Goal: Task Accomplishment & Management: Complete application form

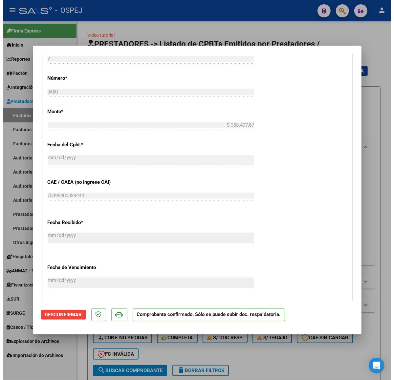
scroll to position [452, 0]
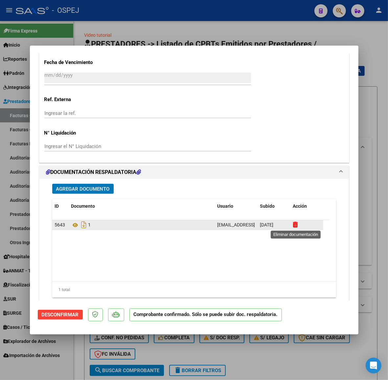
click at [298, 226] on icon at bounding box center [295, 225] width 5 height 6
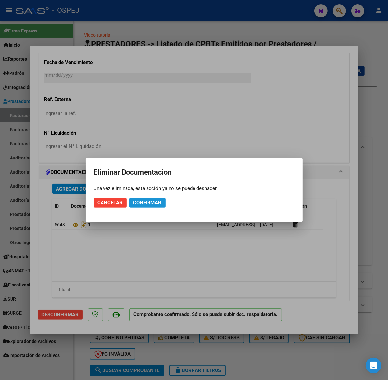
click at [159, 204] on span "Confirmar" at bounding box center [147, 203] width 28 height 6
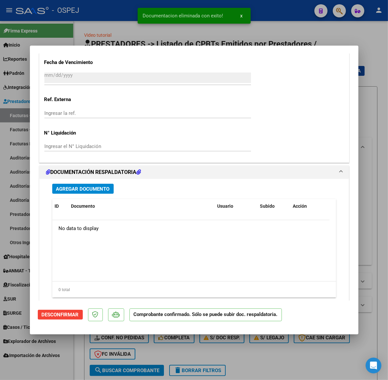
click at [252, 33] on div at bounding box center [194, 190] width 388 height 380
type input "$ 0,00"
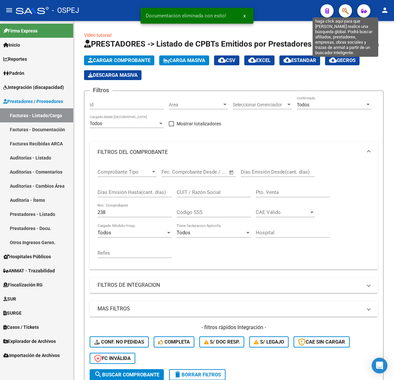
click at [346, 12] on icon "button" at bounding box center [345, 11] width 7 height 8
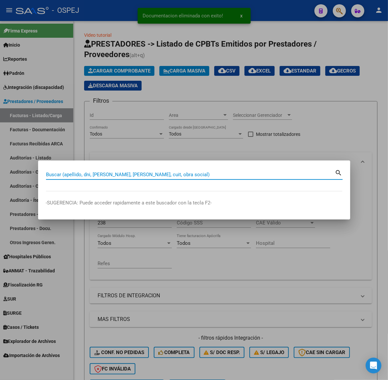
paste input "39996571"
type input "39996571"
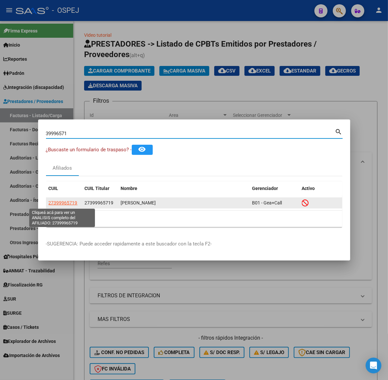
click at [58, 204] on span "27399965719" at bounding box center [63, 202] width 29 height 5
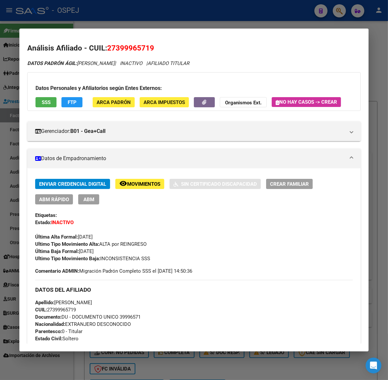
click at [36, 105] on button "SSS" at bounding box center [45, 102] width 21 height 10
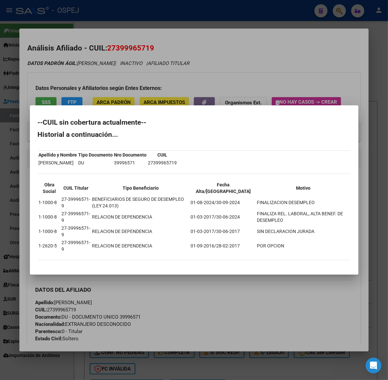
click at [100, 77] on div at bounding box center [194, 190] width 388 height 380
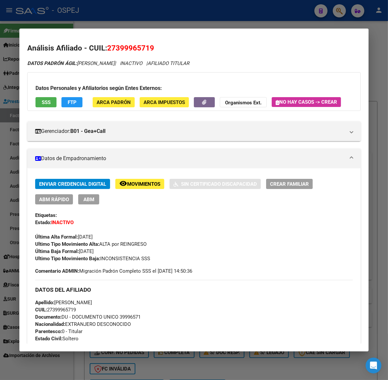
click at [140, 45] on span "27399965719" at bounding box center [130, 48] width 47 height 9
copy span "27399965719"
click at [245, 103] on strong "Organismos Ext." at bounding box center [243, 103] width 36 height 6
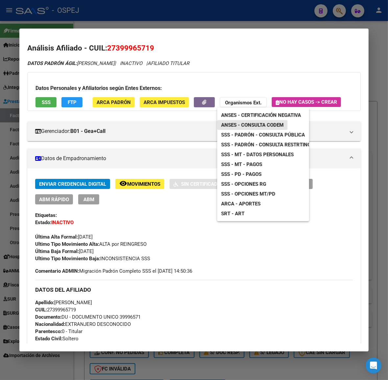
click at [263, 124] on span "ANSES - Consulta CODEM" at bounding box center [252, 125] width 62 height 6
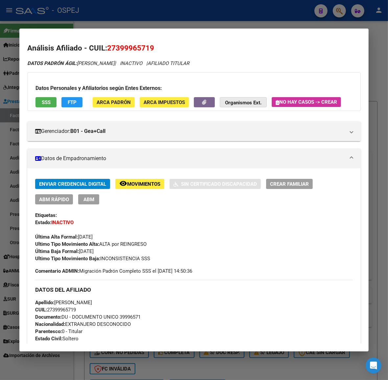
click at [243, 101] on strong "Organismos Ext." at bounding box center [243, 103] width 36 height 6
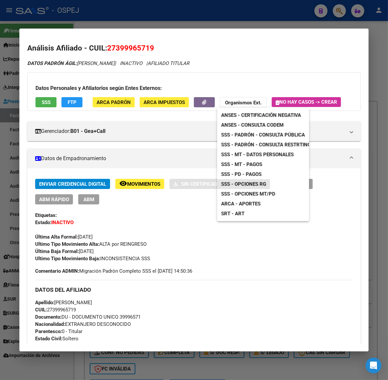
click at [260, 186] on span "SSS - Opciones RG" at bounding box center [243, 184] width 45 height 6
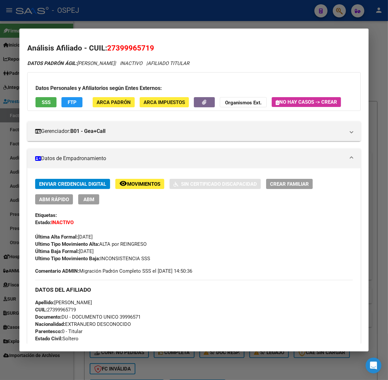
click at [179, 6] on div at bounding box center [194, 190] width 388 height 380
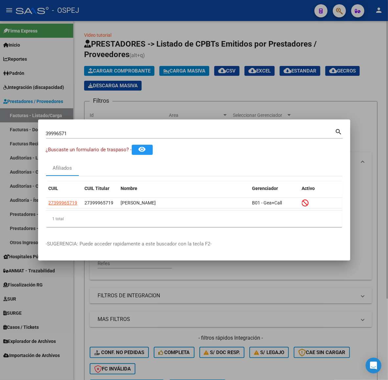
click at [192, 94] on div at bounding box center [194, 190] width 388 height 380
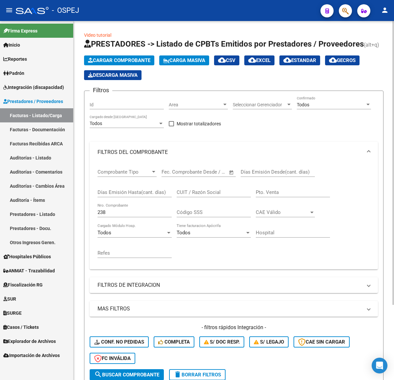
scroll to position [95, 0]
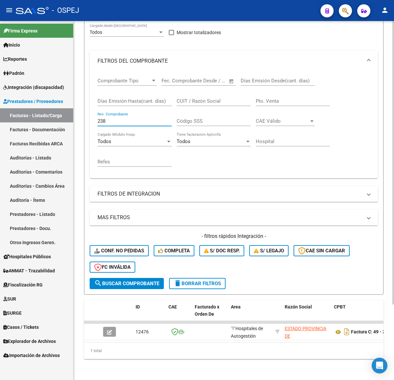
click at [135, 118] on input "238" at bounding box center [135, 121] width 74 height 6
type input "2"
type input "9480"
drag, startPoint x: 82, startPoint y: 126, endPoint x: 6, endPoint y: 135, distance: 77.0
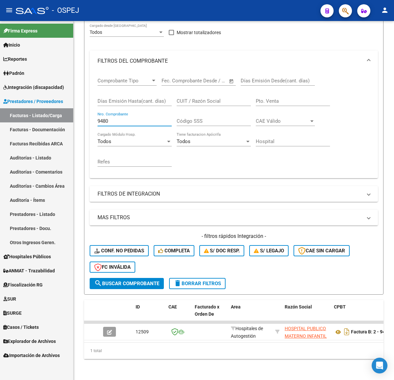
click at [5, 137] on mat-sidenav-container "Firma Express Inicio Calendario SSS Instructivos Contacto OS Reportes Ingresos …" at bounding box center [197, 200] width 394 height 359
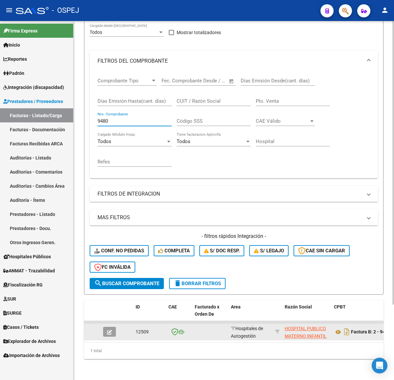
click at [113, 327] on button "button" at bounding box center [109, 332] width 13 height 10
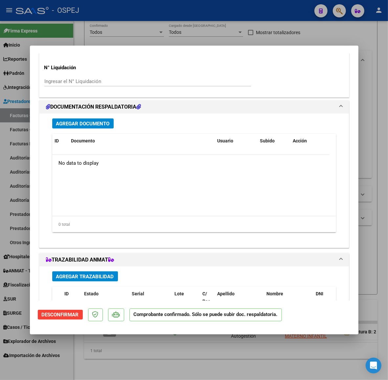
scroll to position [534, 0]
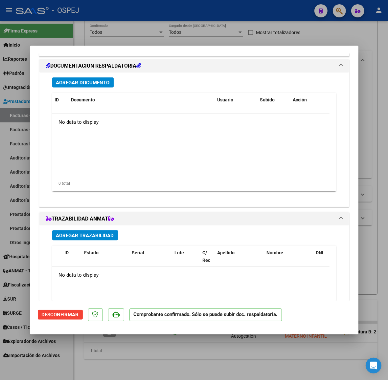
click at [82, 77] on div "Agregar Documento ID Documento Usuario Subido Acción No data to display 0 total…" at bounding box center [194, 137] width 294 height 129
click at [85, 84] on span "Agregar Documento" at bounding box center [83, 83] width 54 height 6
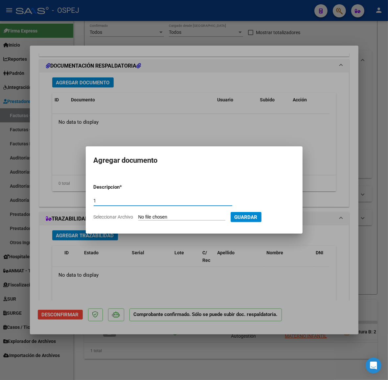
type input "1"
type input "C:\fakepath\Planilla-19187 A - O.S. PERSONAL DE JABONEROS (2).pdf"
click at [280, 220] on button "Guardar" at bounding box center [280, 217] width 31 height 10
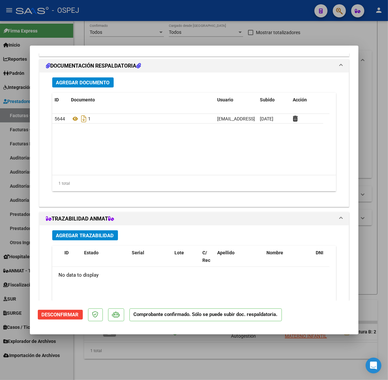
click at [101, 81] on span "Agregar Documento" at bounding box center [83, 83] width 54 height 6
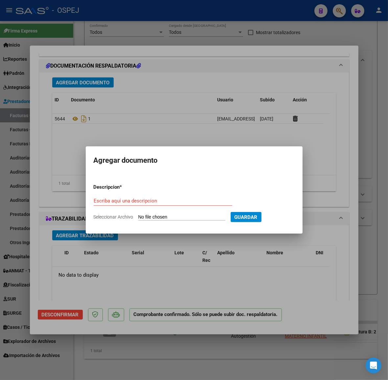
type input "C:\fakepath\PlanillaMed-19187 A - O.S. PERSONAL DE JABONEROS.pdf"
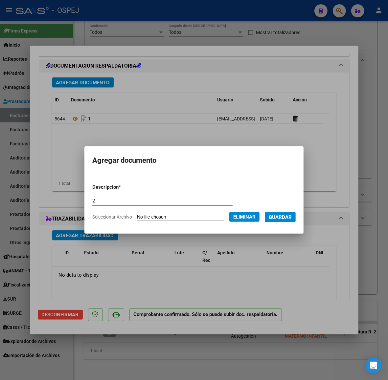
type input "2"
click at [285, 219] on span "Guardar" at bounding box center [280, 218] width 23 height 6
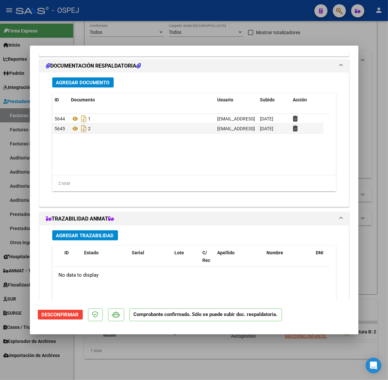
scroll to position [598, 0]
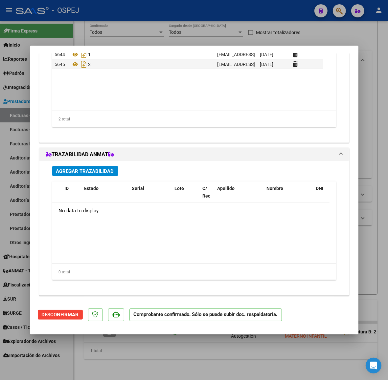
click at [5, 121] on div at bounding box center [194, 190] width 388 height 380
type input "$ 0,00"
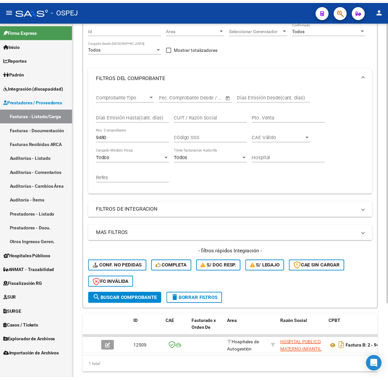
scroll to position [0, 0]
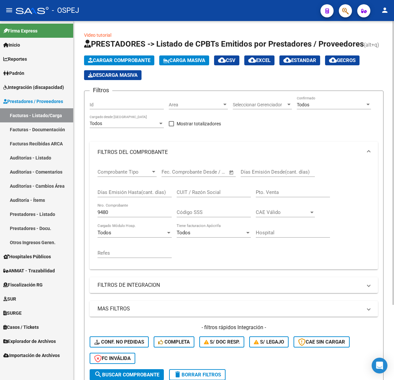
click at [136, 58] on span "Cargar Comprobante" at bounding box center [119, 60] width 62 height 6
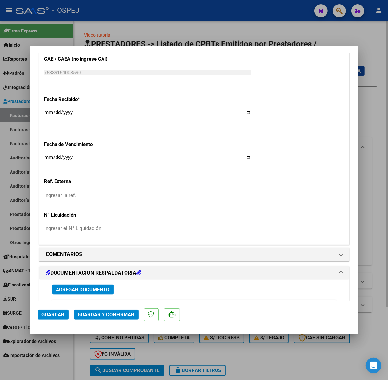
scroll to position [452, 0]
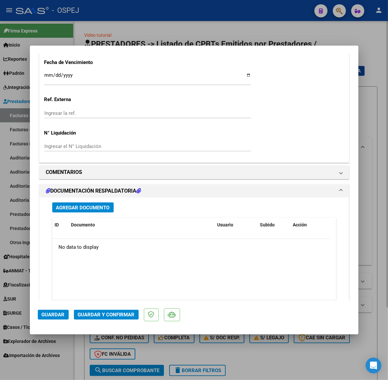
click at [82, 211] on span "Agregar Documento" at bounding box center [83, 208] width 54 height 6
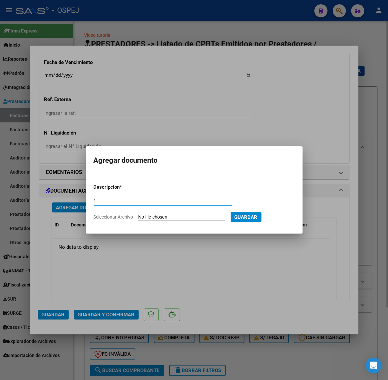
type input "1"
type input "C:\fakepath\Planilla-19251 I - O.S. PERSONAL DE JABONEROS.pdf"
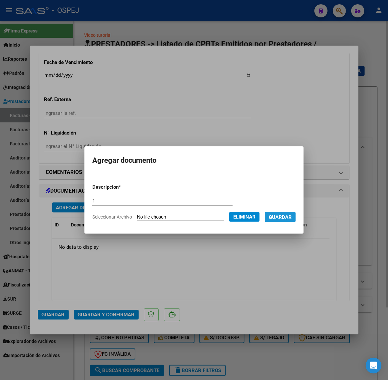
click at [289, 222] on button "Guardar" at bounding box center [280, 217] width 31 height 10
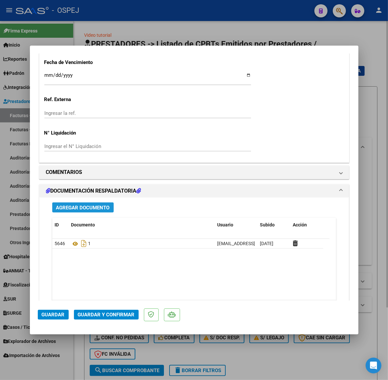
click at [72, 209] on span "Agregar Documento" at bounding box center [83, 208] width 54 height 6
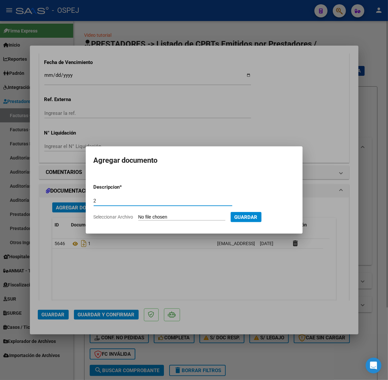
type input "2"
type input "C:\fakepath\PlanillaMed-19251 I - O.S. PERSONAL DE JABONEROS.pdf"
click at [286, 219] on span "Guardar" at bounding box center [280, 218] width 23 height 6
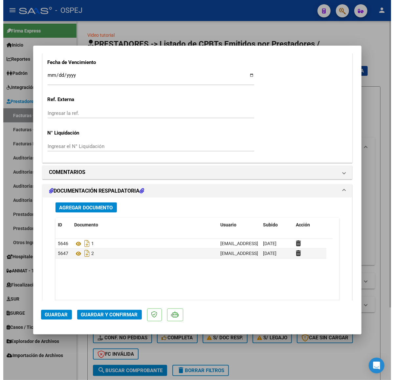
scroll to position [493, 0]
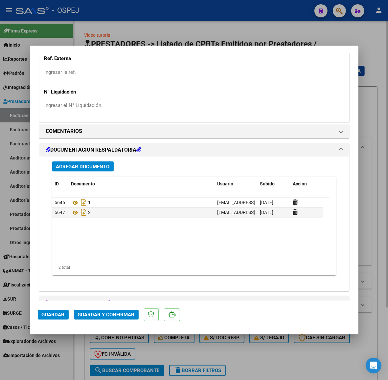
click at [93, 162] on button "Agregar Documento" at bounding box center [82, 167] width 61 height 10
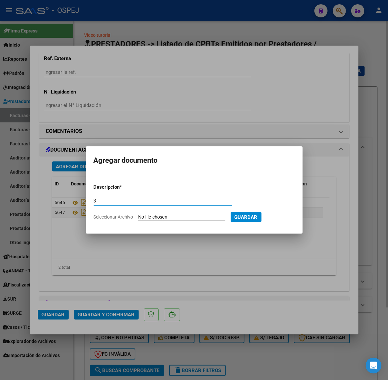
type input "3"
click at [150, 10] on div at bounding box center [194, 190] width 388 height 380
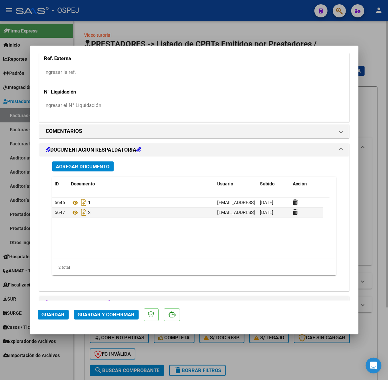
click at [240, 45] on div at bounding box center [194, 190] width 388 height 380
type input "$ 0,00"
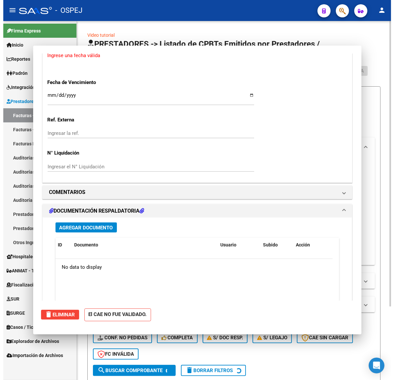
scroll to position [0, 0]
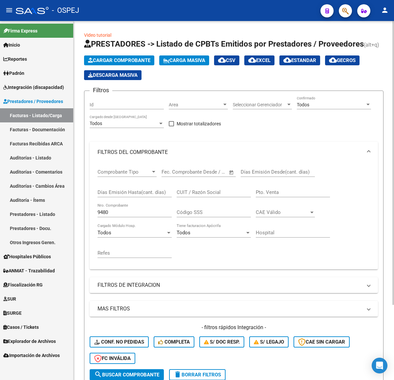
click at [123, 215] on input "9480" at bounding box center [135, 213] width 74 height 6
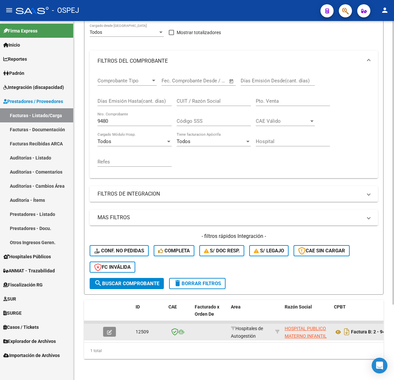
click at [110, 330] on icon "button" at bounding box center [109, 332] width 5 height 5
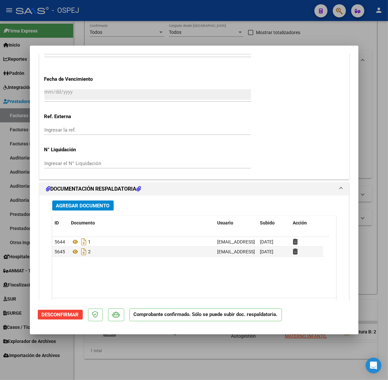
scroll to position [493, 0]
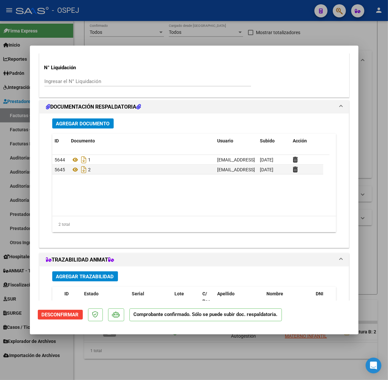
click at [94, 133] on div "Agregar Documento ID Documento Usuario Subido Acción 5644 1 [EMAIL_ADDRESS][DOM…" at bounding box center [194, 178] width 294 height 129
click at [97, 124] on span "Agregar Documento" at bounding box center [83, 124] width 54 height 6
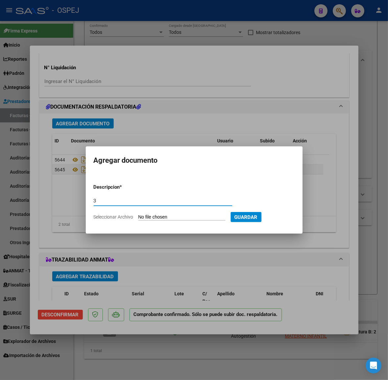
type input "3"
type input "C:\fakepath\OSPEJ AMB 12-2024.zip"
click at [291, 219] on span "Guardar" at bounding box center [280, 218] width 23 height 6
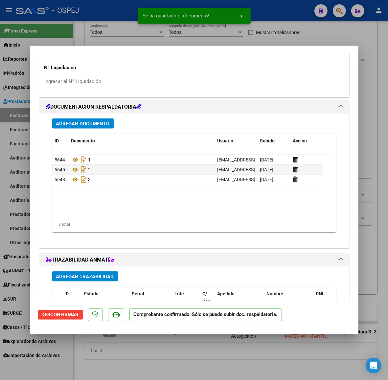
click at [7, 132] on div at bounding box center [194, 190] width 388 height 380
type input "$ 0,00"
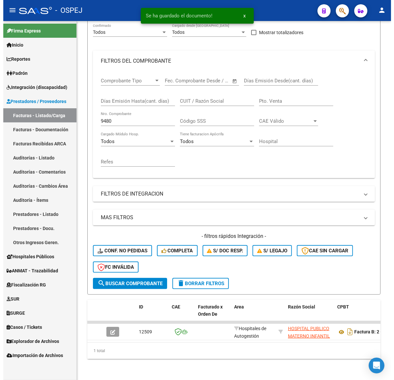
scroll to position [76, 0]
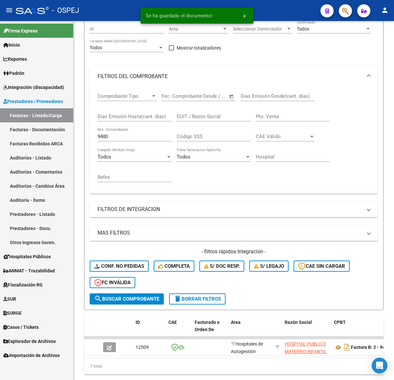
drag, startPoint x: 132, startPoint y: 133, endPoint x: 38, endPoint y: 142, distance: 94.3
click at [40, 142] on mat-sidenav-container "Firma Express Inicio Calendario SSS Instructivos Contacto OS Reportes Ingresos …" at bounding box center [197, 200] width 394 height 359
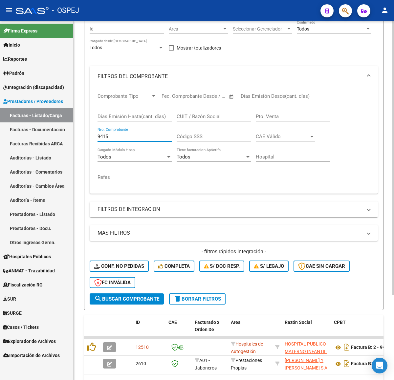
type input "9415"
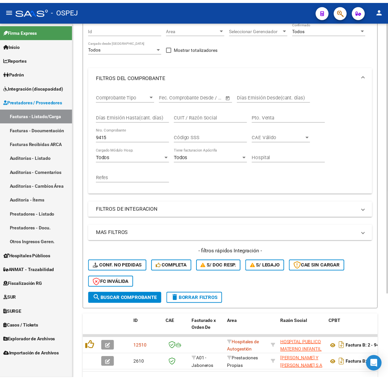
scroll to position [112, 0]
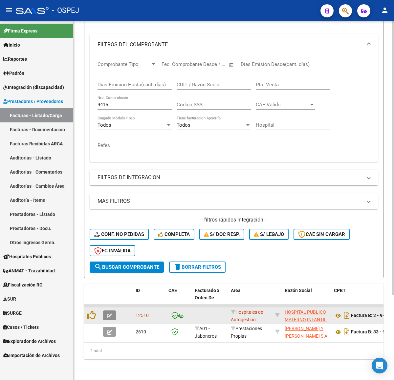
click at [108, 314] on icon "button" at bounding box center [109, 316] width 5 height 5
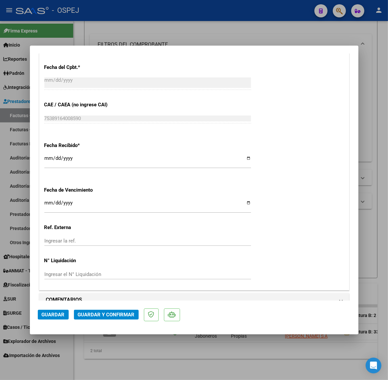
scroll to position [546, 0]
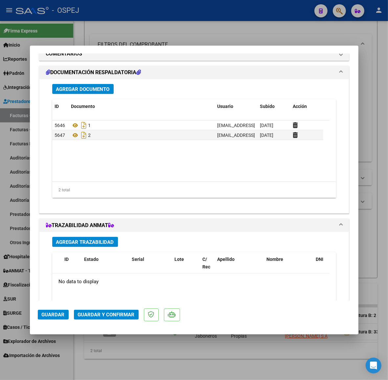
click at [89, 96] on div "Agregar Documento ID Documento Usuario Subido Acción 5646 1 [EMAIL_ADDRESS][DOM…" at bounding box center [194, 143] width 294 height 129
click at [94, 89] on span "Agregar Documento" at bounding box center [83, 89] width 54 height 6
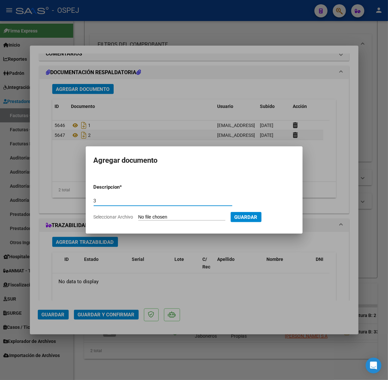
type input "3"
type input "C:\fakepath\OSPEJ INT 12-2024.zip"
click at [292, 217] on span "Guardar" at bounding box center [280, 218] width 23 height 6
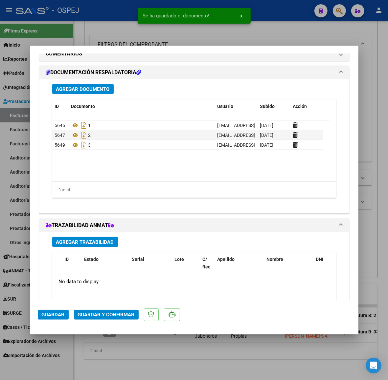
click at [87, 316] on span "Guardar y Confirmar" at bounding box center [106, 315] width 57 height 6
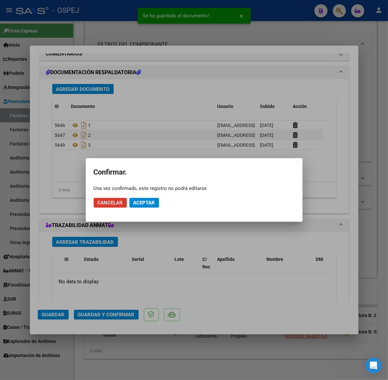
click at [141, 208] on button "Aceptar" at bounding box center [144, 203] width 30 height 10
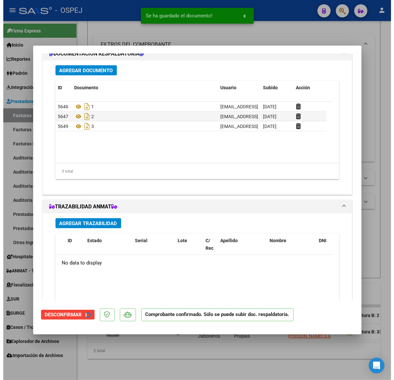
scroll to position [527, 0]
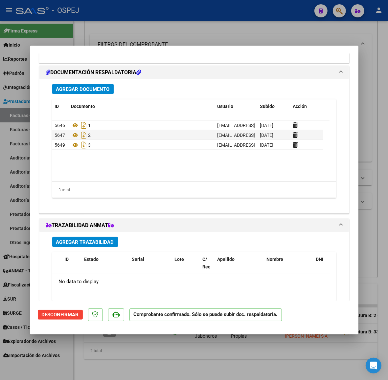
click at [210, 35] on div at bounding box center [194, 190] width 388 height 380
type input "$ 0,00"
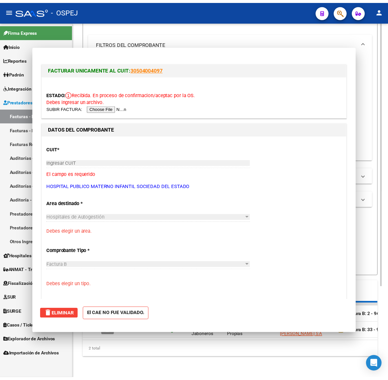
scroll to position [0, 0]
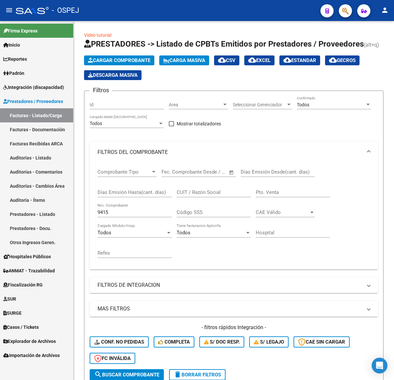
click at [144, 60] on span "Cargar Comprobante" at bounding box center [119, 60] width 62 height 6
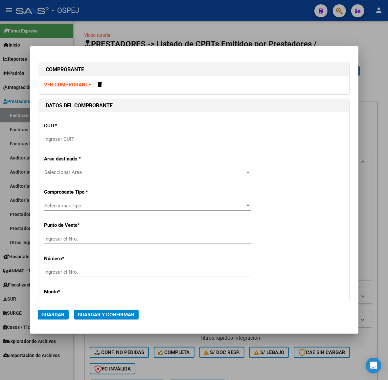
click at [87, 140] on input "Ingresar CUIT" at bounding box center [147, 139] width 207 height 6
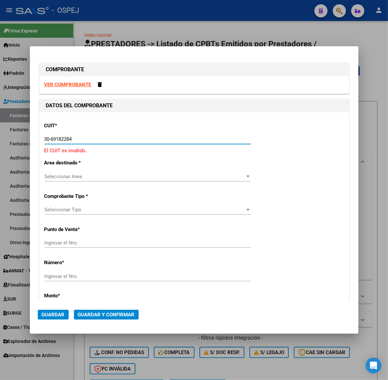
type input "30-69182284-9"
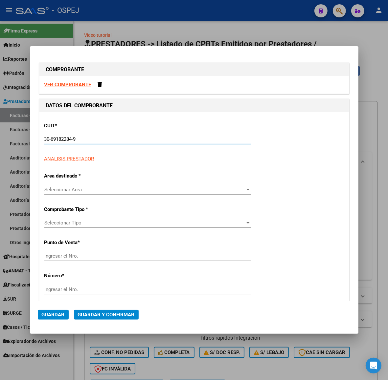
type input "1602"
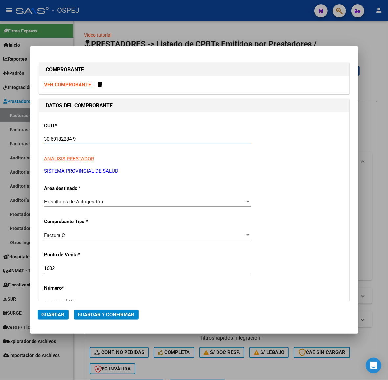
scroll to position [82, 0]
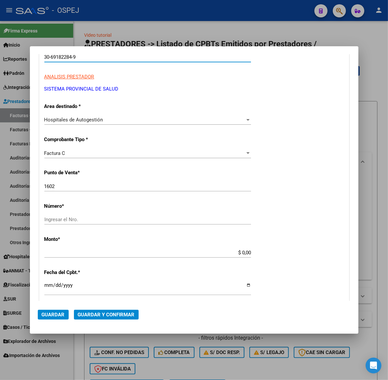
type input "30-69182284-9"
click at [73, 189] on input "1602" at bounding box center [147, 187] width 207 height 6
drag, startPoint x: 60, startPoint y: 187, endPoint x: 14, endPoint y: 195, distance: 46.5
click at [15, 195] on div "COMPROBANTE VER COMPROBANTE DATOS DEL COMPROBANTE CUIT * 30-69182284-9 Ingresar…" at bounding box center [194, 190] width 388 height 380
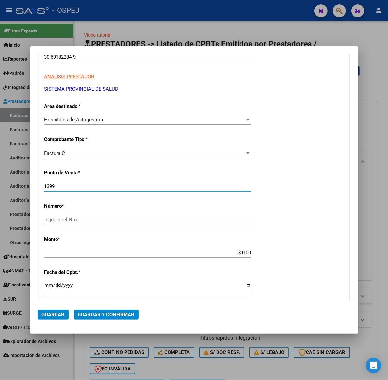
type input "1399"
click at [73, 224] on div "Ingresar el Nro." at bounding box center [147, 220] width 207 height 10
click at [73, 222] on input "Ingresar el Nro." at bounding box center [147, 220] width 207 height 6
type input "5645"
click at [238, 250] on input "$ 0,00" at bounding box center [147, 253] width 207 height 6
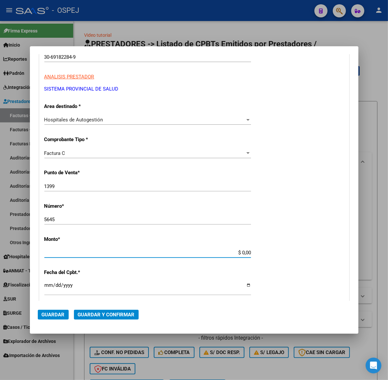
click at [238, 250] on input "$ 0,00" at bounding box center [147, 253] width 207 height 6
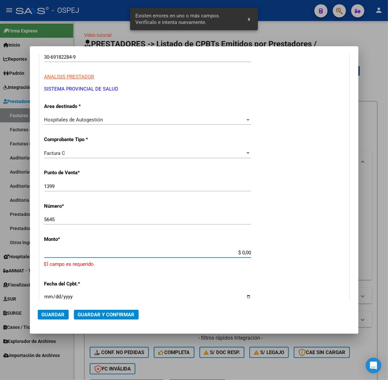
scroll to position [154, 0]
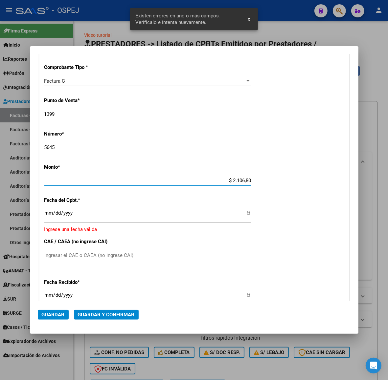
type input "$ 21.068,05"
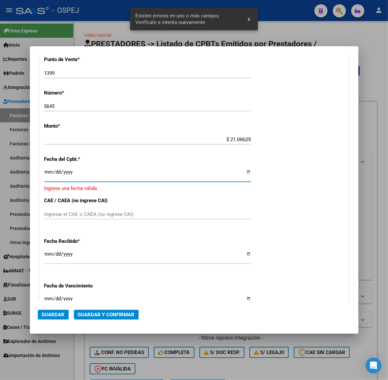
click at [46, 173] on input "Ingresar la fecha" at bounding box center [147, 174] width 207 height 11
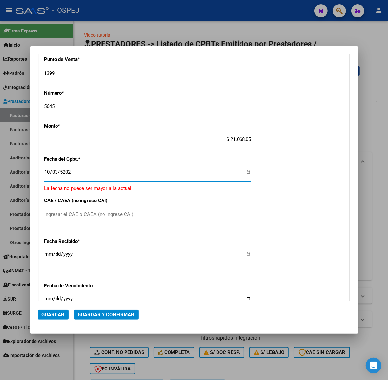
type input "[DATE]"
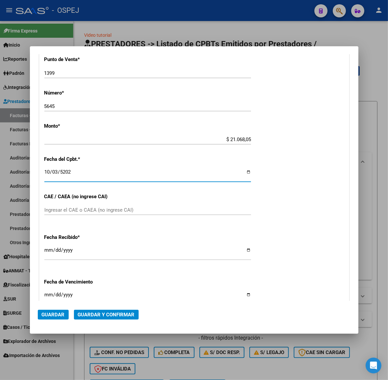
scroll to position [191, 0]
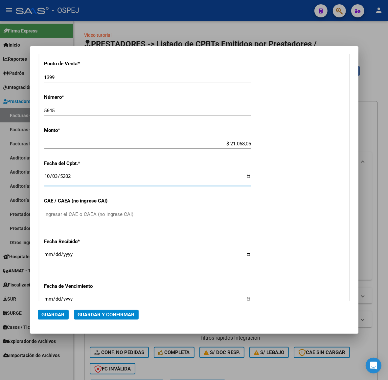
click at [120, 215] on input "Ingresar el CAE o CAEA (no ingrese CAI)" at bounding box center [147, 215] width 207 height 6
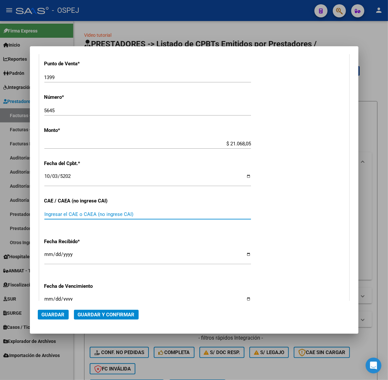
scroll to position [232, 0]
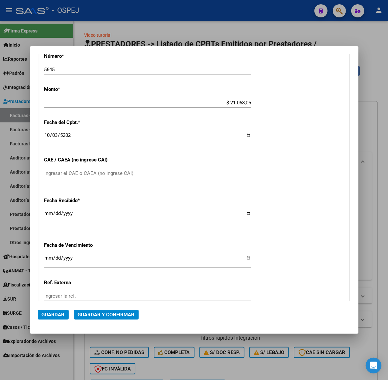
click at [122, 309] on mat-dialog-actions "Guardar Guardar y Confirmar" at bounding box center [194, 313] width 313 height 25
click at [121, 312] on span "Guardar y Confirmar" at bounding box center [106, 315] width 57 height 6
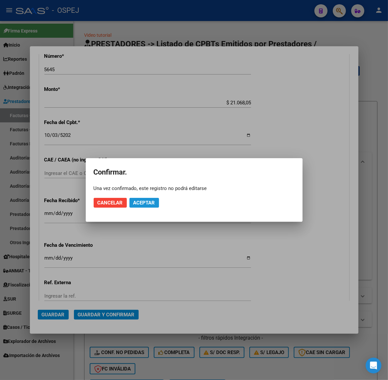
click at [148, 205] on span "Aceptar" at bounding box center [144, 203] width 22 height 6
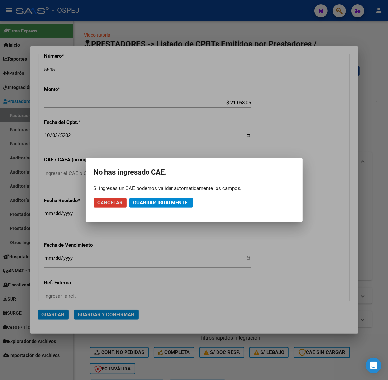
click at [148, 205] on span "Guardar igualmente." at bounding box center [161, 203] width 56 height 6
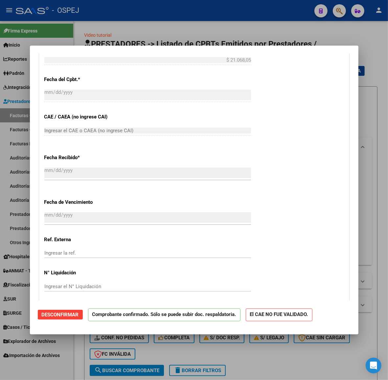
scroll to position [534, 0]
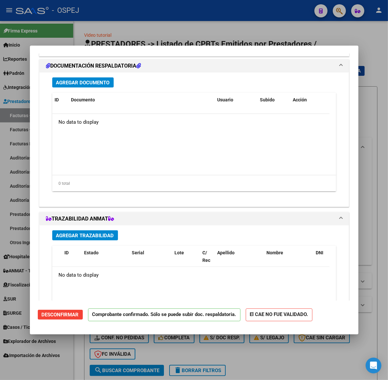
click at [105, 84] on span "Agregar Documento" at bounding box center [83, 83] width 54 height 6
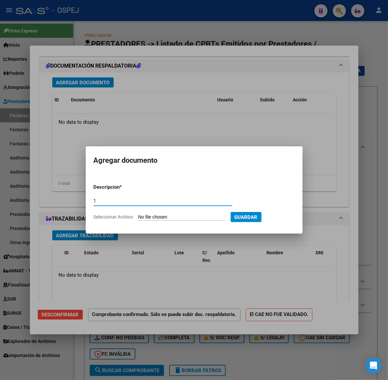
type input "1"
type input "C:\fakepath\InfoFacturaDetalle.pdf"
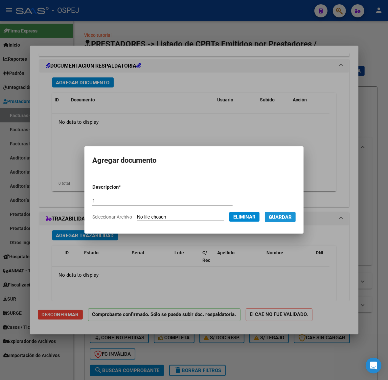
click at [292, 215] on span "Guardar" at bounding box center [280, 218] width 23 height 6
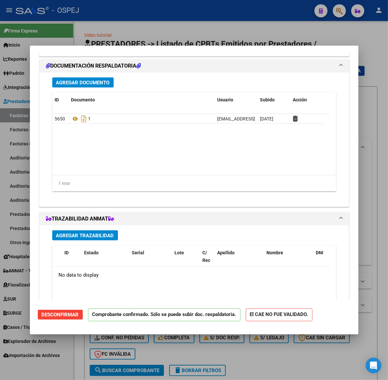
click at [148, 27] on div at bounding box center [194, 190] width 388 height 380
type input "$ 0,00"
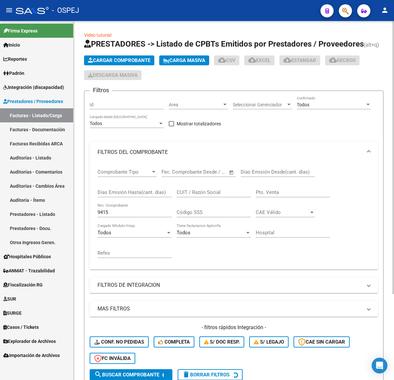
click at [143, 64] on button "Cargar Comprobante" at bounding box center [119, 61] width 70 height 10
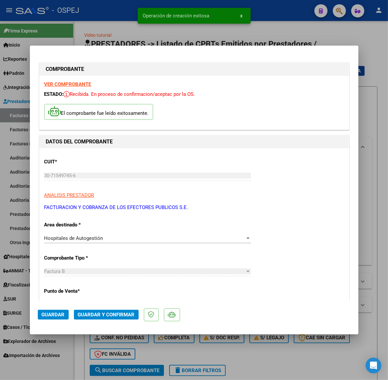
scroll to position [164, 0]
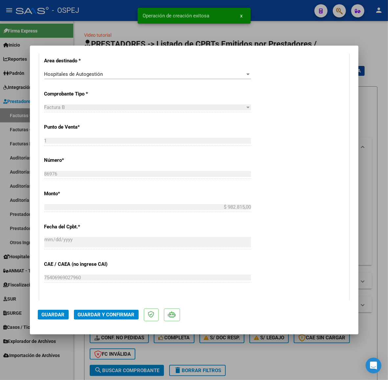
click at [124, 311] on button "Guardar y Confirmar" at bounding box center [106, 315] width 65 height 10
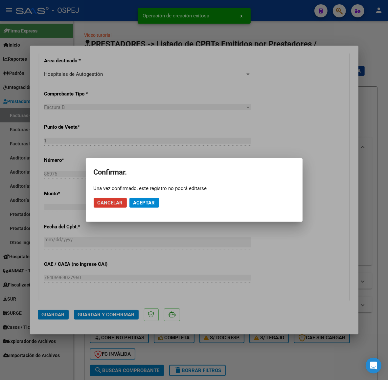
click at [138, 211] on mat-dialog-actions "Cancelar Aceptar" at bounding box center [194, 203] width 201 height 22
click at [141, 206] on span "Aceptar" at bounding box center [144, 203] width 22 height 6
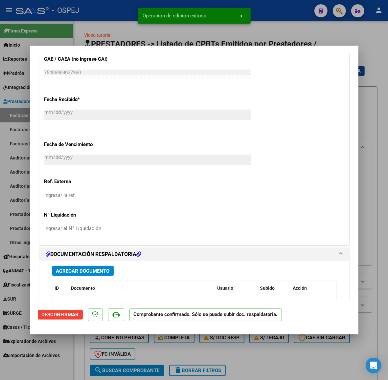
scroll to position [452, 0]
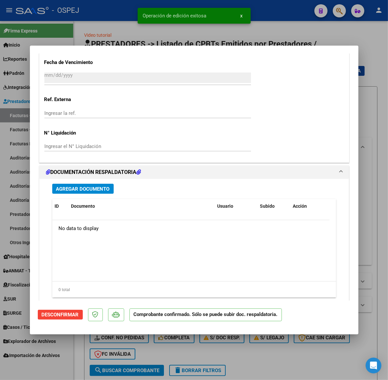
click at [94, 188] on span "Agregar Documento" at bounding box center [83, 189] width 54 height 6
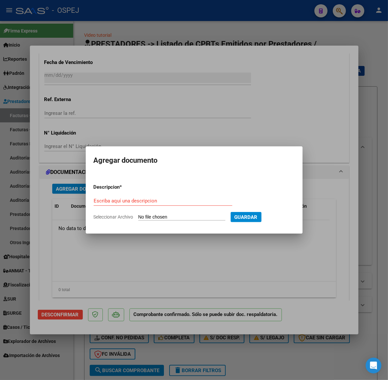
type input "C:\fakepath\FACB2 0001-00086976 Anexo.pdf"
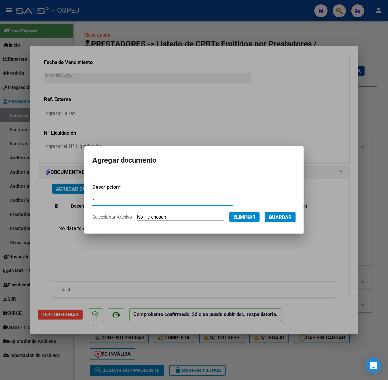
type input "1"
click at [286, 212] on form "Descripcion * 1 Escriba aquí una descripcion Seleccionar Archivo Eliminar Guard…" at bounding box center [193, 202] width 203 height 47
click at [287, 214] on span "Guardar" at bounding box center [280, 217] width 23 height 6
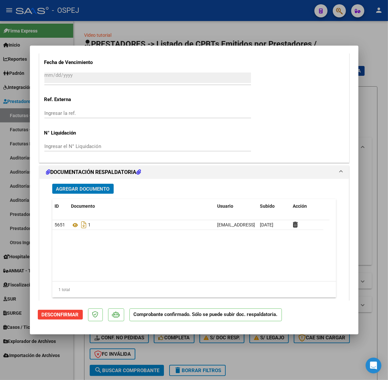
click at [150, 18] on div at bounding box center [194, 190] width 388 height 380
type input "$ 0,00"
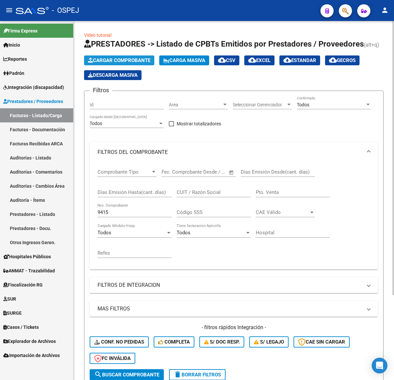
click at [148, 58] on span "Cargar Comprobante" at bounding box center [119, 60] width 62 height 6
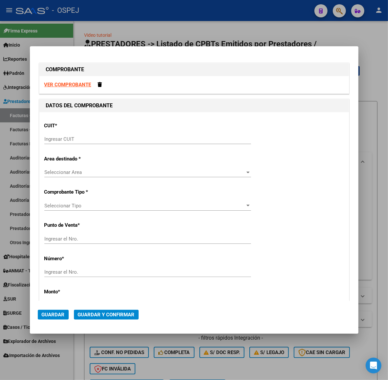
click at [196, 138] on input "Ingresar CUIT" at bounding box center [147, 139] width 207 height 6
click at [167, 140] on input "Ingresar CUIT" at bounding box center [147, 139] width 207 height 6
paste input "30-67506844-1"
type input "30-67506844-1"
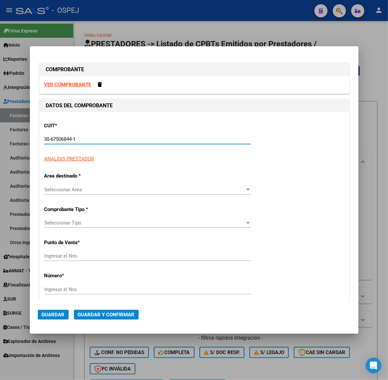
type input "113"
type input "30-67506844-1"
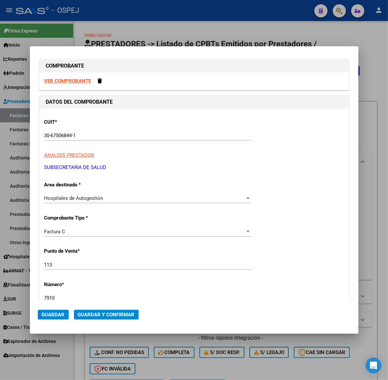
type input "7910"
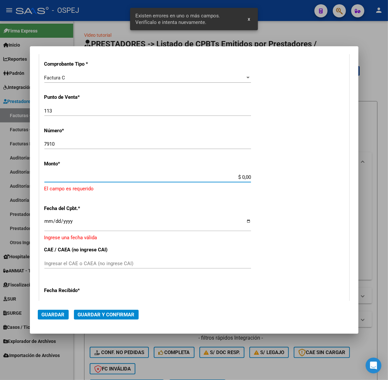
scroll to position [154, 0]
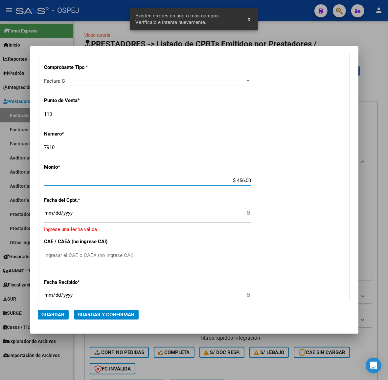
type input "$ 4.560,00"
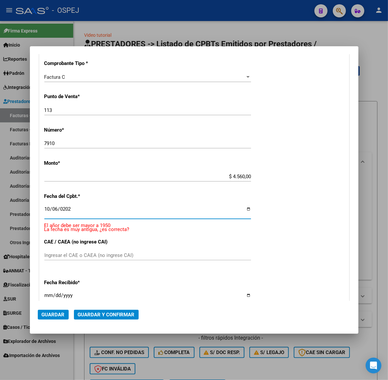
type input "[DATE]"
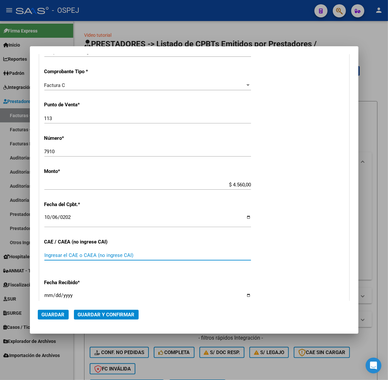
click at [77, 256] on input "Ingresar el CAE o CAEA (no ingrese CAI)" at bounding box center [147, 256] width 207 height 6
paste input "75401805067590"
type input "75401805067590"
click at [120, 310] on button "Guardar y Confirmar" at bounding box center [106, 315] width 65 height 10
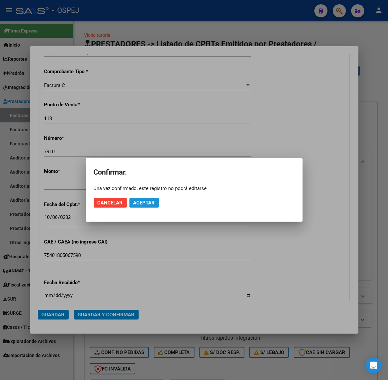
click at [147, 201] on span "Aceptar" at bounding box center [144, 203] width 22 height 6
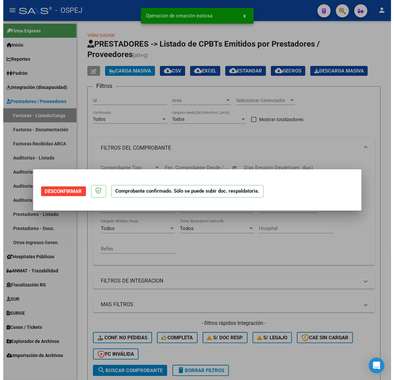
scroll to position [0, 0]
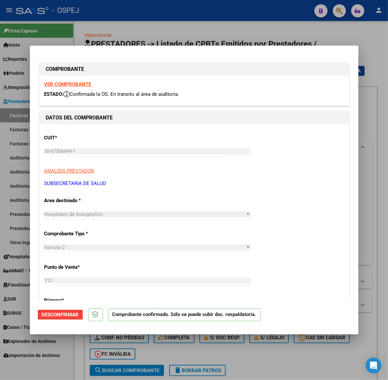
click at [235, 40] on div at bounding box center [194, 190] width 388 height 380
type input "$ 0,00"
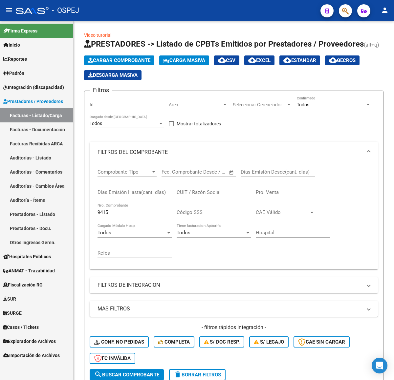
drag, startPoint x: 127, startPoint y: 212, endPoint x: 3, endPoint y: 198, distance: 125.3
click at [0, 202] on mat-sidenav-container "Firma Express Inicio Calendario SSS Instructivos Contacto OS Reportes Ingresos …" at bounding box center [197, 200] width 394 height 359
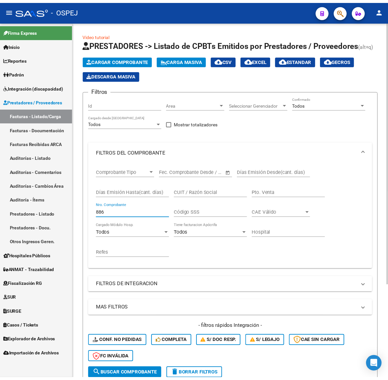
scroll to position [128, 0]
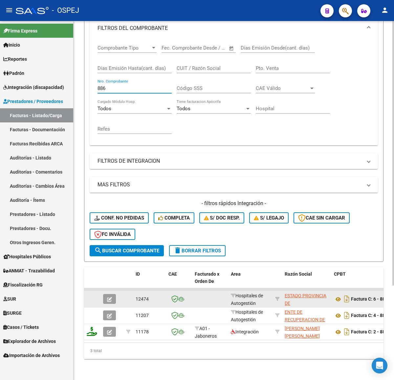
type input "886"
click at [111, 297] on icon "button" at bounding box center [109, 299] width 5 height 5
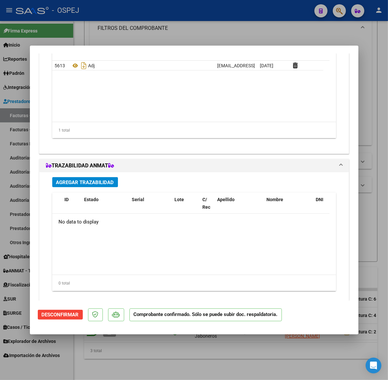
scroll to position [546, 0]
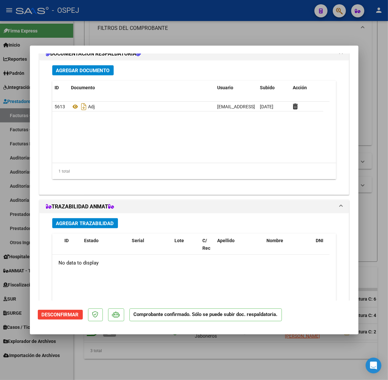
drag, startPoint x: 216, startPoint y: 361, endPoint x: 215, endPoint y: 352, distance: 9.5
click at [216, 361] on div at bounding box center [194, 190] width 388 height 380
type input "$ 0,00"
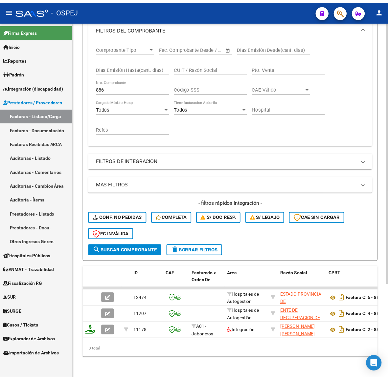
scroll to position [0, 0]
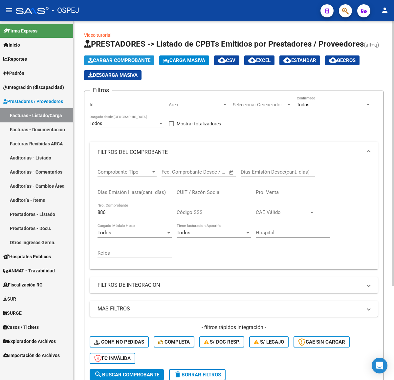
click at [118, 60] on span "Cargar Comprobante" at bounding box center [119, 60] width 62 height 6
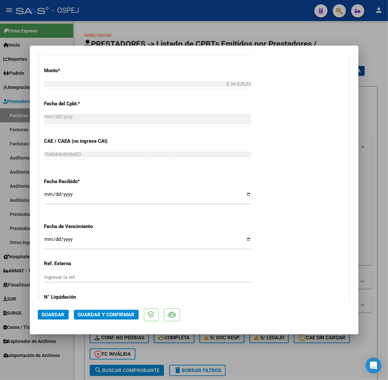
scroll to position [534, 0]
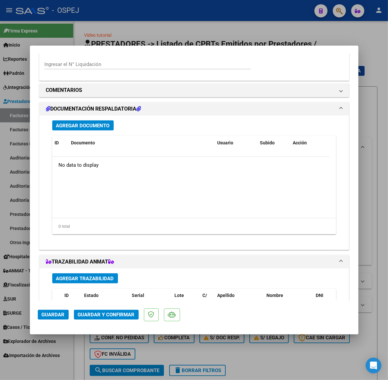
click at [117, 323] on mat-dialog-actions "Guardar Guardar y Confirmar" at bounding box center [194, 314] width 313 height 26
click at [117, 321] on mat-dialog-actions "Guardar Guardar y Confirmar" at bounding box center [194, 314] width 313 height 26
click at [92, 125] on span "Agregar Documento" at bounding box center [83, 126] width 54 height 6
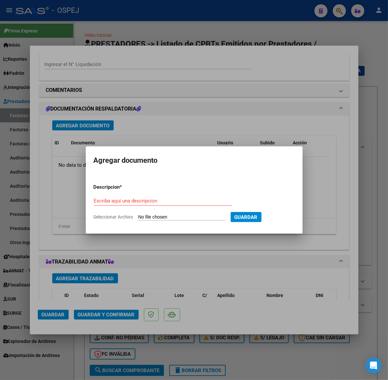
type input "C:\fakepath\5047LIQ.pdf"
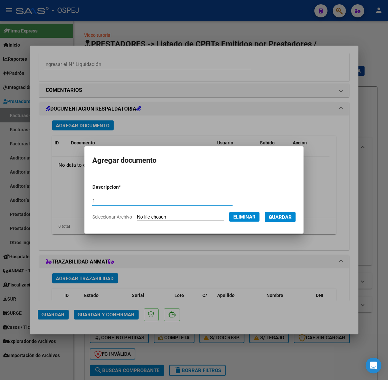
type input "1"
click at [286, 218] on span "Guardar" at bounding box center [280, 218] width 23 height 6
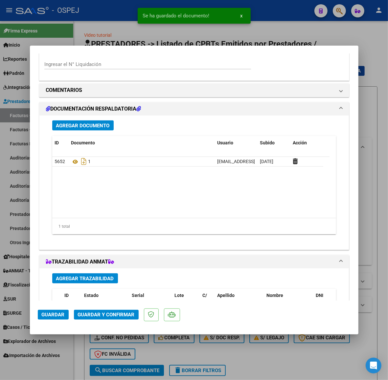
click at [89, 121] on button "Agregar Documento" at bounding box center [82, 126] width 61 height 10
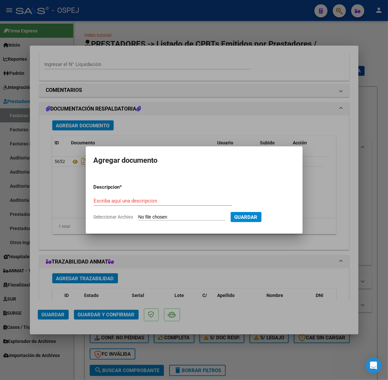
type input "C:\fakepath\[PERSON_NAME] [GEOGRAPHIC_DATA][PERSON_NAME] 23-06.pdf"
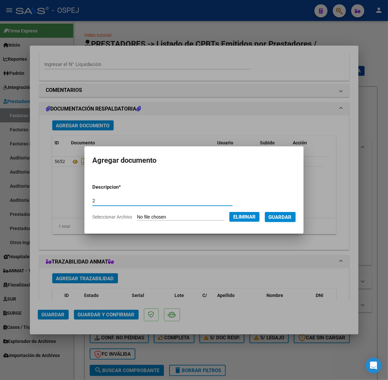
type input "2"
click at [288, 220] on button "Guardar" at bounding box center [280, 217] width 31 height 10
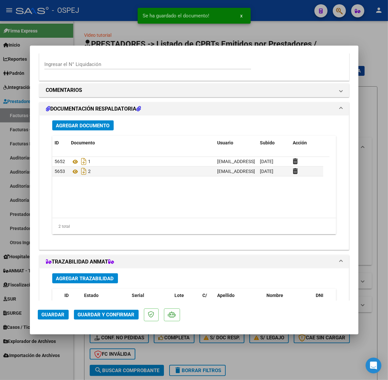
click at [102, 120] on div "Agregar Documento ID Documento Usuario Subido Acción 5652 1 [EMAIL_ADDRESS][DOM…" at bounding box center [194, 180] width 294 height 129
click at [99, 124] on span "Agregar Documento" at bounding box center [83, 126] width 54 height 6
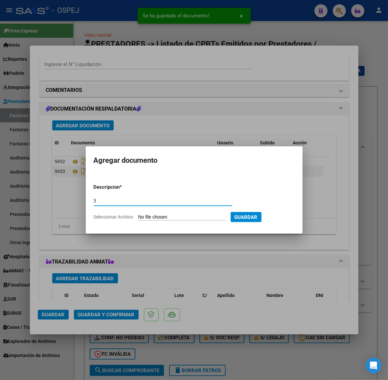
type input "3"
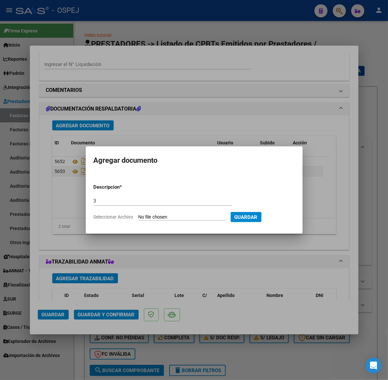
type input "C:\fakepath\[PERSON_NAME] MERCEDES10-6.pdf"
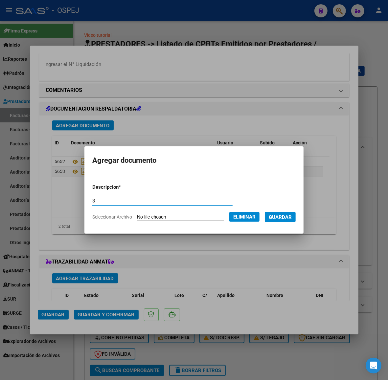
click at [296, 216] on button "Guardar" at bounding box center [280, 217] width 31 height 10
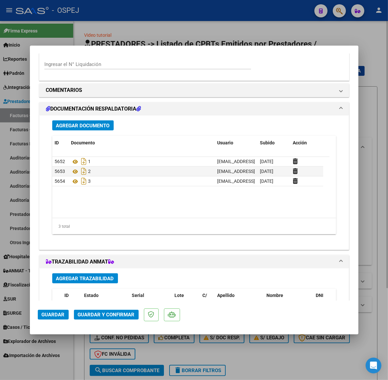
click at [83, 32] on div at bounding box center [194, 190] width 388 height 380
type input "$ 0,00"
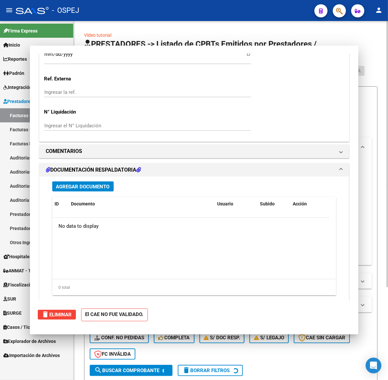
scroll to position [0, 0]
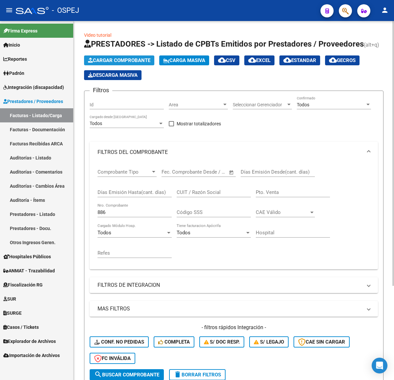
click at [127, 63] on button "Cargar Comprobante" at bounding box center [119, 61] width 70 height 10
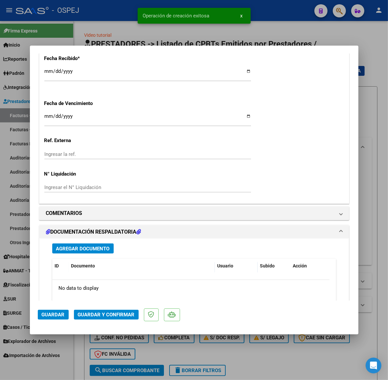
scroll to position [493, 0]
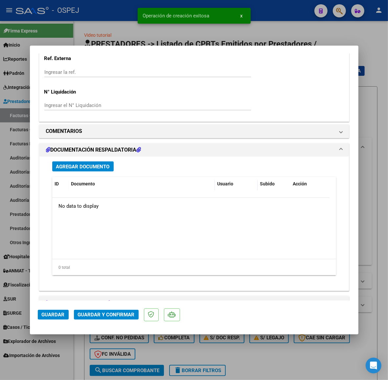
click at [103, 168] on span "Agregar Documento" at bounding box center [83, 167] width 54 height 6
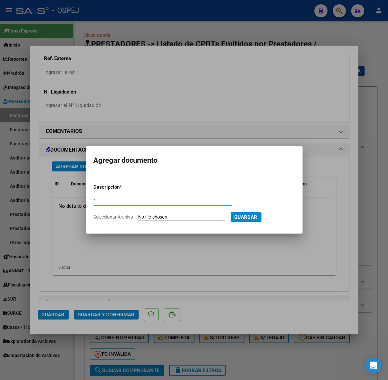
type input "1"
type input "C:\fakepath\5038LIQ.pdf"
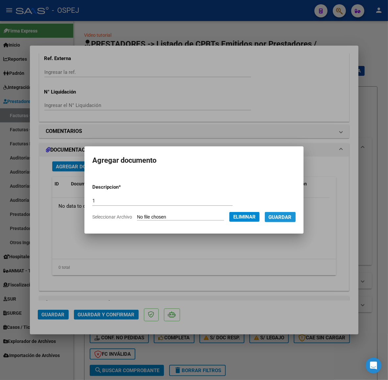
click at [289, 218] on span "Guardar" at bounding box center [280, 218] width 23 height 6
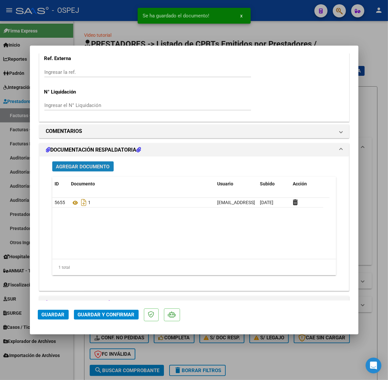
click at [87, 168] on span "Agregar Documento" at bounding box center [83, 167] width 54 height 6
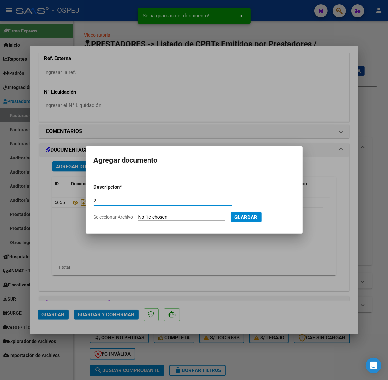
type input "2"
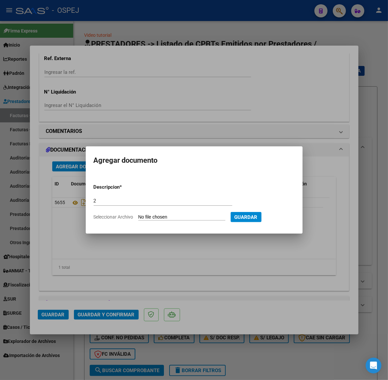
type input "C:\fakepath\fwdenviodefacturan5038ambulatoriojunio2025hsb.zip"
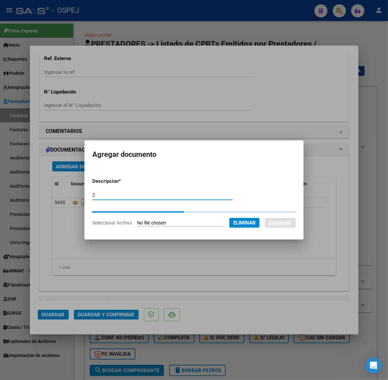
drag, startPoint x: 139, startPoint y: 192, endPoint x: 47, endPoint y: 210, distance: 93.4
click at [49, 210] on div "COMPROBANTE VER COMPROBANTE ESTADO: Recibida. En proceso de confirmacion/acepta…" at bounding box center [194, 190] width 388 height 380
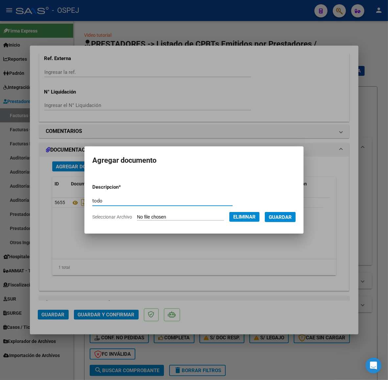
type input "todo"
click at [265, 212] on button "Guardar" at bounding box center [280, 217] width 31 height 10
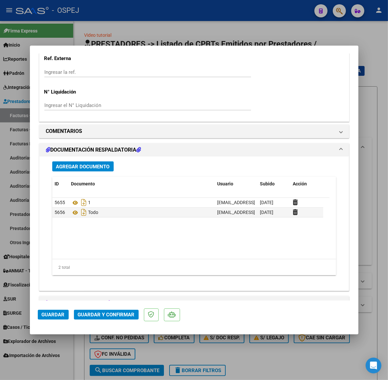
click at [113, 27] on div at bounding box center [194, 190] width 388 height 380
type input "$ 0,00"
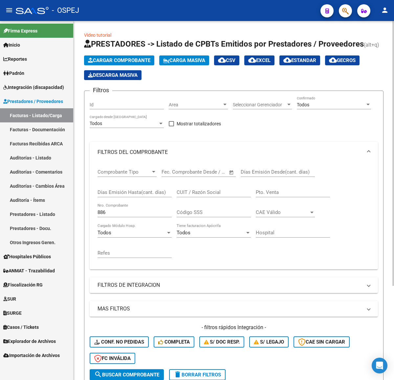
click at [136, 64] on button "Cargar Comprobante" at bounding box center [119, 61] width 70 height 10
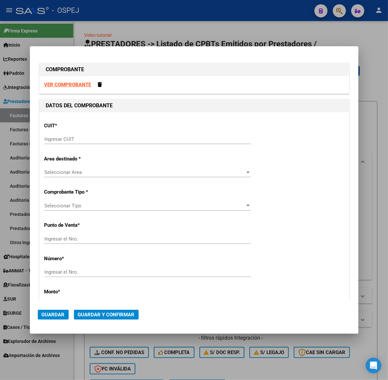
click at [185, 138] on input "Ingresar CUIT" at bounding box center [147, 139] width 207 height 6
click at [83, 134] on div "CUIT * Ingresar CUIT" at bounding box center [194, 133] width 300 height 33
click at [83, 139] on input "Ingresar CUIT" at bounding box center [147, 139] width 207 height 6
paste input "30-99907484-3"
type input "30-99907484-3"
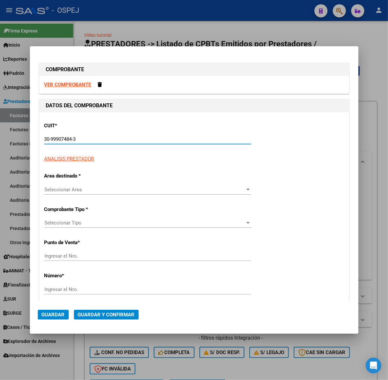
type input "9"
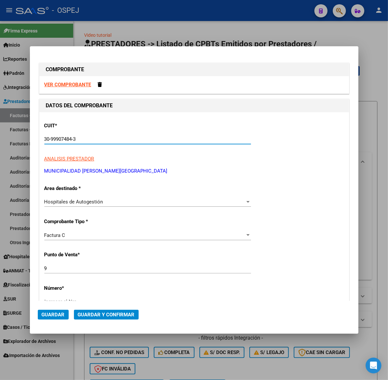
type input "30-99907484-3"
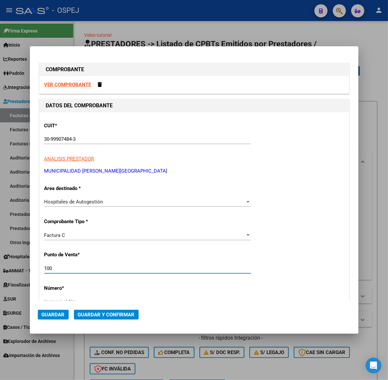
type input "100"
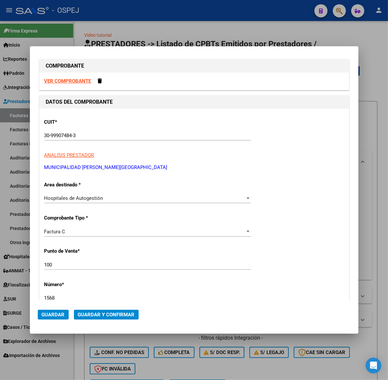
type input "1568"
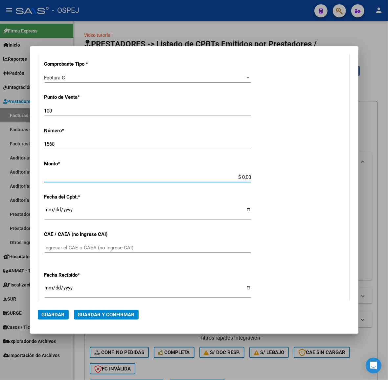
scroll to position [154, 0]
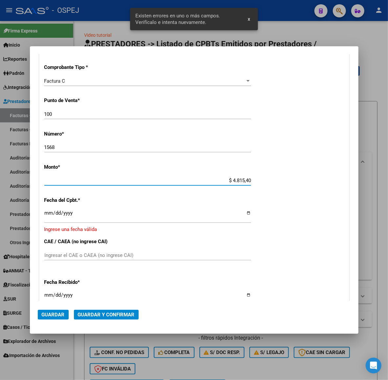
type input "$ 48.154,00"
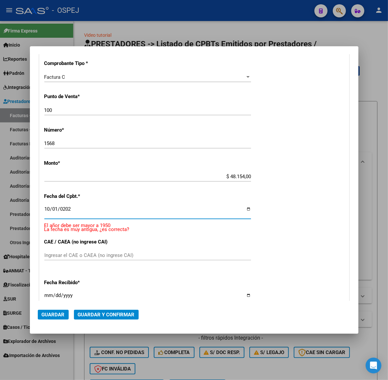
type input "[DATE]"
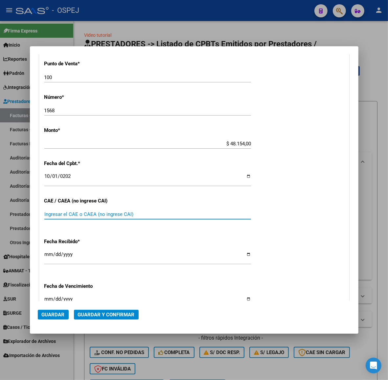
scroll to position [232, 0]
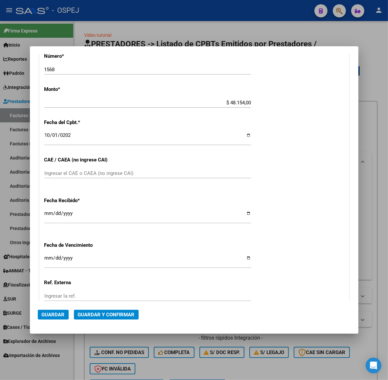
click at [101, 320] on mat-dialog-actions "Guardar Guardar y Confirmar" at bounding box center [194, 313] width 313 height 25
click at [107, 313] on span "Guardar y Confirmar" at bounding box center [106, 315] width 57 height 6
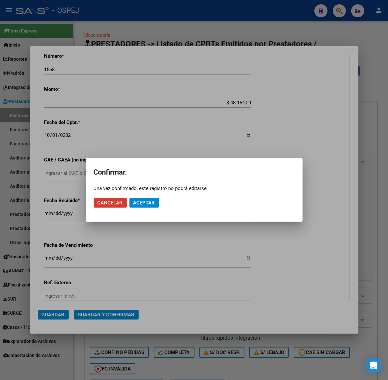
click at [135, 208] on mat-dialog-actions "Cancelar Aceptar" at bounding box center [194, 203] width 201 height 22
click at [139, 206] on button "Aceptar" at bounding box center [144, 203] width 30 height 10
click at [139, 206] on button "Guardar igualmente." at bounding box center [160, 203] width 63 height 10
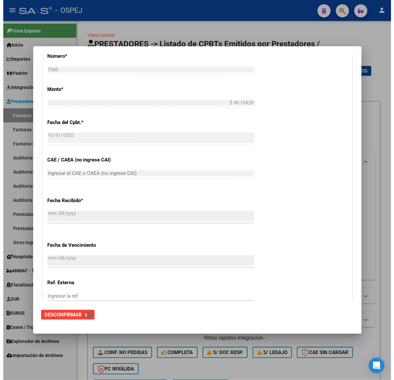
scroll to position [0, 0]
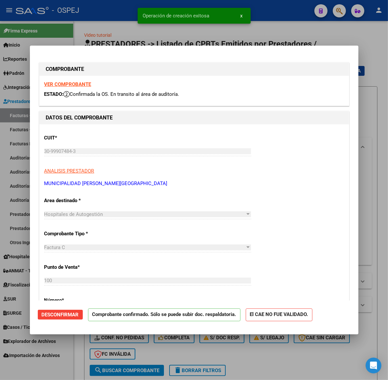
click at [108, 35] on div at bounding box center [194, 190] width 388 height 380
type input "$ 0,00"
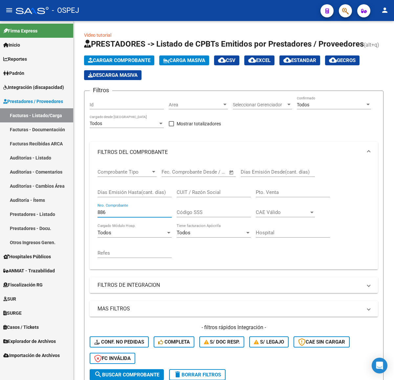
drag, startPoint x: 142, startPoint y: 214, endPoint x: 44, endPoint y: 231, distance: 99.7
click at [45, 231] on mat-sidenav-container "Firma Express Inicio Calendario SSS Instructivos Contacto OS Reportes Ingresos …" at bounding box center [197, 200] width 394 height 359
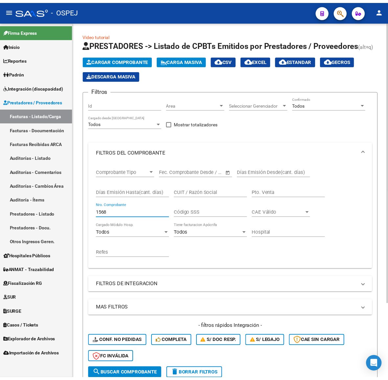
scroll to position [95, 0]
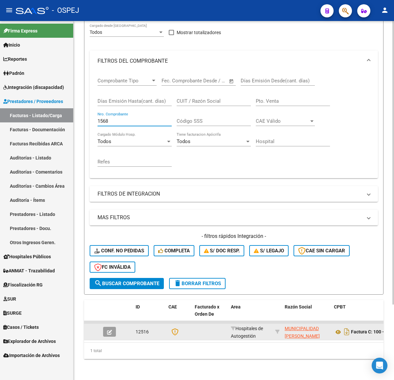
type input "1568"
click at [109, 327] on button "button" at bounding box center [109, 332] width 13 height 10
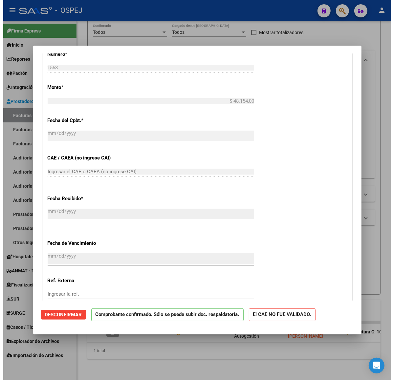
scroll to position [493, 0]
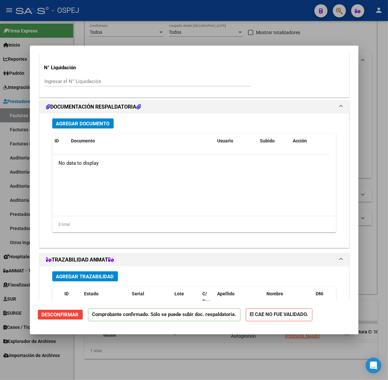
click at [79, 119] on button "Agregar Documento" at bounding box center [82, 124] width 61 height 10
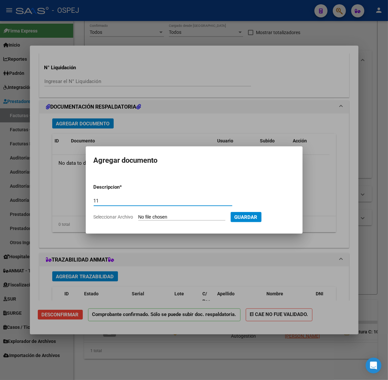
type input "11"
type input "C:\fakepath\Detalle de Prestaciones _ RNOS 110008.xlsx"
type input "1"
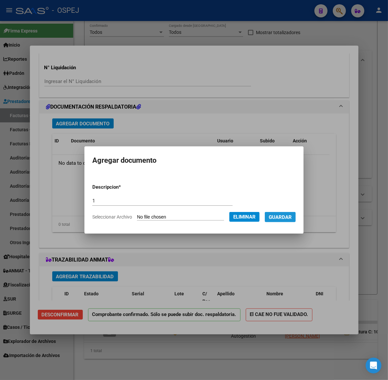
click at [291, 216] on span "Guardar" at bounding box center [280, 218] width 23 height 6
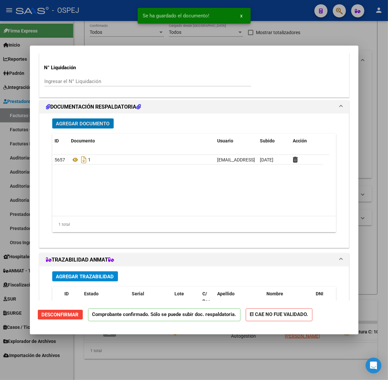
drag, startPoint x: 4, startPoint y: 158, endPoint x: 368, endPoint y: 122, distance: 365.7
click at [4, 158] on div at bounding box center [194, 190] width 388 height 380
type input "$ 0,00"
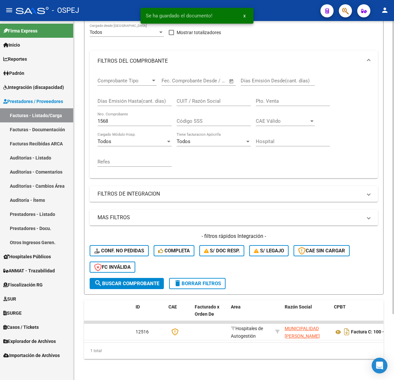
scroll to position [76, 0]
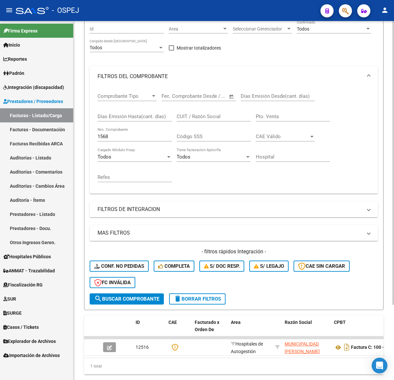
drag, startPoint x: 112, startPoint y: 133, endPoint x: 77, endPoint y: 140, distance: 36.1
click at [79, 140] on div "Video tutorial PRESTADORES -> Listado de CPBTs Emitidos por Prestadores / Prove…" at bounding box center [234, 170] width 321 height 451
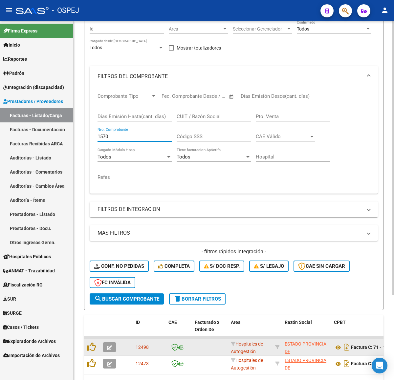
scroll to position [112, 0]
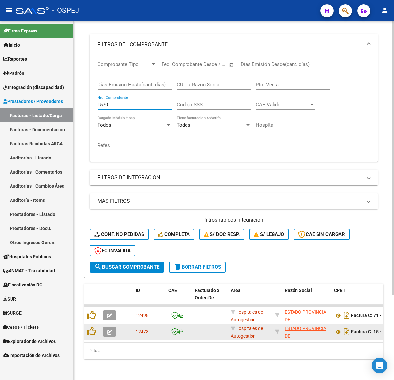
type input "1570"
click at [113, 327] on button "button" at bounding box center [109, 332] width 13 height 10
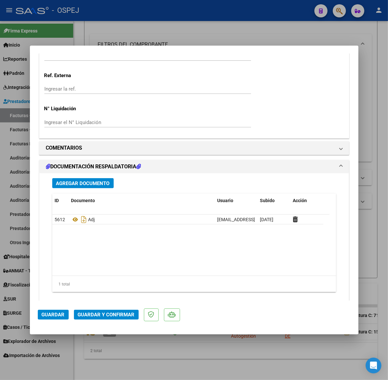
scroll to position [575, 0]
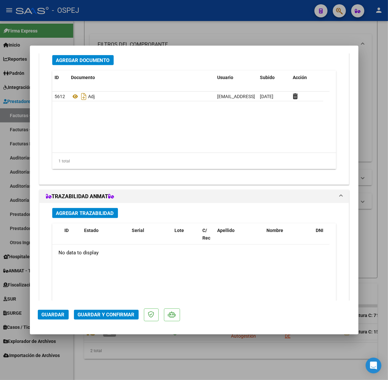
click at [126, 308] on mat-dialog-actions "Guardar Guardar y Confirmar" at bounding box center [194, 314] width 313 height 26
click at [126, 316] on span "Guardar y Confirmar" at bounding box center [106, 315] width 57 height 6
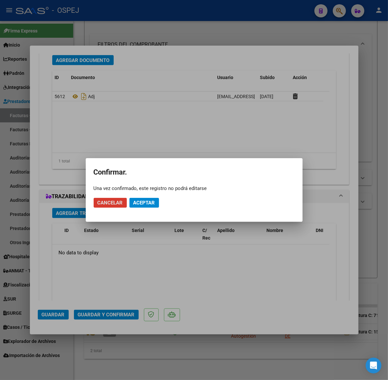
click at [144, 201] on span "Aceptar" at bounding box center [144, 203] width 22 height 6
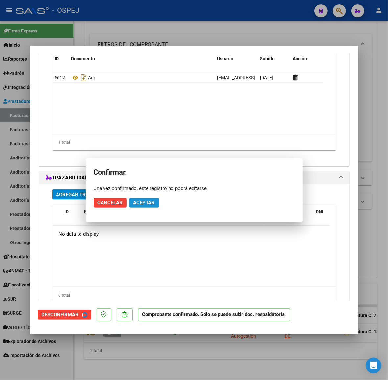
scroll to position [556, 0]
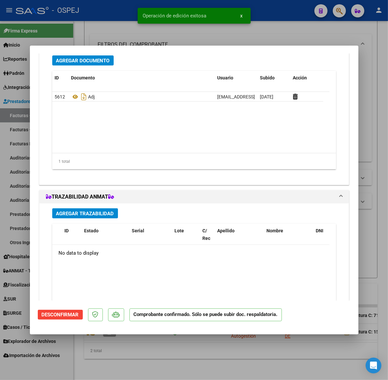
click at [324, 362] on div at bounding box center [194, 190] width 388 height 380
type input "$ 0,00"
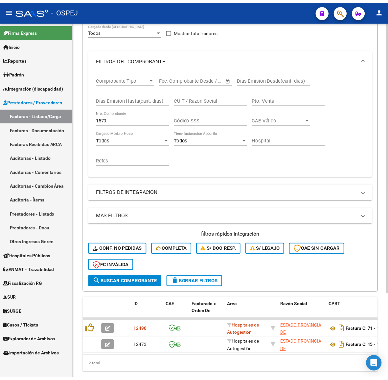
scroll to position [0, 0]
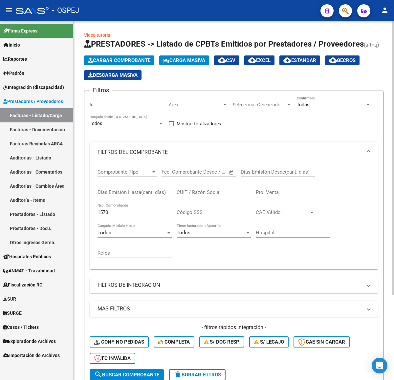
click at [142, 55] on app-list-header "PRESTADORES -> Listado de CPBTs Emitidos por Prestadores / Proveedores (alt+q) …" at bounding box center [234, 213] width 300 height 348
click at [140, 62] on span "Cargar Comprobante" at bounding box center [119, 60] width 62 height 6
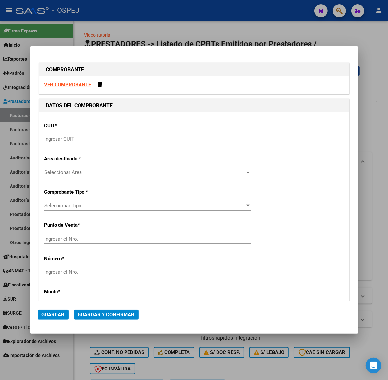
click at [127, 145] on div "Ingresar CUIT" at bounding box center [147, 142] width 207 height 16
click at [131, 139] on input "Ingresar CUIT" at bounding box center [147, 139] width 207 height 6
paste input "30-69182284-9"
type input "30-69182284-9"
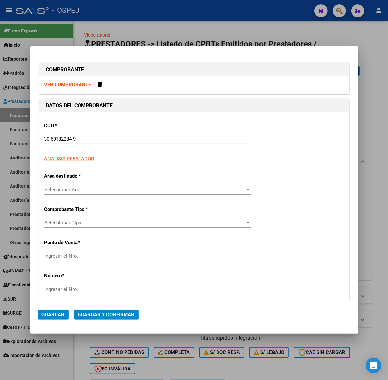
type input "1399"
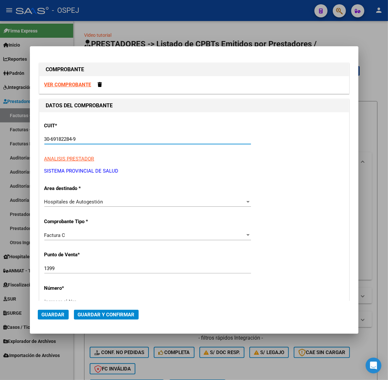
type input "30-69182284-9"
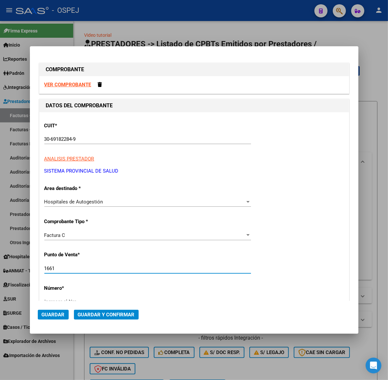
type input "1661"
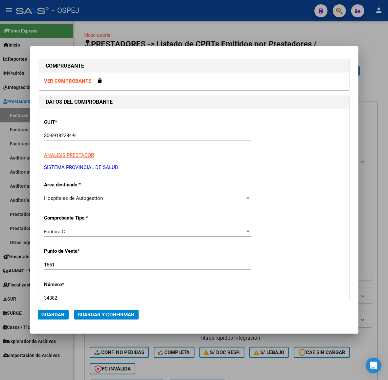
type input "34382"
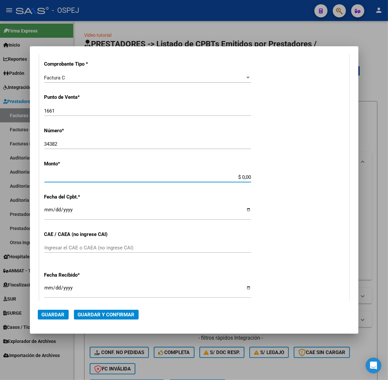
scroll to position [154, 0]
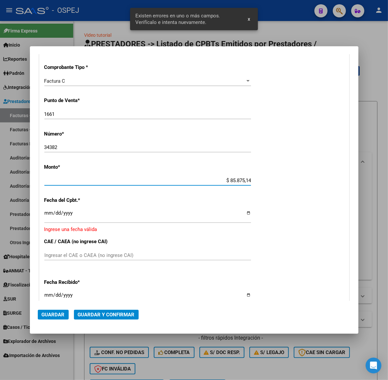
type input "$ 858.751,45"
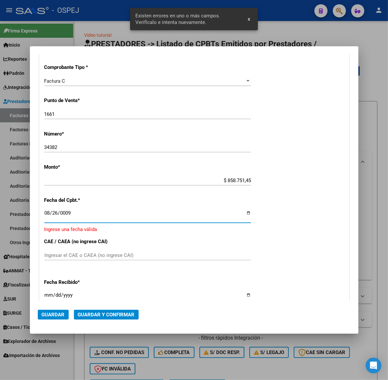
scroll to position [158, 0]
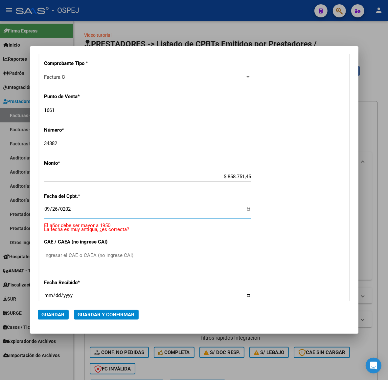
type input "[DATE]"
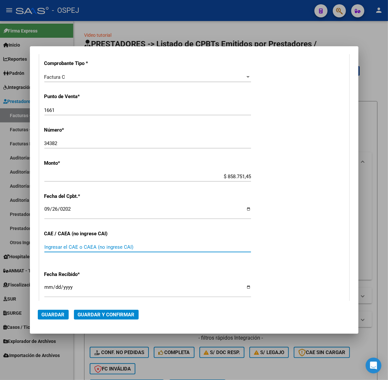
click at [118, 312] on span "Guardar y Confirmar" at bounding box center [106, 315] width 57 height 6
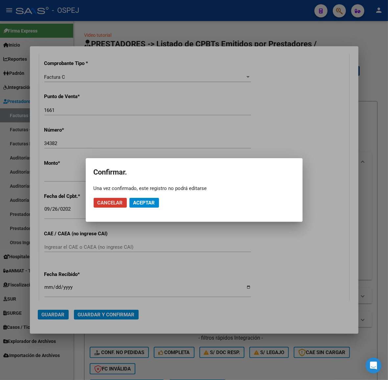
click at [151, 200] on span "Aceptar" at bounding box center [144, 203] width 22 height 6
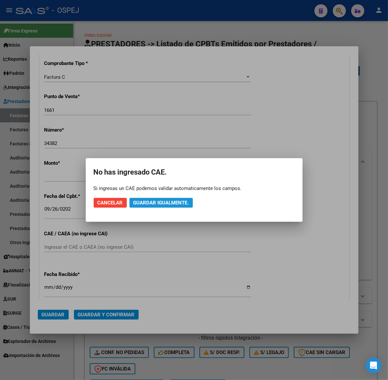
click at [151, 200] on span "Guardar igualmente." at bounding box center [161, 203] width 56 height 6
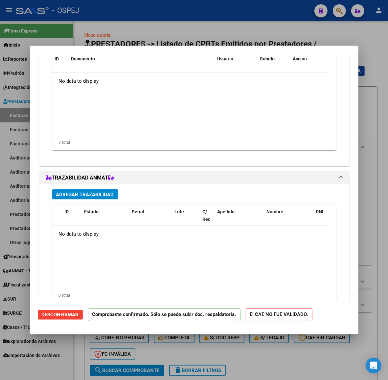
scroll to position [452, 0]
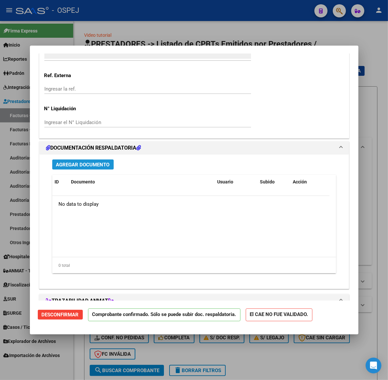
click at [101, 168] on span "Agregar Documento" at bounding box center [83, 165] width 54 height 6
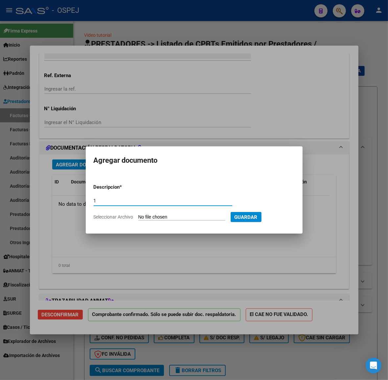
type input "1"
type input "C:\fakepath\14864208- [PERSON_NAME].pdf"
click at [289, 218] on span "Guardar" at bounding box center [280, 218] width 23 height 6
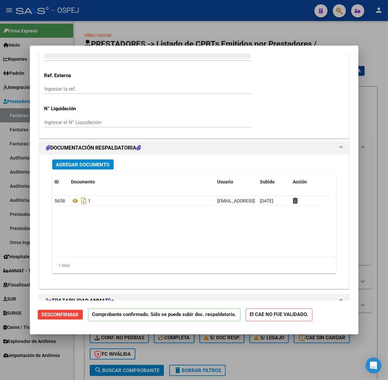
click at [75, 167] on span "Agregar Documento" at bounding box center [83, 165] width 54 height 6
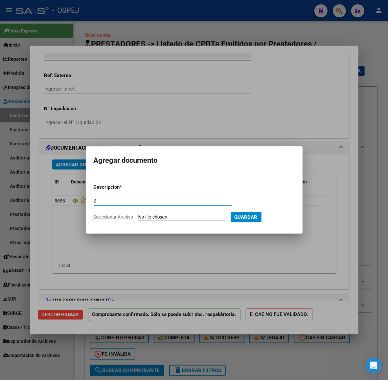
type input "2"
type input "C:\fakepath\14864208- [PERSON_NAME].pdf"
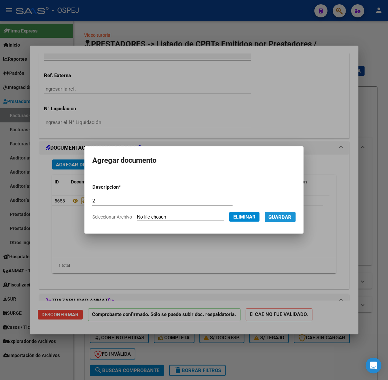
click at [288, 221] on button "Guardar" at bounding box center [280, 217] width 31 height 10
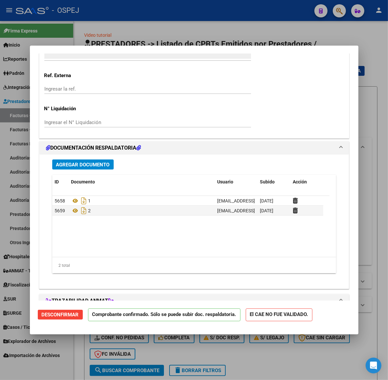
click at [93, 39] on div at bounding box center [194, 190] width 388 height 380
type input "$ 0,00"
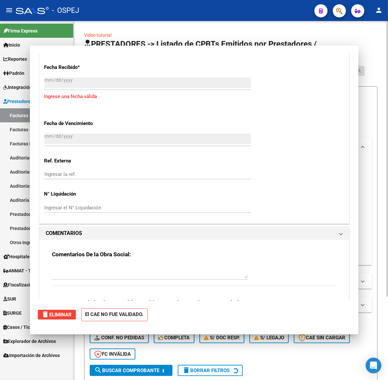
scroll to position [0, 0]
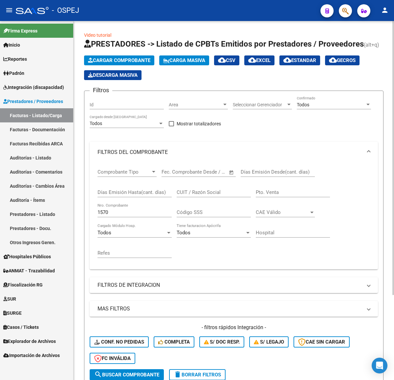
click at [140, 48] on h1 "PRESTADORES -> Listado de CPBTs Emitidos por Prestadores / Proveedores (alt+q)" at bounding box center [234, 44] width 300 height 11
click at [140, 54] on app-list-header "PRESTADORES -> Listado de CPBTs Emitidos por Prestadores / Proveedores (alt+q) …" at bounding box center [234, 213] width 300 height 348
click at [142, 58] on span "Cargar Comprobante" at bounding box center [119, 60] width 62 height 6
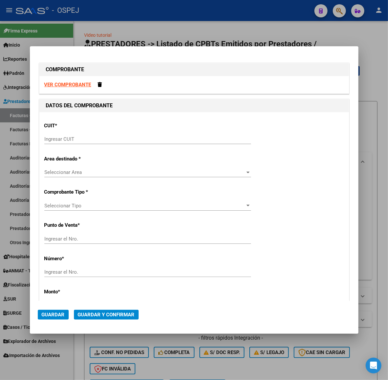
click at [58, 137] on input "Ingresar CUIT" at bounding box center [147, 139] width 207 height 6
click at [80, 142] on input "Ingresar CUIT" at bounding box center [147, 139] width 207 height 6
paste input "30-67506844-1"
type input "30-67506844-1"
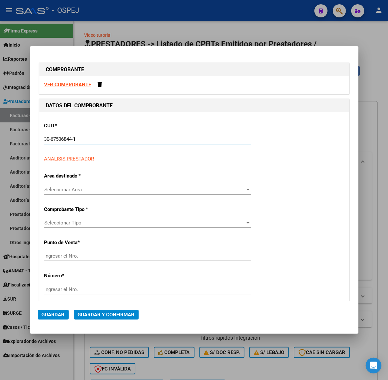
type input "113"
type input "30-67506844-1"
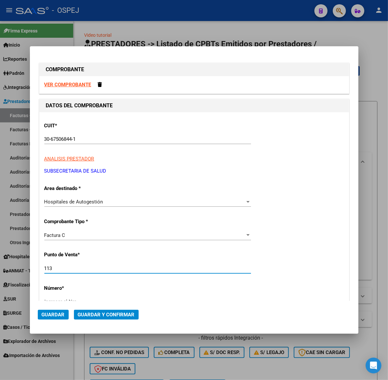
scroll to position [4, 0]
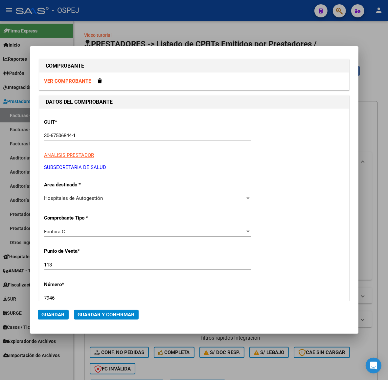
type input "7946"
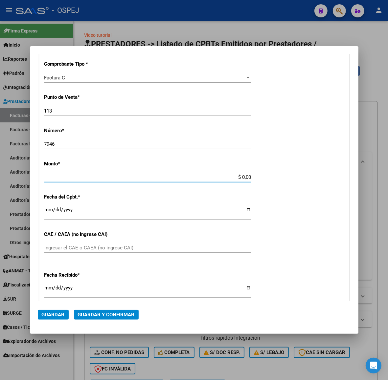
scroll to position [154, 0]
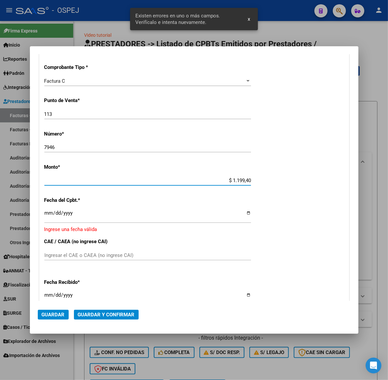
type input "$ 11.994,00"
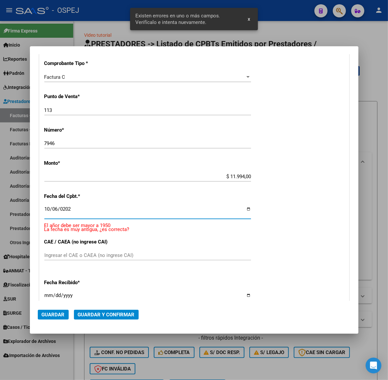
type input "[DATE]"
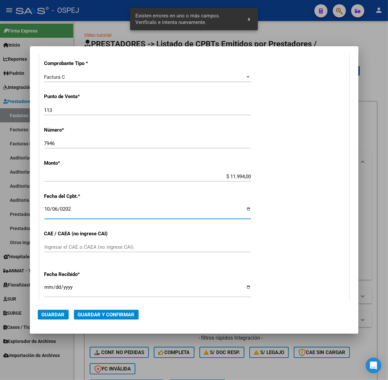
scroll to position [150, 0]
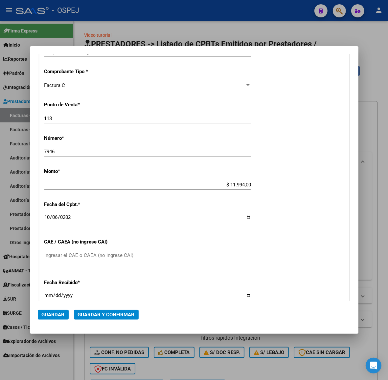
click at [110, 264] on div "Ingresar el CAE o CAEA (no ingrese CAI)" at bounding box center [147, 259] width 207 height 16
click at [114, 260] on div "Ingresar el CAE o CAEA (no ingrese CAI)" at bounding box center [147, 256] width 207 height 10
click at [118, 257] on input "Ingresar el CAE o CAEA (no ingrese CAI)" at bounding box center [147, 256] width 207 height 6
paste input "75401816535914"
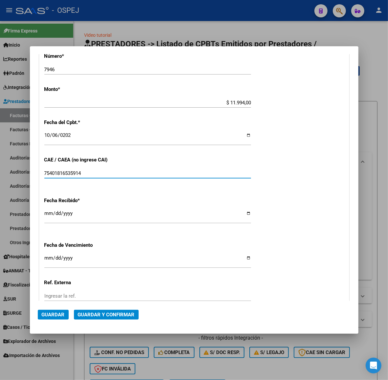
type input "75401816535914"
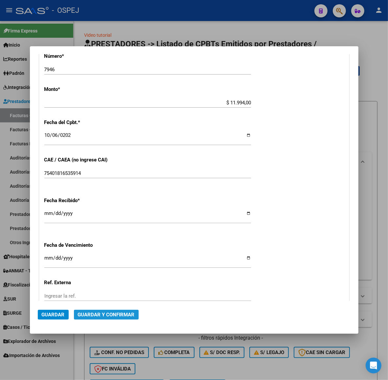
click at [117, 315] on span "Guardar y Confirmar" at bounding box center [106, 315] width 57 height 6
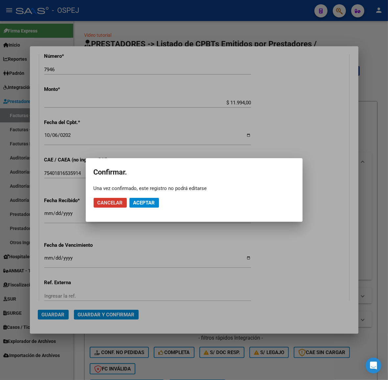
click at [150, 206] on button "Aceptar" at bounding box center [144, 203] width 30 height 10
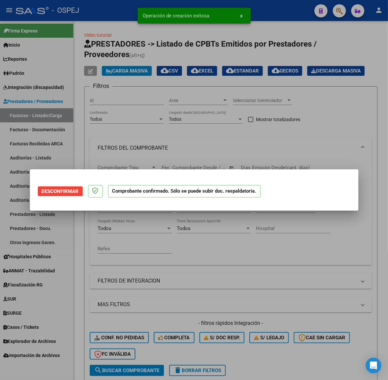
scroll to position [0, 0]
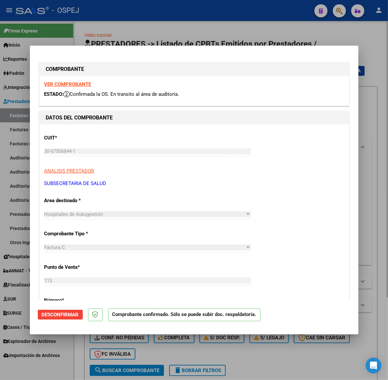
click at [115, 34] on div at bounding box center [194, 190] width 388 height 380
type input "$ 0,00"
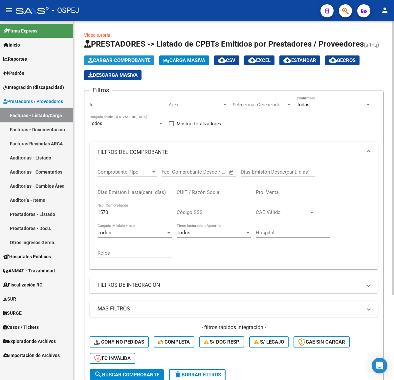
click at [126, 58] on span "Cargar Comprobante" at bounding box center [119, 60] width 62 height 6
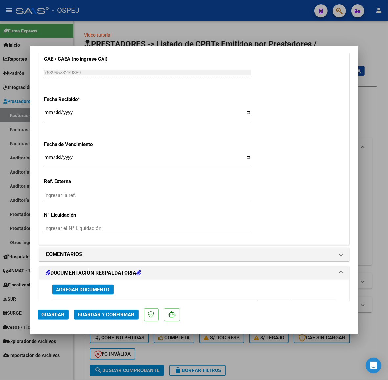
scroll to position [575, 0]
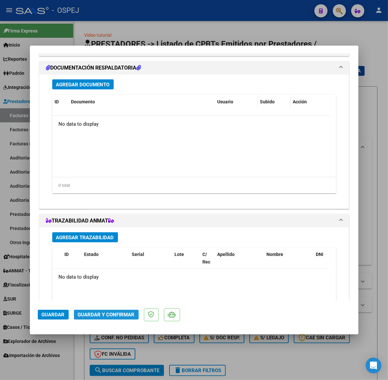
click at [118, 311] on button "Guardar y Confirmar" at bounding box center [106, 315] width 65 height 10
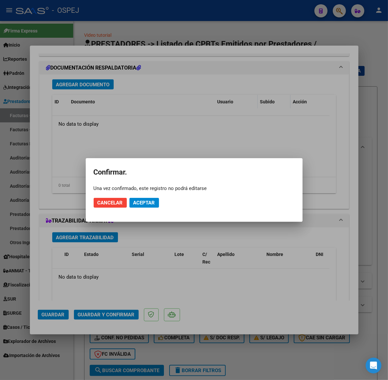
click at [143, 210] on mat-dialog-actions "Cancelar Aceptar" at bounding box center [194, 203] width 201 height 22
click at [143, 201] on span "Aceptar" at bounding box center [144, 203] width 22 height 6
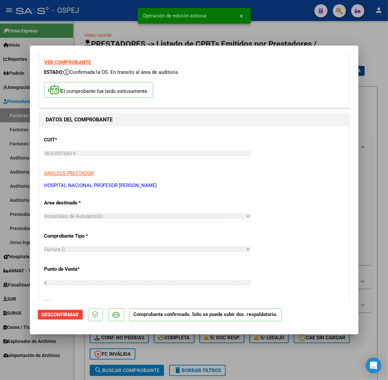
scroll to position [0, 0]
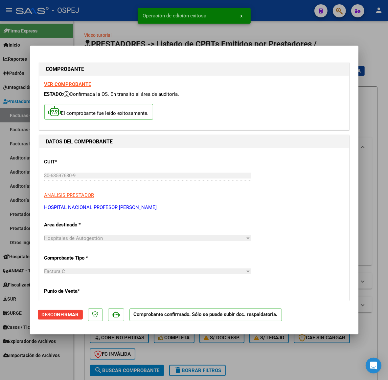
click at [128, 33] on div at bounding box center [194, 190] width 388 height 380
type input "$ 0,00"
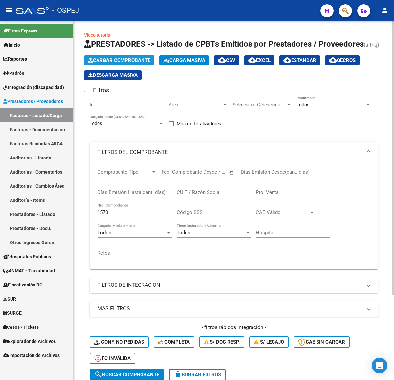
click at [136, 62] on span "Cargar Comprobante" at bounding box center [119, 60] width 62 height 6
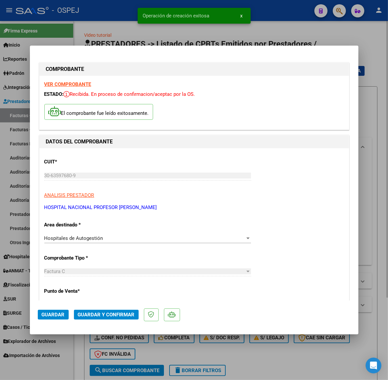
scroll to position [123, 0]
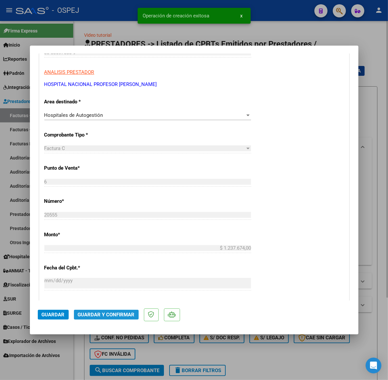
click at [131, 313] on span "Guardar y Confirmar" at bounding box center [106, 315] width 57 height 6
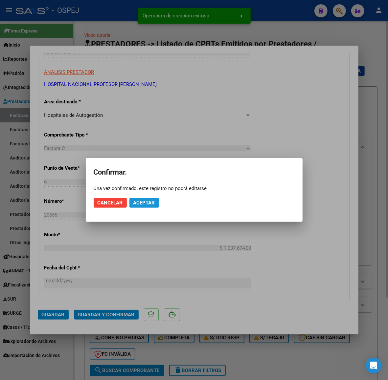
click at [153, 199] on button "Aceptar" at bounding box center [144, 203] width 30 height 10
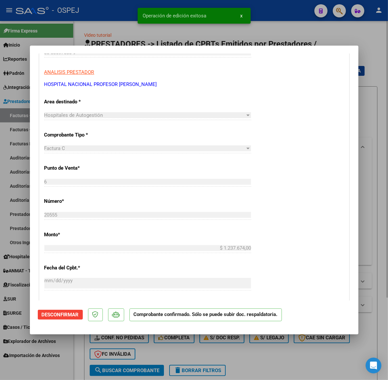
click at [94, 28] on div at bounding box center [194, 190] width 388 height 380
type input "$ 0,00"
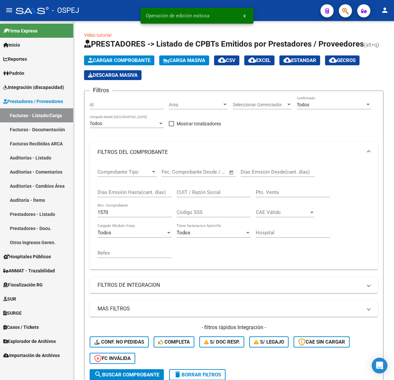
click at [134, 60] on span "Cargar Comprobante" at bounding box center [119, 60] width 62 height 6
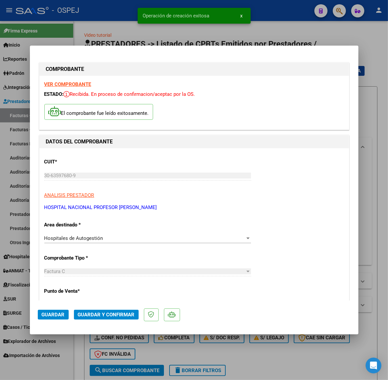
click at [137, 318] on button "Guardar y Confirmar" at bounding box center [106, 315] width 65 height 10
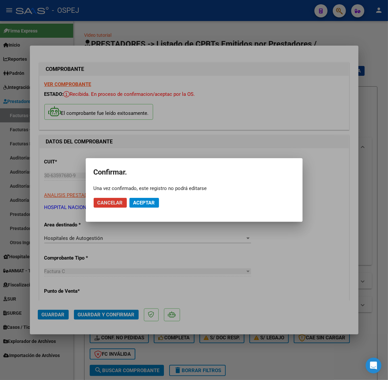
click at [155, 204] on button "Aceptar" at bounding box center [144, 203] width 30 height 10
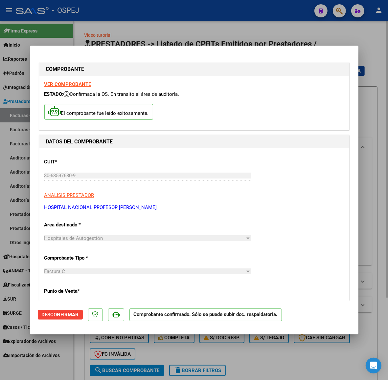
drag, startPoint x: 230, startPoint y: 41, endPoint x: 220, endPoint y: 45, distance: 10.2
click at [230, 41] on div at bounding box center [194, 190] width 388 height 380
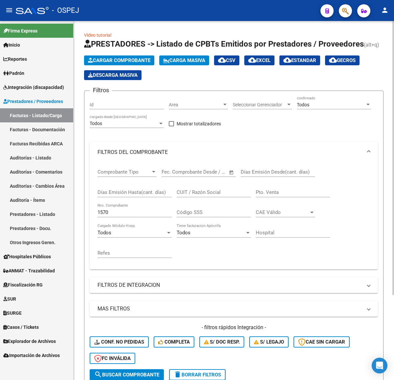
click at [148, 60] on span "Cargar Comprobante" at bounding box center [119, 60] width 62 height 6
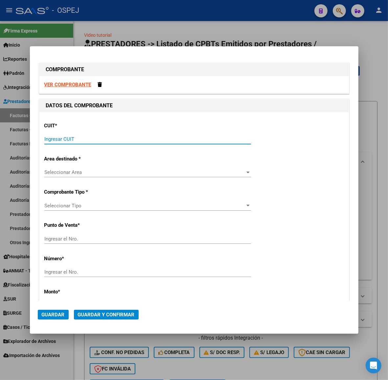
click at [181, 140] on input "Ingresar CUIT" at bounding box center [147, 139] width 207 height 6
paste input "30-69182284-9"
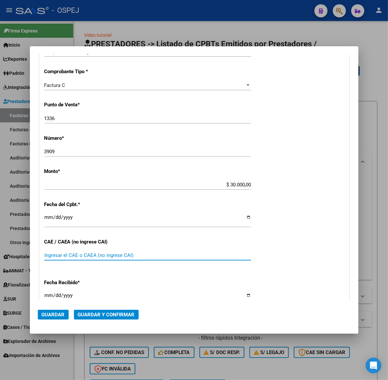
scroll to position [191, 0]
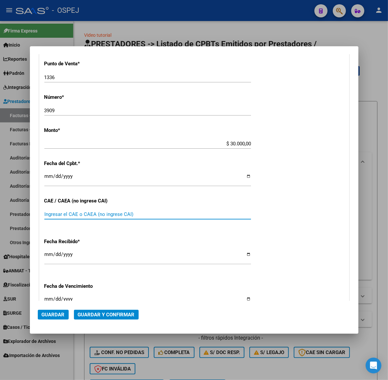
click at [109, 316] on span "Guardar y Confirmar" at bounding box center [106, 315] width 57 height 6
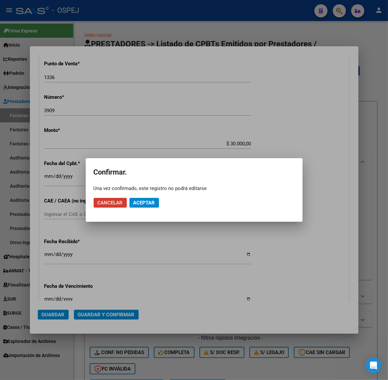
click at [148, 197] on mat-dialog-actions "Cancelar Aceptar" at bounding box center [194, 203] width 201 height 22
click at [149, 204] on span "Aceptar" at bounding box center [144, 203] width 22 height 6
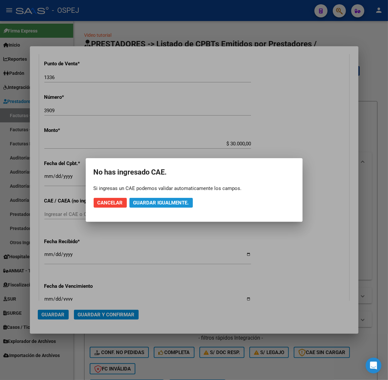
click at [149, 204] on span "Guardar igualmente." at bounding box center [161, 203] width 56 height 6
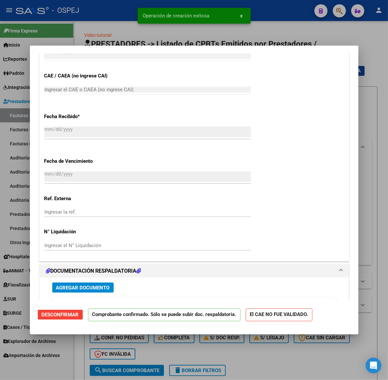
scroll to position [493, 0]
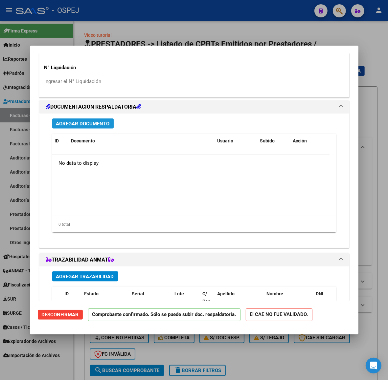
click at [91, 122] on span "Agregar Documento" at bounding box center [83, 124] width 54 height 6
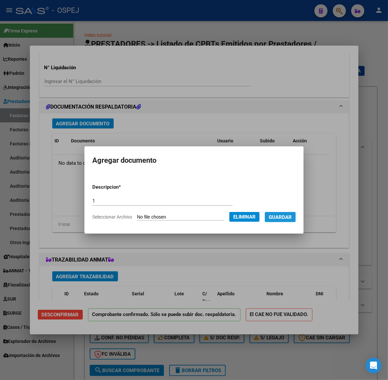
click at [286, 219] on span "Guardar" at bounding box center [280, 218] width 23 height 6
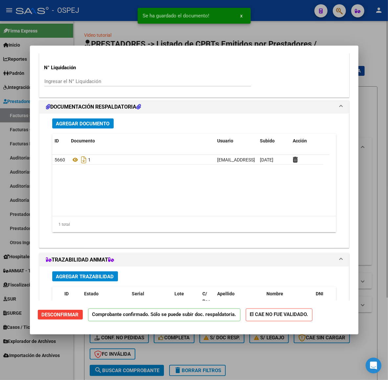
drag, startPoint x: 3, startPoint y: 69, endPoint x: 97, endPoint y: 73, distance: 94.4
click at [3, 69] on div at bounding box center [194, 190] width 388 height 380
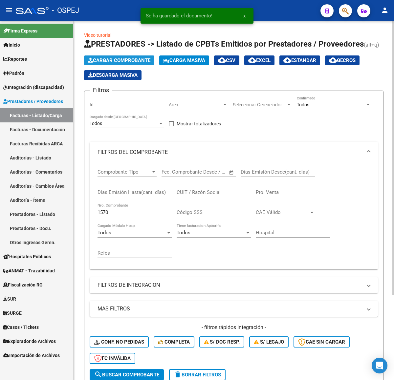
click at [138, 62] on span "Cargar Comprobante" at bounding box center [119, 60] width 62 height 6
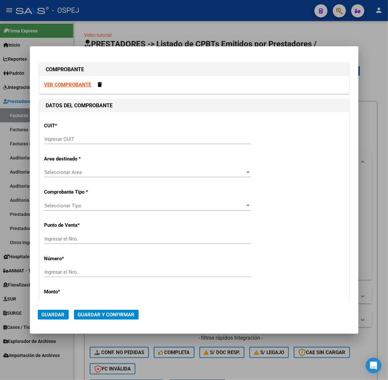
click at [163, 142] on input "Ingresar CUIT" at bounding box center [147, 139] width 207 height 6
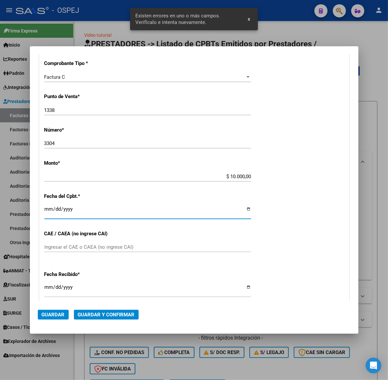
scroll to position [150, 0]
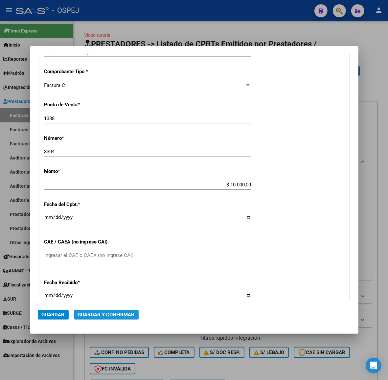
click at [112, 315] on span "Guardar y Confirmar" at bounding box center [106, 315] width 57 height 6
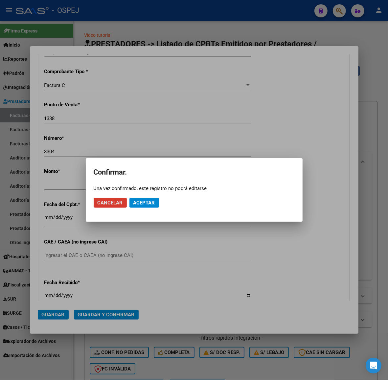
click at [144, 202] on span "Aceptar" at bounding box center [144, 203] width 22 height 6
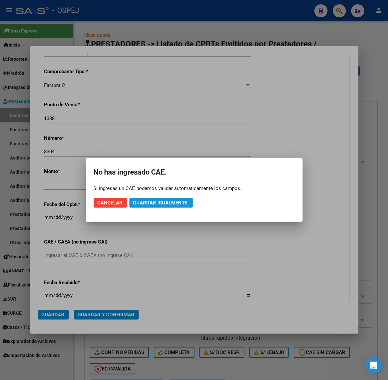
click at [154, 202] on span "Guardar igualmente." at bounding box center [161, 203] width 56 height 6
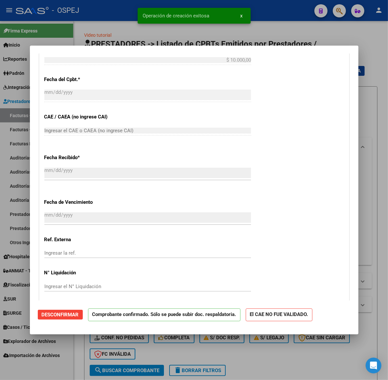
scroll to position [452, 0]
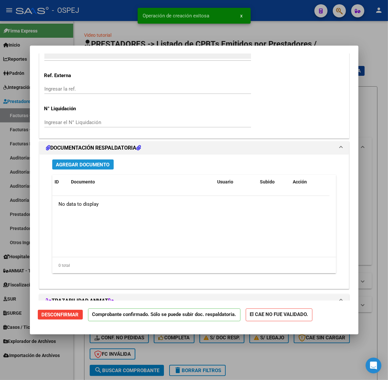
click at [72, 165] on span "Agregar Documento" at bounding box center [83, 165] width 54 height 6
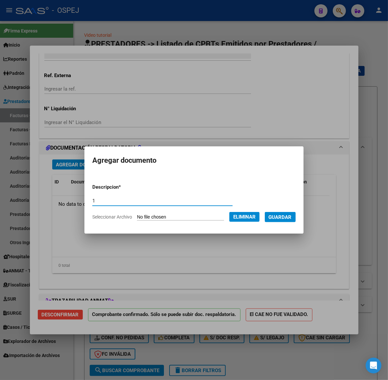
drag, startPoint x: 286, startPoint y: 220, endPoint x: 331, endPoint y: 205, distance: 47.7
click at [286, 220] on button "Guardar" at bounding box center [280, 217] width 31 height 10
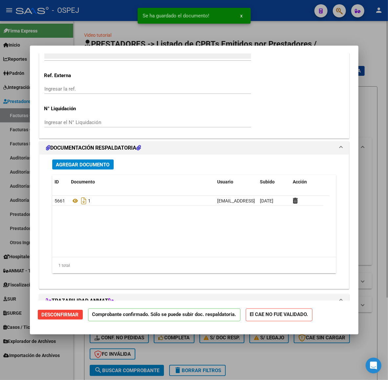
click at [81, 23] on div at bounding box center [194, 190] width 388 height 380
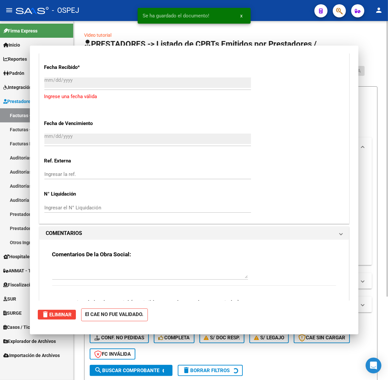
scroll to position [0, 0]
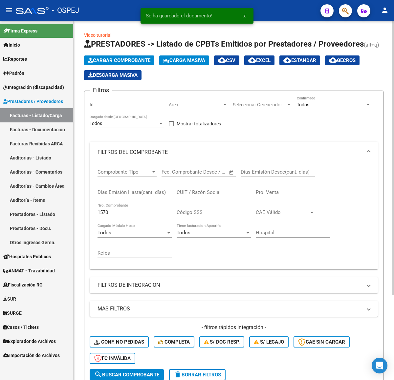
click at [131, 64] on button "Cargar Comprobante" at bounding box center [119, 61] width 70 height 10
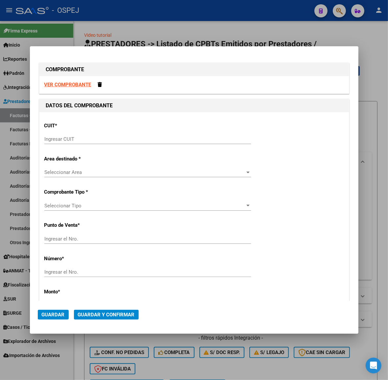
click at [110, 148] on div "Ingresar CUIT" at bounding box center [147, 142] width 207 height 16
click at [110, 138] on input "Ingresar CUIT" at bounding box center [147, 139] width 207 height 6
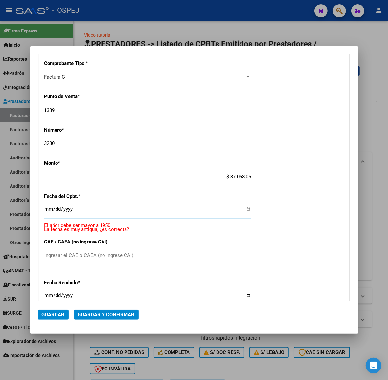
scroll to position [150, 0]
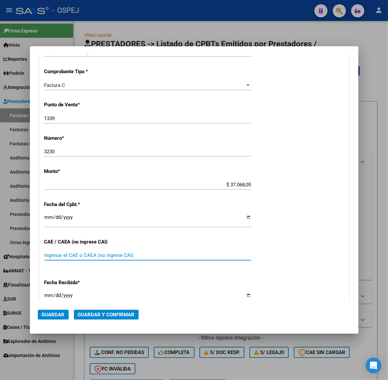
click at [122, 318] on button "Guardar y Confirmar" at bounding box center [106, 315] width 65 height 10
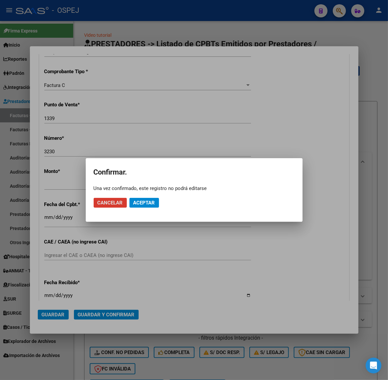
click at [145, 202] on span "Aceptar" at bounding box center [144, 203] width 22 height 6
click at [160, 202] on span "Guardar igualmente." at bounding box center [161, 203] width 56 height 6
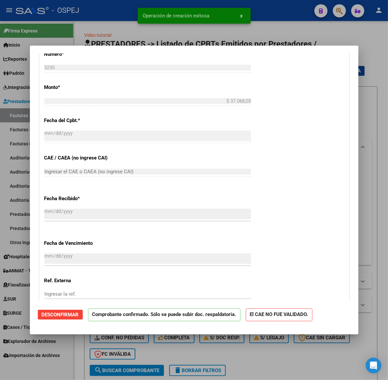
scroll to position [452, 0]
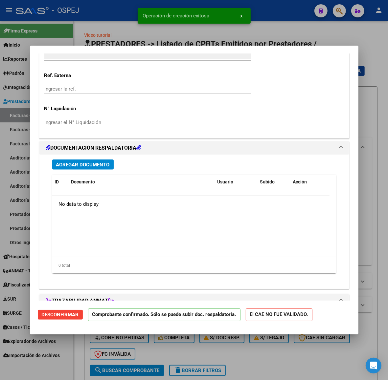
click at [97, 156] on div "Agregar Documento ID Documento Usuario Subido Acción No data to display 0 total…" at bounding box center [194, 219] width 294 height 129
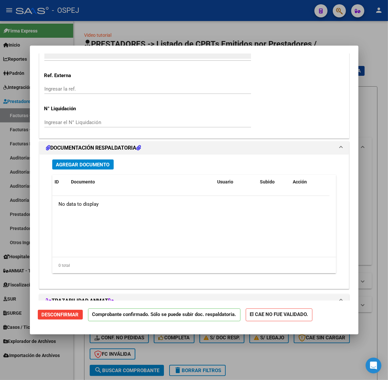
click at [97, 163] on span "Agregar Documento" at bounding box center [83, 165] width 54 height 6
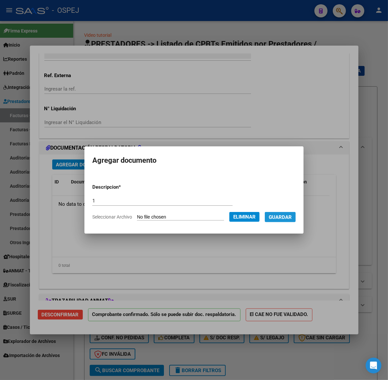
click at [289, 217] on span "Guardar" at bounding box center [280, 218] width 23 height 6
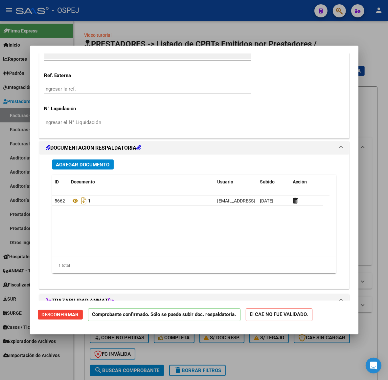
click at [181, 39] on div at bounding box center [194, 190] width 388 height 380
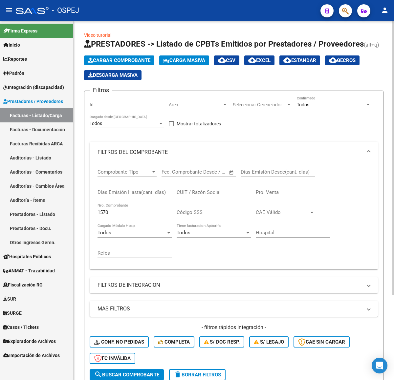
click at [111, 57] on span "Cargar Comprobante" at bounding box center [119, 60] width 62 height 6
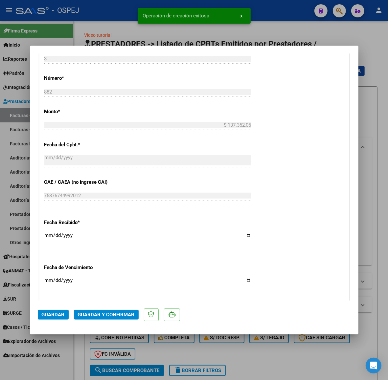
scroll to position [493, 0]
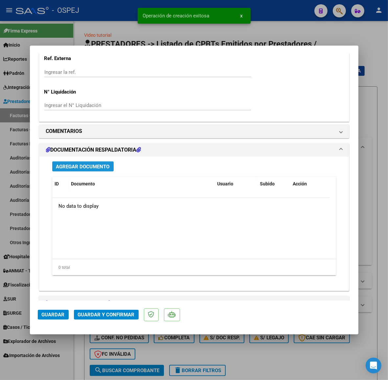
click at [101, 168] on span "Agregar Documento" at bounding box center [83, 167] width 54 height 6
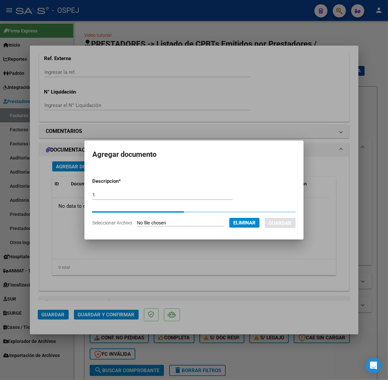
click at [283, 220] on span "Guardar" at bounding box center [280, 223] width 23 height 6
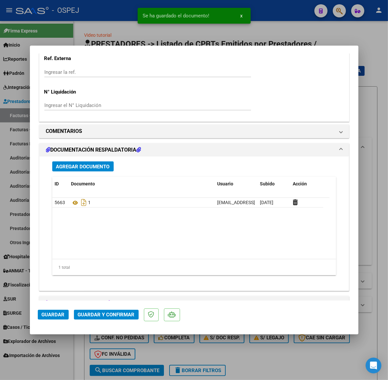
click at [99, 164] on button "Agregar Documento" at bounding box center [82, 167] width 61 height 10
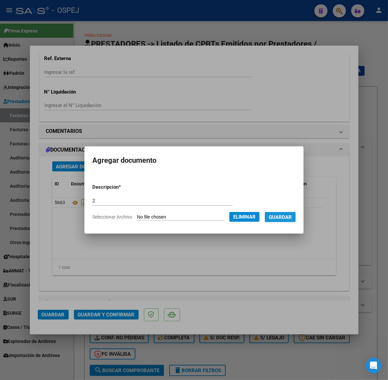
click at [287, 218] on span "Guardar" at bounding box center [280, 218] width 23 height 6
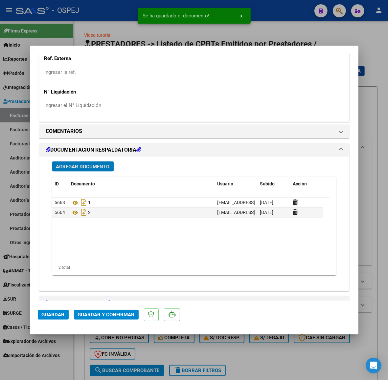
click at [74, 168] on span "Agregar Documento" at bounding box center [83, 167] width 54 height 6
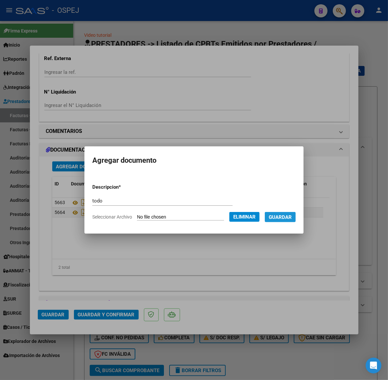
click at [282, 220] on span "Guardar" at bounding box center [280, 218] width 23 height 6
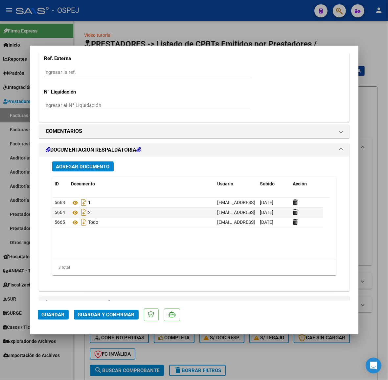
drag, startPoint x: 149, startPoint y: 31, endPoint x: 143, endPoint y: 50, distance: 19.9
click at [149, 31] on div at bounding box center [194, 190] width 388 height 380
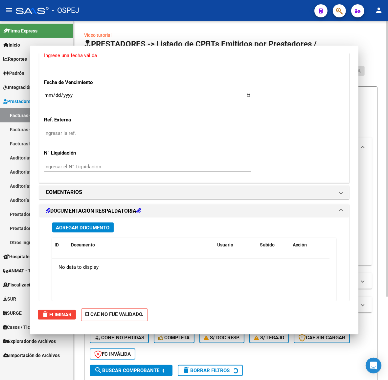
scroll to position [0, 0]
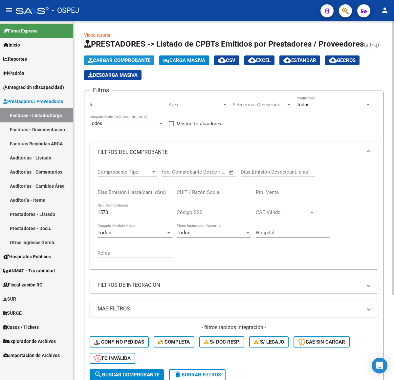
click at [136, 62] on span "Cargar Comprobante" at bounding box center [119, 60] width 62 height 6
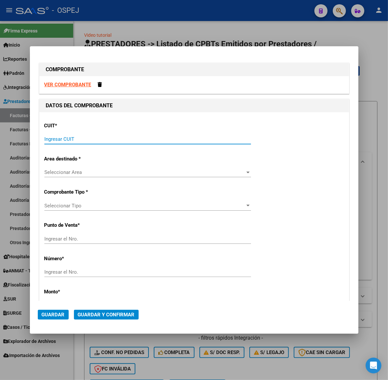
click at [78, 136] on input "Ingresar CUIT" at bounding box center [147, 139] width 207 height 6
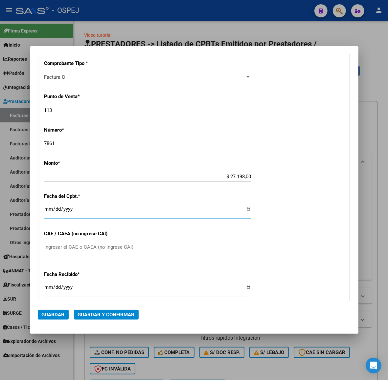
scroll to position [150, 0]
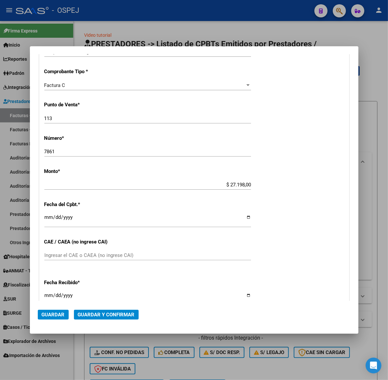
click at [89, 251] on div "Ingresar el CAE o CAEA (no ingrese CAI)" at bounding box center [147, 256] width 207 height 10
paste input "75401784030706"
click at [90, 257] on input "75401784030706" at bounding box center [147, 256] width 207 height 6
click at [93, 316] on span "Guardar y Confirmar" at bounding box center [106, 315] width 57 height 6
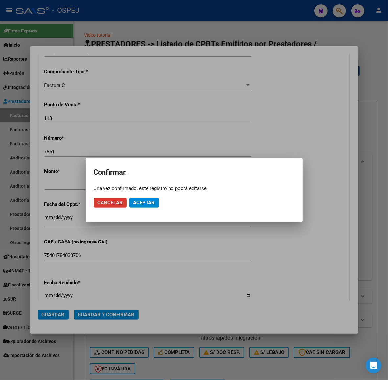
click at [143, 205] on span "Aceptar" at bounding box center [144, 203] width 22 height 6
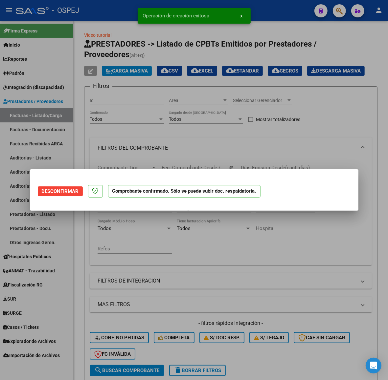
scroll to position [0, 0]
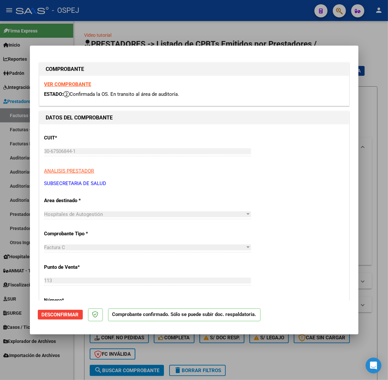
click at [113, 34] on div at bounding box center [194, 190] width 388 height 380
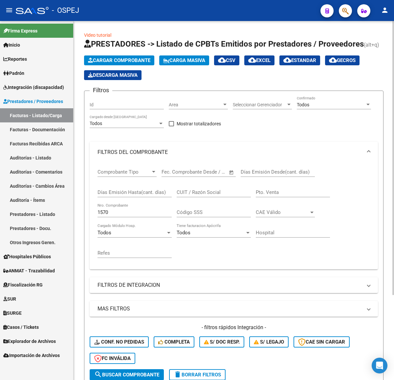
click at [147, 65] on div "Cargar Comprobante Carga Masiva cloud_download CSV cloud_download EXCEL cloud_d…" at bounding box center [234, 68] width 300 height 25
click at [147, 62] on span "Cargar Comprobante" at bounding box center [119, 60] width 62 height 6
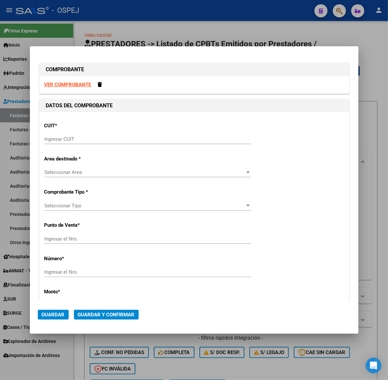
click at [211, 140] on input "Ingresar CUIT" at bounding box center [147, 139] width 207 height 6
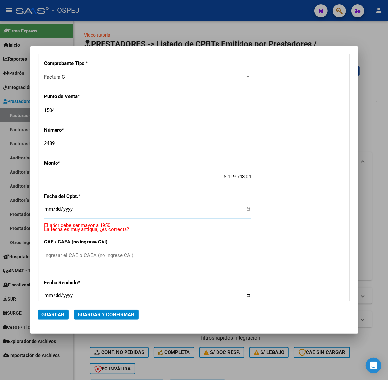
scroll to position [150, 0]
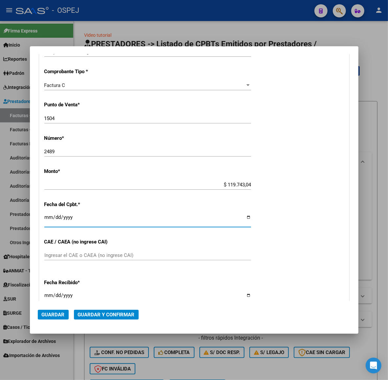
click at [119, 314] on span "Guardar y Confirmar" at bounding box center [106, 315] width 57 height 6
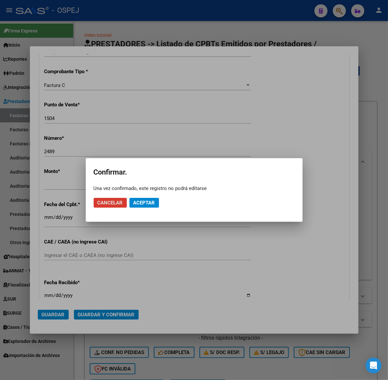
click at [147, 200] on span "Aceptar" at bounding box center [144, 203] width 22 height 6
click at [177, 204] on span "Guardar igualmente." at bounding box center [161, 203] width 56 height 6
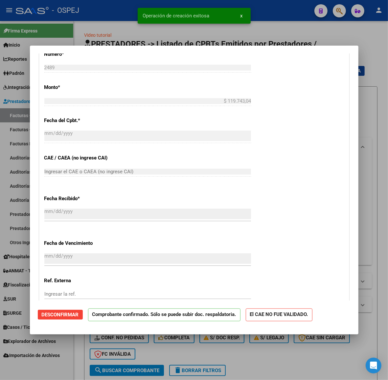
scroll to position [411, 0]
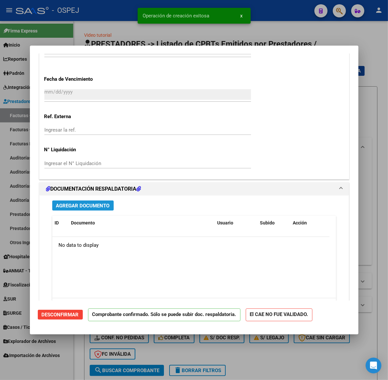
click at [98, 209] on span "Agregar Documento" at bounding box center [83, 206] width 54 height 6
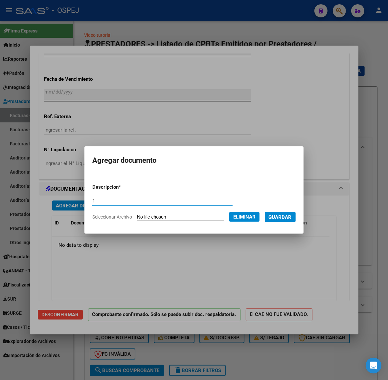
click at [291, 221] on button "Guardar" at bounding box center [280, 217] width 31 height 10
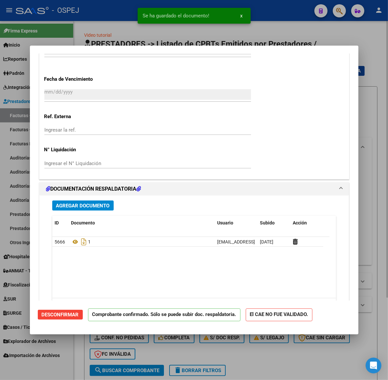
drag, startPoint x: 283, startPoint y: 26, endPoint x: 268, endPoint y: 34, distance: 17.3
click at [283, 26] on div at bounding box center [194, 190] width 388 height 380
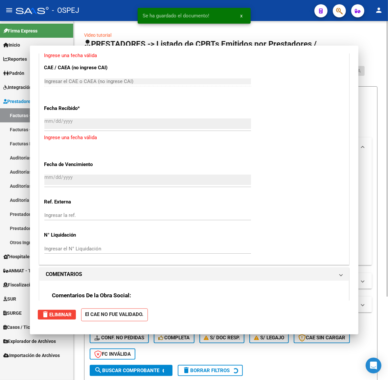
scroll to position [0, 0]
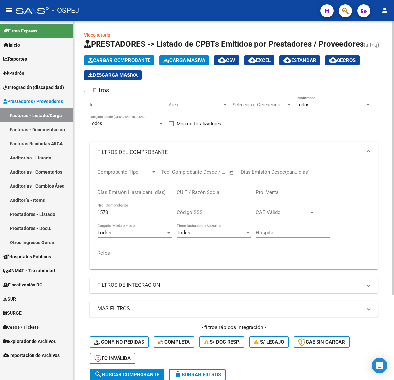
click at [95, 60] on span "Cargar Comprobante" at bounding box center [119, 60] width 62 height 6
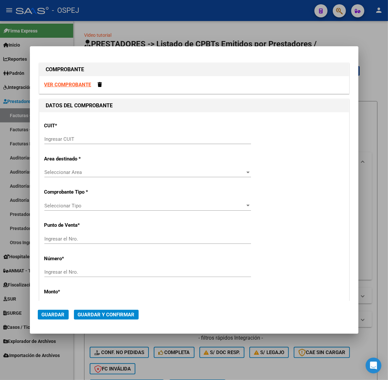
click at [112, 137] on input "Ingresar CUIT" at bounding box center [147, 139] width 207 height 6
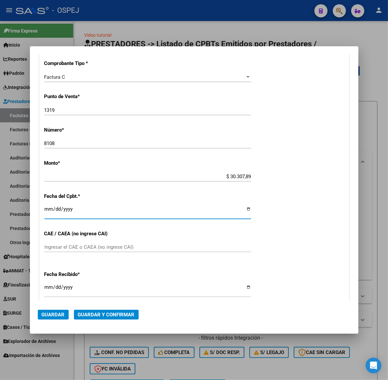
scroll to position [150, 0]
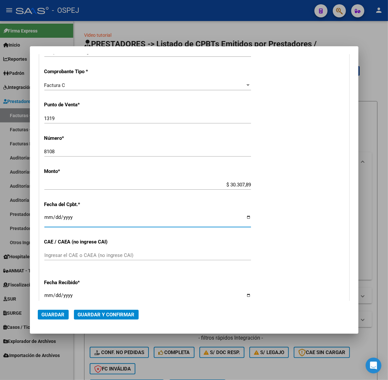
click at [89, 318] on button "Guardar y Confirmar" at bounding box center [106, 315] width 65 height 10
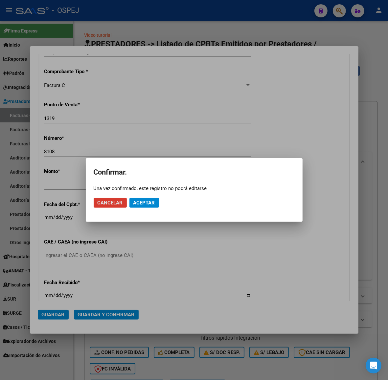
click at [135, 199] on button "Aceptar" at bounding box center [144, 203] width 30 height 10
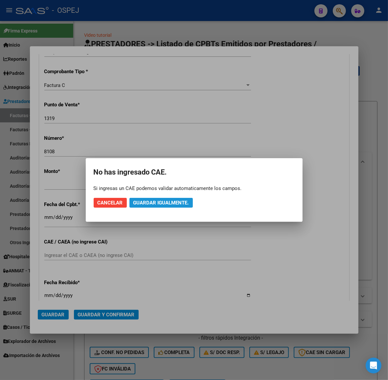
click at [135, 199] on button "Guardar igualmente." at bounding box center [160, 203] width 63 height 10
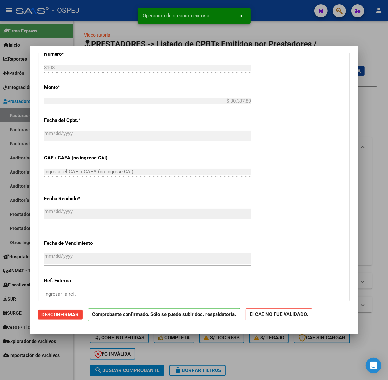
scroll to position [411, 0]
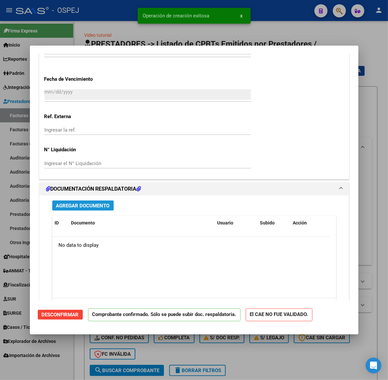
click at [86, 207] on span "Agregar Documento" at bounding box center [83, 206] width 54 height 6
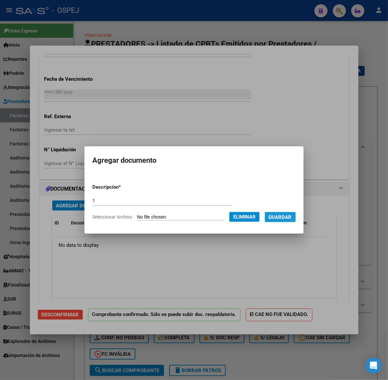
click at [292, 218] on span "Guardar" at bounding box center [280, 218] width 23 height 6
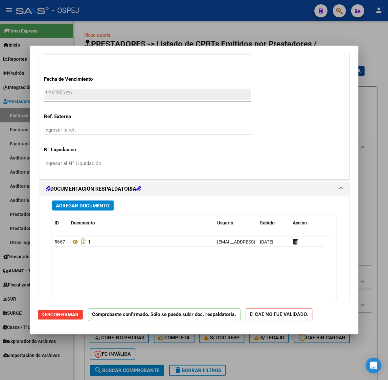
click at [269, 35] on div at bounding box center [194, 190] width 388 height 380
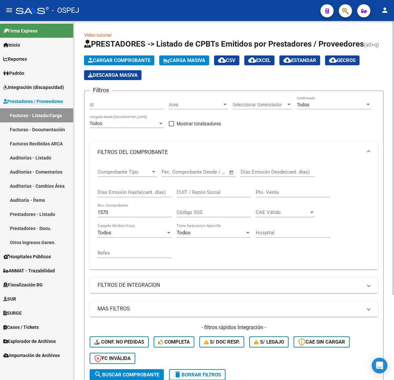
click at [115, 66] on div "Cargar Comprobante Carga Masiva cloud_download CSV cloud_download EXCEL cloud_d…" at bounding box center [234, 68] width 300 height 25
click at [122, 63] on span "Cargar Comprobante" at bounding box center [119, 60] width 62 height 6
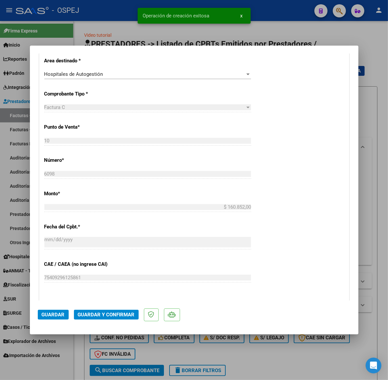
scroll to position [370, 0]
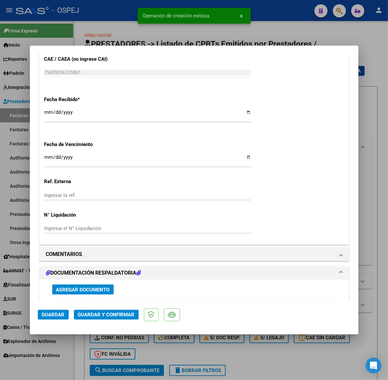
drag, startPoint x: 130, startPoint y: 320, endPoint x: 129, endPoint y: 317, distance: 3.7
click at [130, 320] on mat-dialog-actions "Guardar Guardar y Confirmar" at bounding box center [194, 314] width 313 height 26
click at [128, 316] on span "Guardar y Confirmar" at bounding box center [106, 315] width 57 height 6
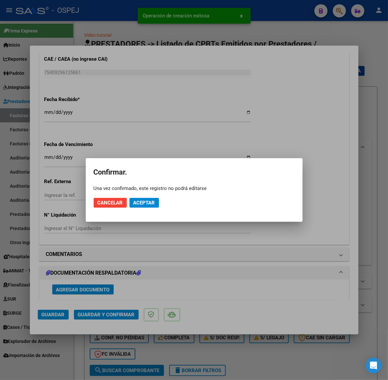
click at [142, 209] on mat-dialog-actions "Cancelar Aceptar" at bounding box center [194, 203] width 201 height 22
click at [160, 196] on mat-dialog-actions "Cancelar Aceptar" at bounding box center [194, 203] width 201 height 22
click at [137, 201] on span "Aceptar" at bounding box center [144, 203] width 22 height 6
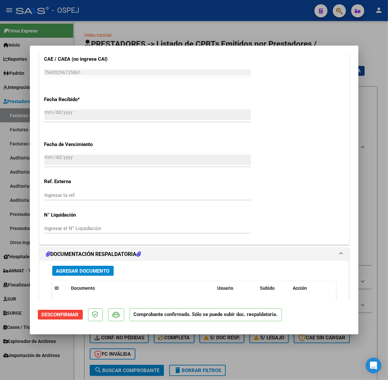
scroll to position [575, 0]
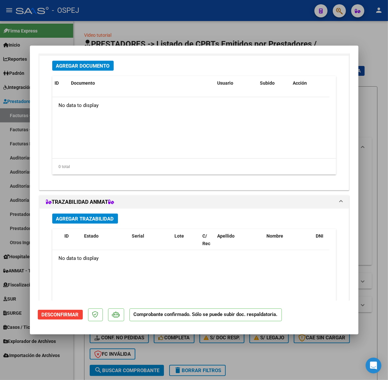
click at [90, 64] on span "Agregar Documento" at bounding box center [83, 66] width 54 height 6
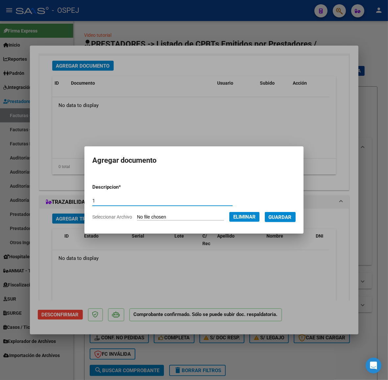
click at [278, 219] on span "Guardar" at bounding box center [280, 218] width 23 height 6
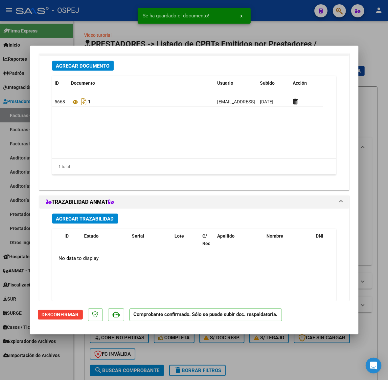
click at [76, 75] on div "Agregar Documento ID Documento Usuario Subido Acción 5668 1 [EMAIL_ADDRESS][DOM…" at bounding box center [194, 120] width 294 height 129
click at [78, 73] on div "Agregar Documento ID Documento Usuario Subido Acción 5668 1 [EMAIL_ADDRESS][DOM…" at bounding box center [194, 120] width 294 height 129
click at [81, 71] on button "Agregar Documento" at bounding box center [82, 66] width 61 height 10
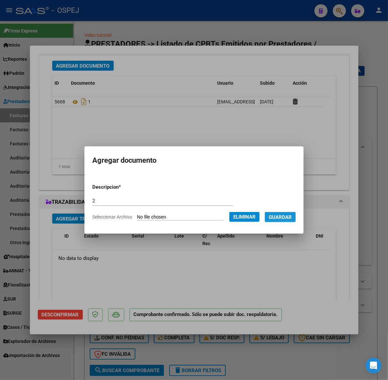
click at [287, 218] on span "Guardar" at bounding box center [280, 218] width 23 height 6
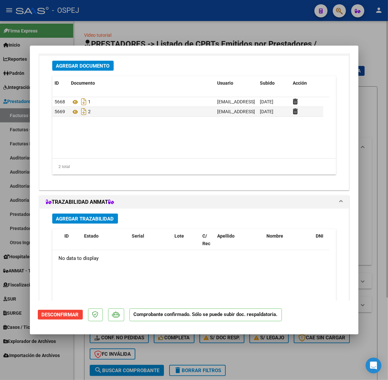
drag, startPoint x: 115, startPoint y: 25, endPoint x: 122, endPoint y: 50, distance: 25.9
click at [115, 25] on div at bounding box center [194, 190] width 388 height 380
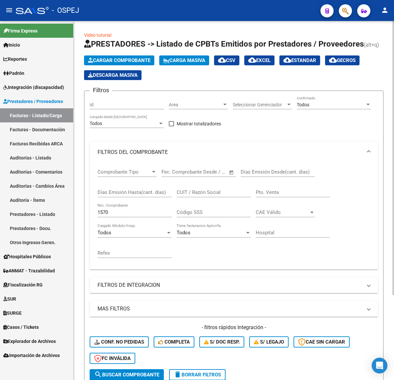
click at [133, 62] on span "Cargar Comprobante" at bounding box center [119, 60] width 62 height 6
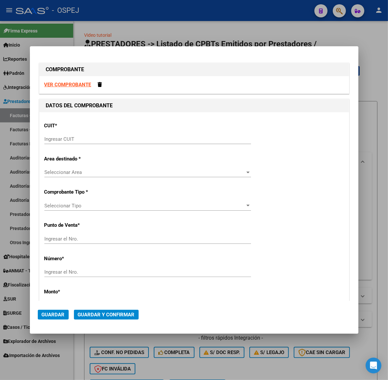
click at [210, 135] on div "Ingresar CUIT" at bounding box center [147, 139] width 207 height 10
click at [216, 142] on input "Ingresar CUIT" at bounding box center [147, 139] width 207 height 6
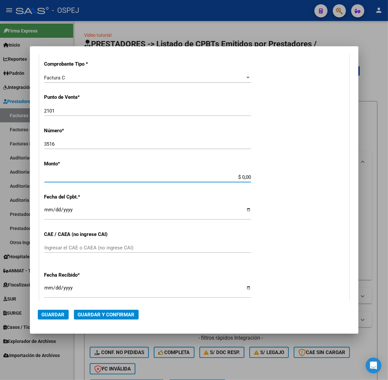
scroll to position [154, 0]
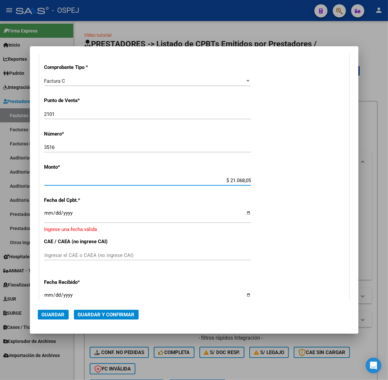
click at [51, 212] on input "Ingresar la fecha" at bounding box center [147, 216] width 207 height 11
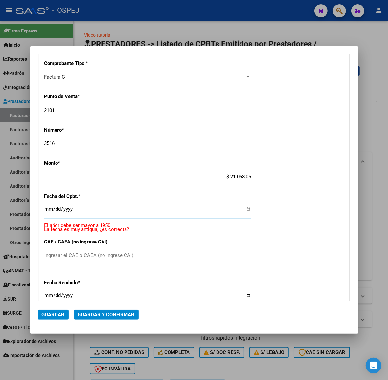
scroll to position [150, 0]
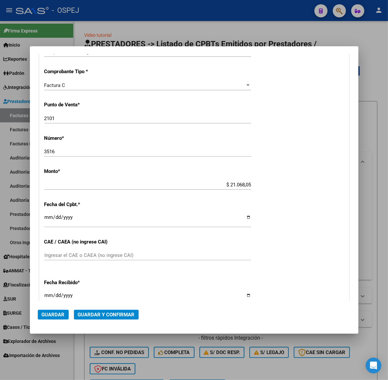
click at [121, 322] on mat-dialog-actions "Guardar Guardar y Confirmar" at bounding box center [194, 313] width 313 height 25
click at [121, 318] on button "Guardar y Confirmar" at bounding box center [106, 315] width 65 height 10
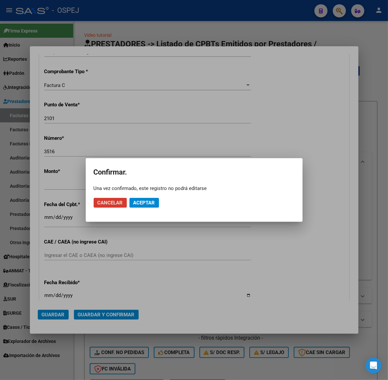
click at [152, 201] on span "Aceptar" at bounding box center [144, 203] width 22 height 6
click at [152, 201] on span "Guardar igualmente." at bounding box center [161, 203] width 56 height 6
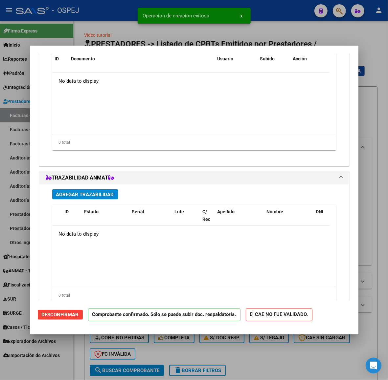
scroll to position [493, 0]
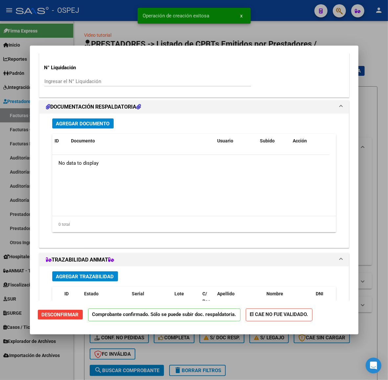
click at [98, 124] on span "Agregar Documento" at bounding box center [83, 124] width 54 height 6
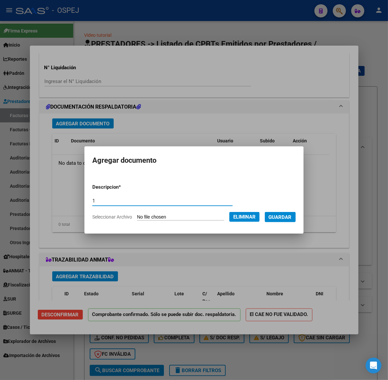
click at [290, 213] on button "Guardar" at bounding box center [280, 217] width 31 height 10
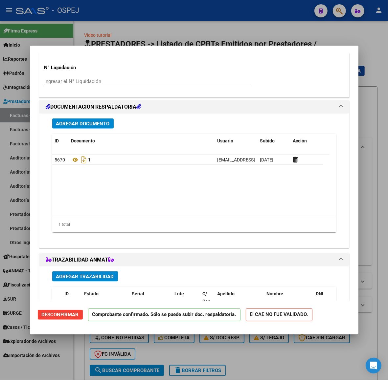
click at [136, 18] on div at bounding box center [194, 190] width 388 height 380
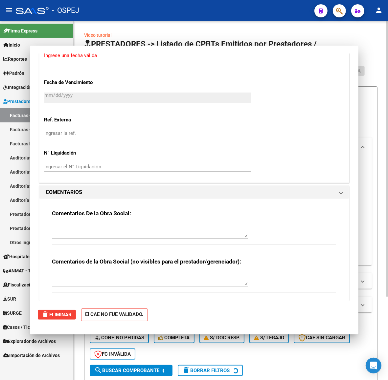
scroll to position [0, 0]
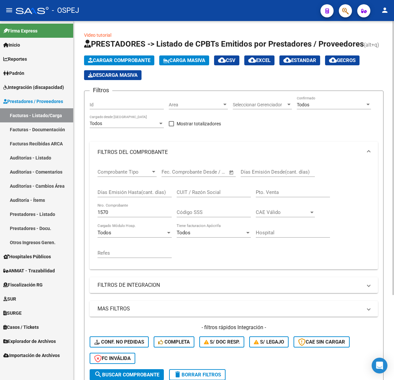
click at [132, 61] on span "Cargar Comprobante" at bounding box center [119, 60] width 62 height 6
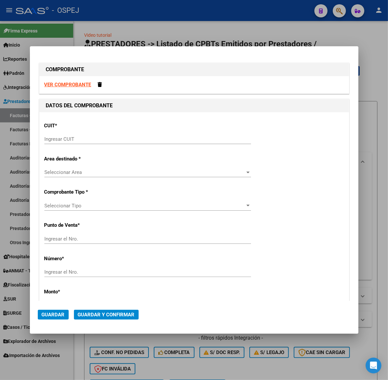
click at [120, 142] on input "Ingresar CUIT" at bounding box center [147, 139] width 207 height 6
click at [91, 135] on div "Ingresar CUIT" at bounding box center [147, 139] width 207 height 10
paste input "30-67506844-1"
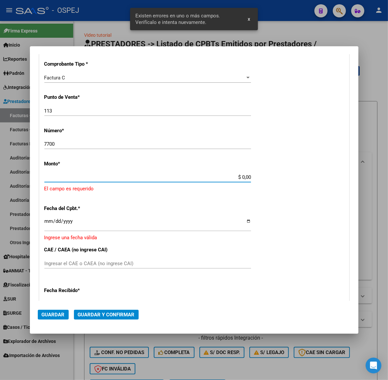
scroll to position [154, 0]
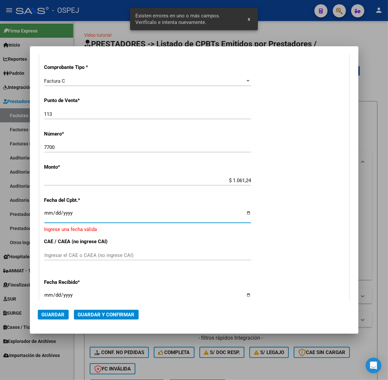
click at [247, 182] on app-form-text-field "Monto * $ 1.061,24 Ingresar [GEOGRAPHIC_DATA]" at bounding box center [150, 174] width 212 height 20
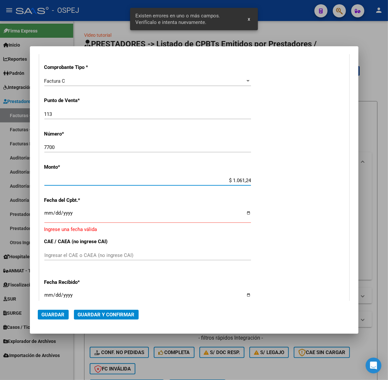
click at [246, 181] on input "$ 1.061,24" at bounding box center [147, 181] width 207 height 6
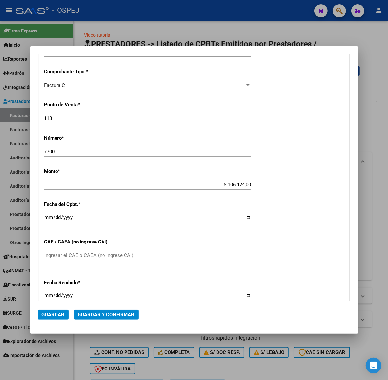
scroll to position [191, 0]
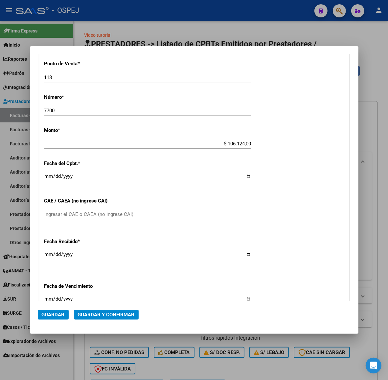
click at [126, 215] on input "Ingresar el CAE o CAEA (no ingrese CAI)" at bounding box center [147, 215] width 207 height 6
paste input "75401294324088"
click at [123, 308] on mat-dialog-actions "Guardar Guardar y Confirmar" at bounding box center [194, 313] width 313 height 25
click at [123, 315] on span "Guardar y Confirmar" at bounding box center [106, 315] width 57 height 6
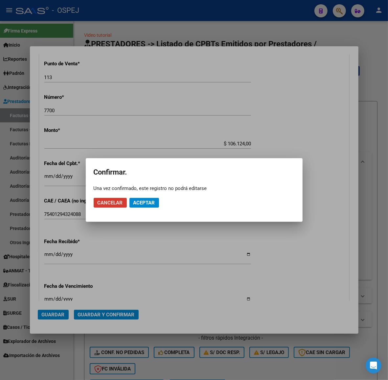
click at [155, 205] on button "Aceptar" at bounding box center [144, 203] width 30 height 10
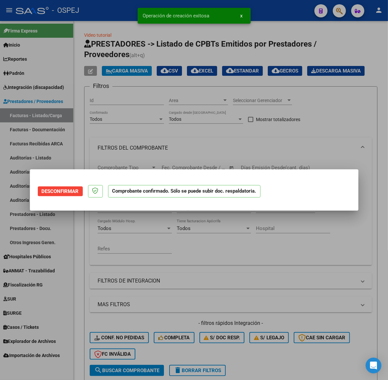
scroll to position [0, 0]
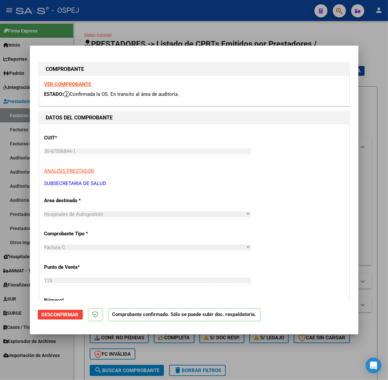
click at [160, 38] on div at bounding box center [194, 190] width 388 height 380
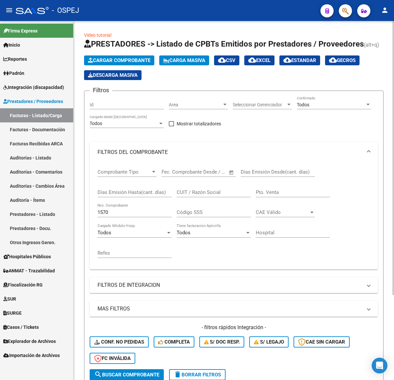
click at [131, 60] on span "Cargar Comprobante" at bounding box center [119, 60] width 62 height 6
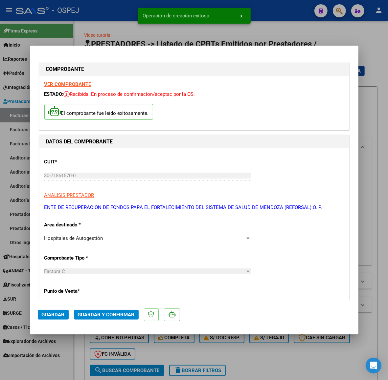
scroll to position [164, 0]
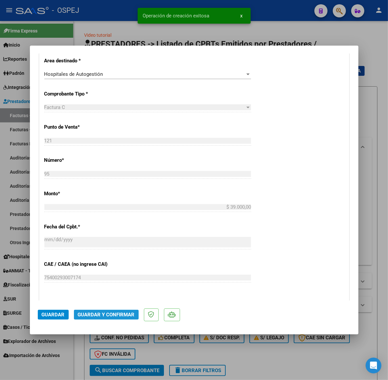
click at [109, 312] on span "Guardar y Confirmar" at bounding box center [106, 315] width 57 height 6
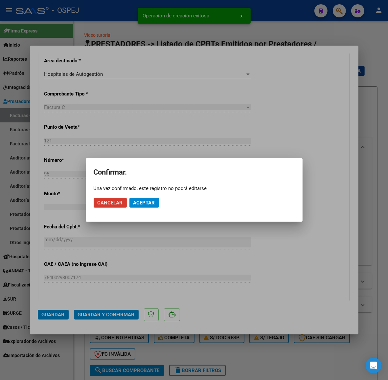
click at [142, 207] on button "Aceptar" at bounding box center [144, 203] width 30 height 10
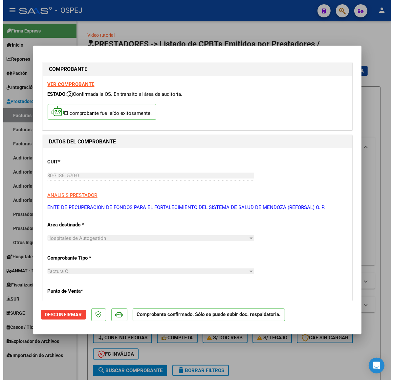
scroll to position [82, 0]
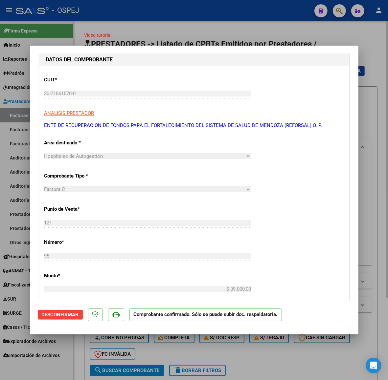
drag, startPoint x: 260, startPoint y: 41, endPoint x: 250, endPoint y: 45, distance: 11.1
click at [260, 41] on div at bounding box center [194, 190] width 388 height 380
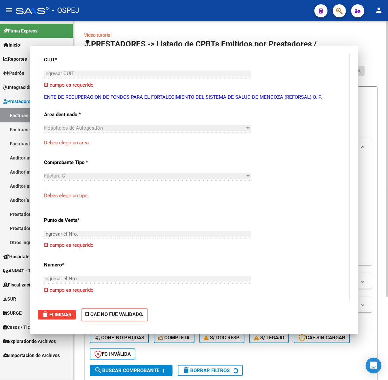
scroll to position [0, 0]
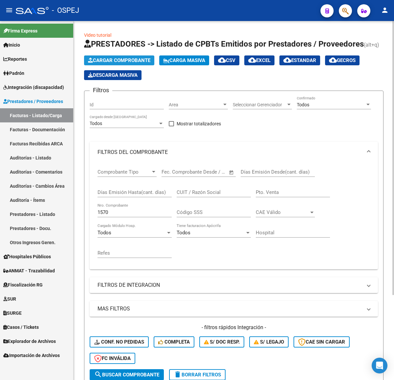
click at [146, 65] on button "Cargar Comprobante" at bounding box center [119, 61] width 70 height 10
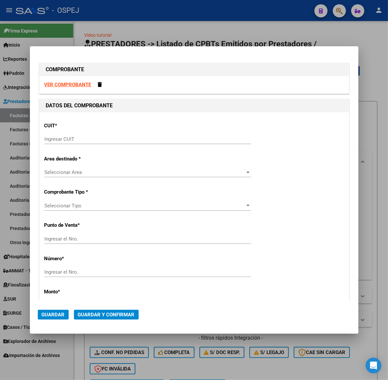
click at [136, 135] on div "Ingresar CUIT" at bounding box center [147, 139] width 207 height 10
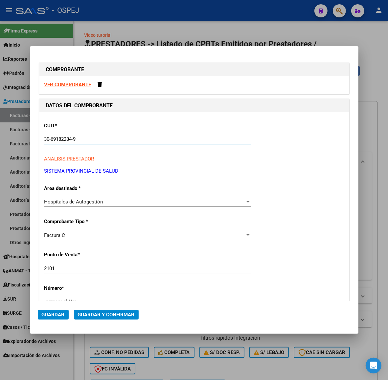
scroll to position [82, 0]
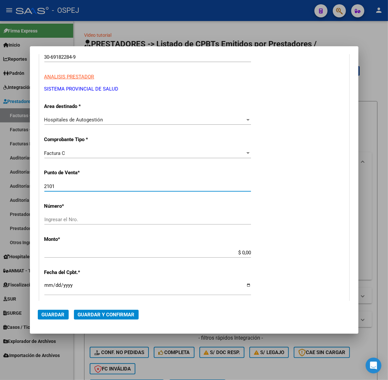
click at [85, 186] on input "2101" at bounding box center [147, 187] width 207 height 6
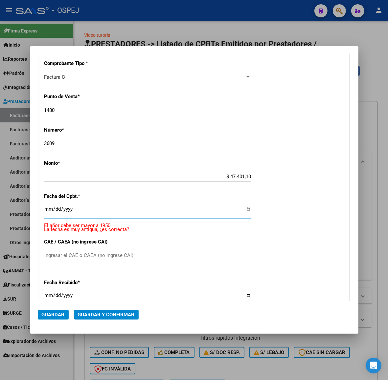
scroll to position [150, 0]
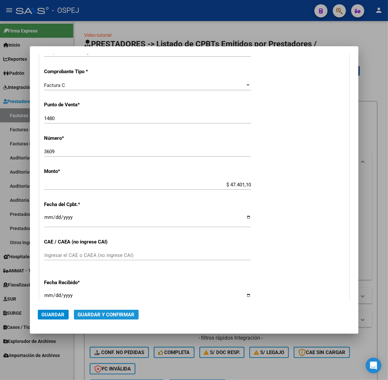
click at [86, 316] on span "Guardar y Confirmar" at bounding box center [106, 315] width 57 height 6
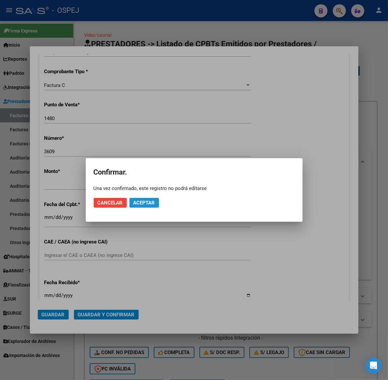
click at [142, 199] on button "Aceptar" at bounding box center [144, 203] width 30 height 10
click at [142, 199] on button "Guardar igualmente." at bounding box center [160, 203] width 63 height 10
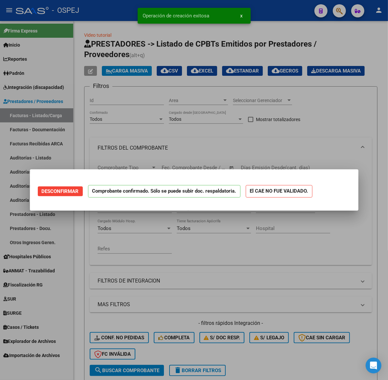
scroll to position [0, 0]
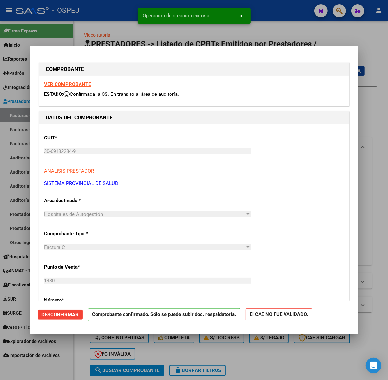
click at [241, 31] on div "Operación de creación exitosa x" at bounding box center [194, 16] width 129 height 32
click at [112, 30] on div at bounding box center [194, 190] width 388 height 380
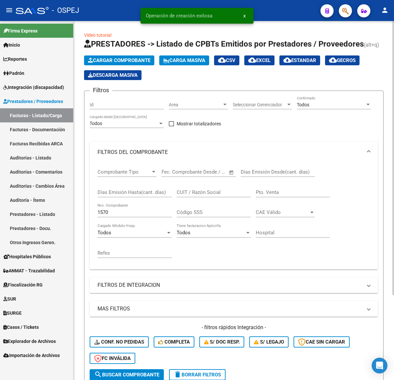
click at [124, 61] on span "Cargar Comprobante" at bounding box center [119, 60] width 62 height 6
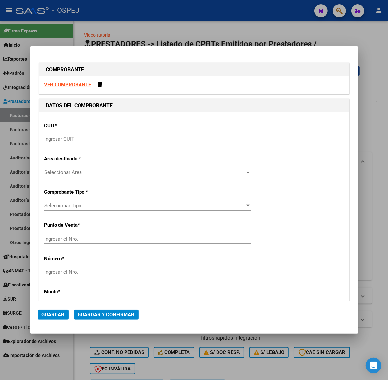
click at [136, 134] on div "Ingresar CUIT" at bounding box center [147, 139] width 207 height 10
click at [136, 136] on div "Ingresar CUIT" at bounding box center [147, 139] width 207 height 10
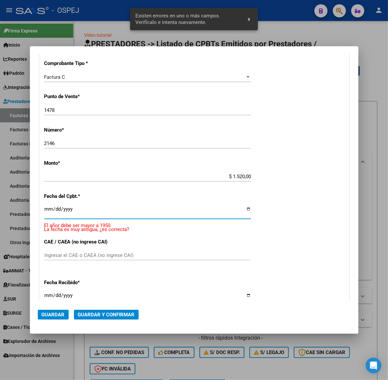
scroll to position [150, 0]
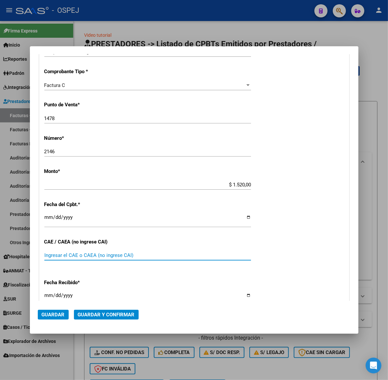
click at [86, 315] on span "Guardar y Confirmar" at bounding box center [106, 315] width 57 height 6
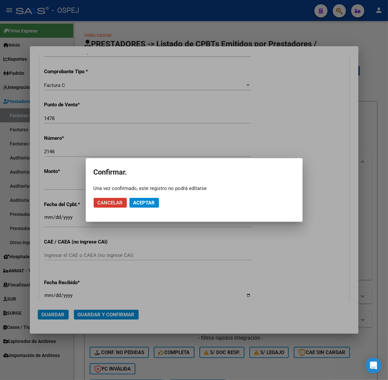
click at [140, 198] on button "Aceptar" at bounding box center [144, 203] width 30 height 10
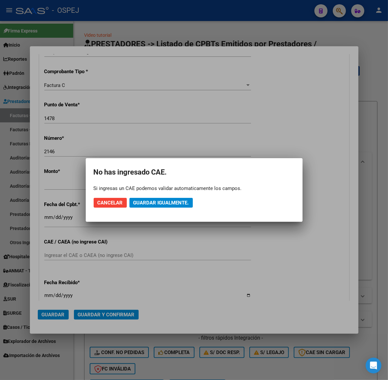
click at [140, 198] on button "Guardar igualmente." at bounding box center [160, 203] width 63 height 10
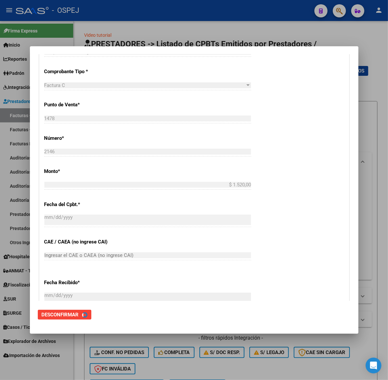
scroll to position [0, 0]
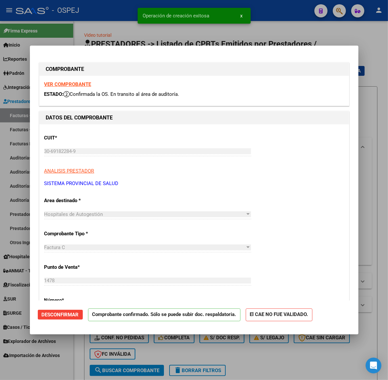
click at [21, 31] on div at bounding box center [194, 190] width 388 height 380
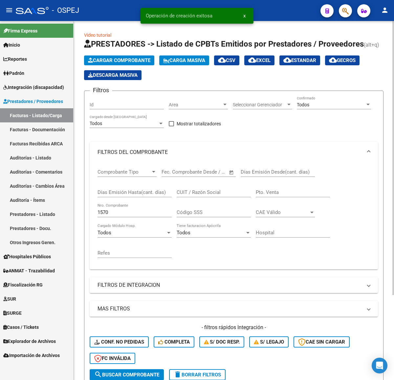
click at [148, 62] on span "Cargar Comprobante" at bounding box center [119, 60] width 62 height 6
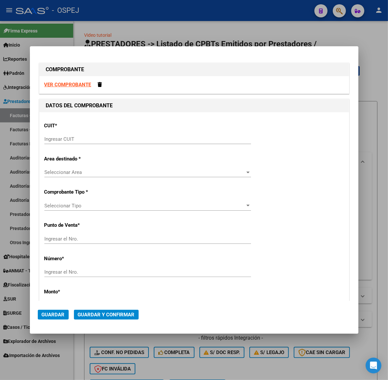
click at [106, 135] on div "Ingresar CUIT" at bounding box center [147, 139] width 207 height 10
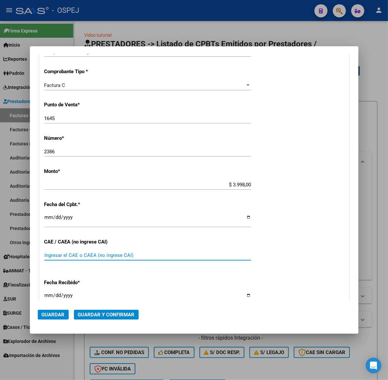
scroll to position [191, 0]
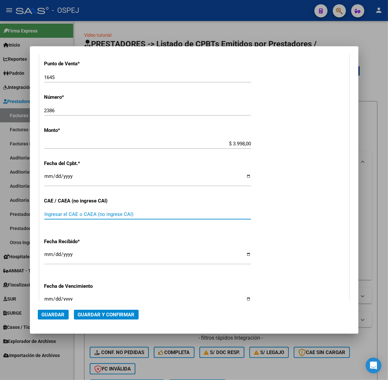
click at [117, 313] on button "Guardar y Confirmar" at bounding box center [106, 315] width 65 height 10
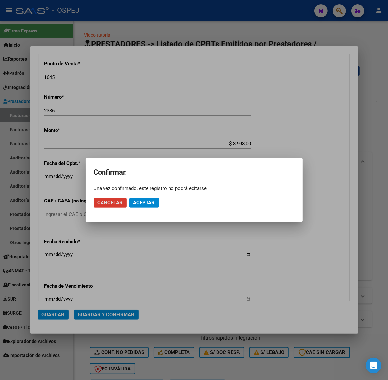
click at [145, 206] on button "Aceptar" at bounding box center [144, 203] width 30 height 10
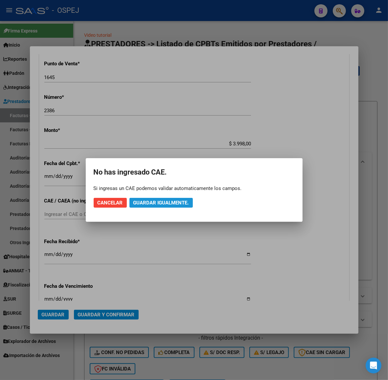
click at [145, 206] on button "Guardar igualmente." at bounding box center [160, 203] width 63 height 10
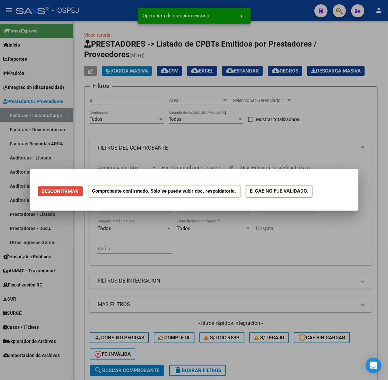
scroll to position [0, 0]
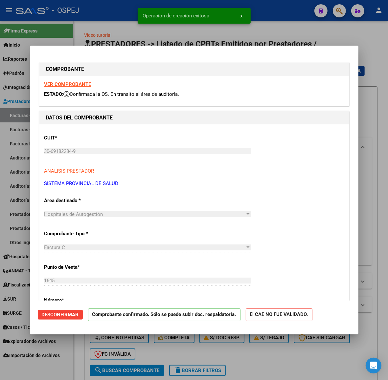
click at [106, 24] on div at bounding box center [194, 190] width 388 height 380
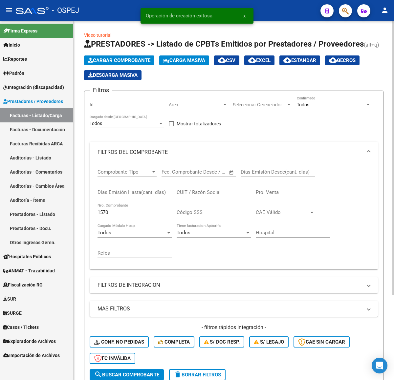
click at [134, 53] on app-list-header "PRESTADORES -> Listado de CPBTs Emitidos por Prestadores / Proveedores (alt+q) …" at bounding box center [234, 213] width 300 height 348
click at [133, 61] on span "Cargar Comprobante" at bounding box center [119, 60] width 62 height 6
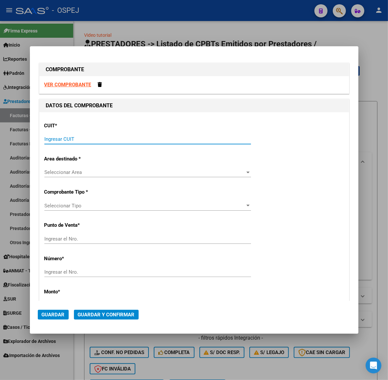
click at [122, 138] on input "Ingresar CUIT" at bounding box center [147, 139] width 207 height 6
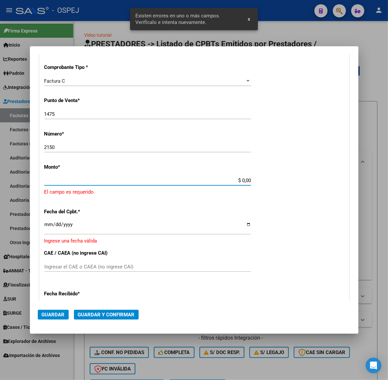
scroll to position [113, 0]
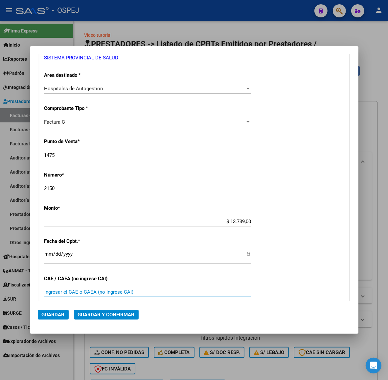
click at [121, 314] on span "Guardar y Confirmar" at bounding box center [106, 315] width 57 height 6
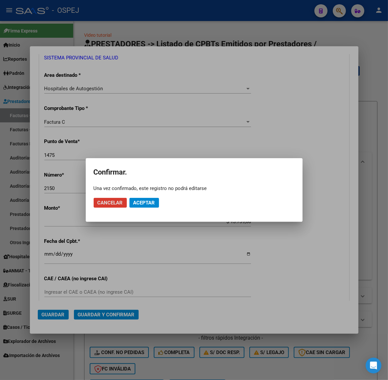
click at [148, 201] on span "Aceptar" at bounding box center [144, 203] width 22 height 6
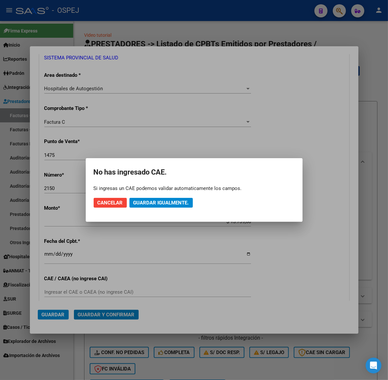
click at [148, 201] on span "Guardar igualmente." at bounding box center [161, 203] width 56 height 6
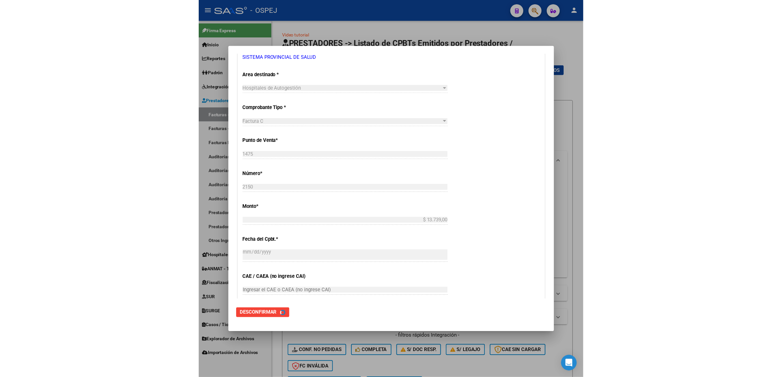
scroll to position [0, 0]
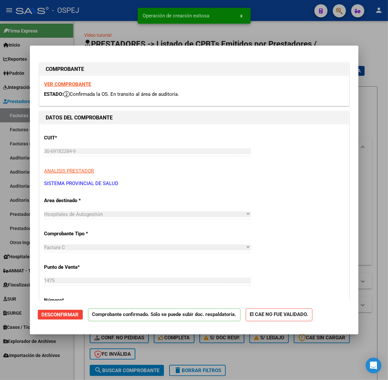
click at [237, 39] on div at bounding box center [194, 190] width 388 height 380
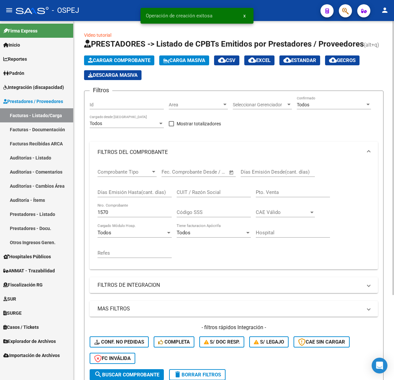
click at [134, 59] on span "Cargar Comprobante" at bounding box center [119, 60] width 62 height 6
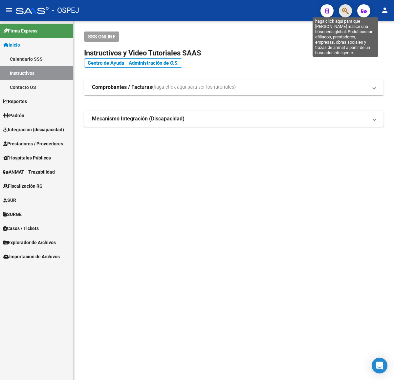
click at [343, 12] on icon "button" at bounding box center [345, 11] width 7 height 8
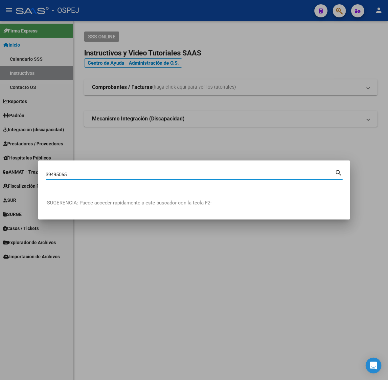
type input "39495065"
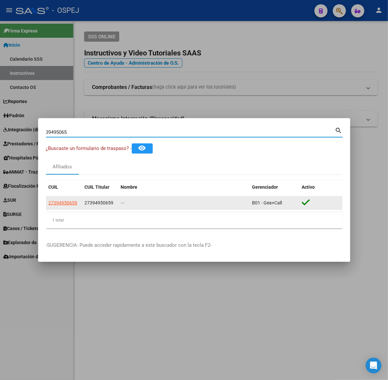
click at [66, 207] on app-link-go-to "27394950659" at bounding box center [63, 203] width 29 height 8
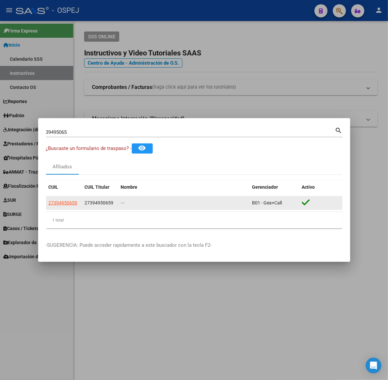
click at [66, 205] on span "27394950659" at bounding box center [63, 202] width 29 height 5
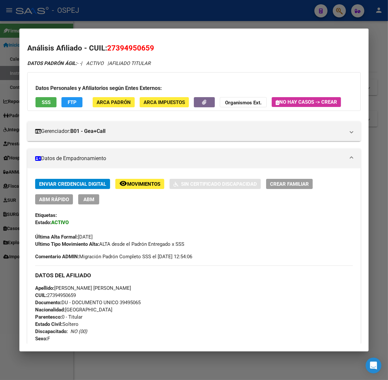
click at [133, 110] on div "Datos Personales y Afiliatorios según Entes Externos: SSS FTP ARCA Padrón ARCA …" at bounding box center [193, 91] width 333 height 39
click at [122, 103] on span "ARCA Padrón" at bounding box center [114, 103] width 34 height 6
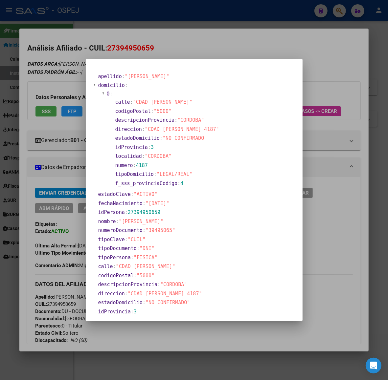
click at [48, 170] on div at bounding box center [194, 190] width 388 height 380
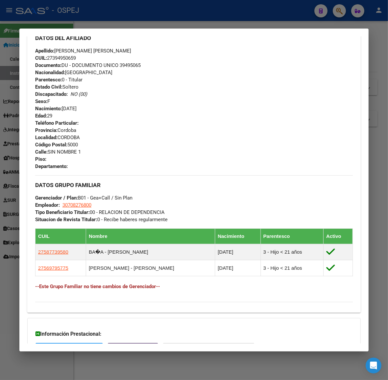
scroll to position [317, 0]
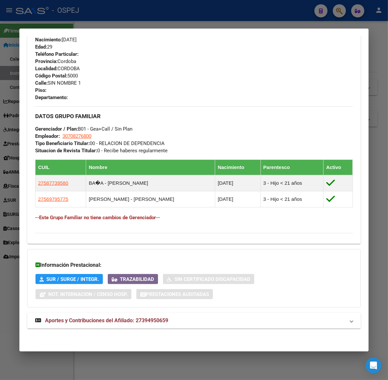
click at [154, 316] on mat-expansion-panel-header "Aportes y Contribuciones del Afiliado: 27394950659" at bounding box center [193, 321] width 333 height 16
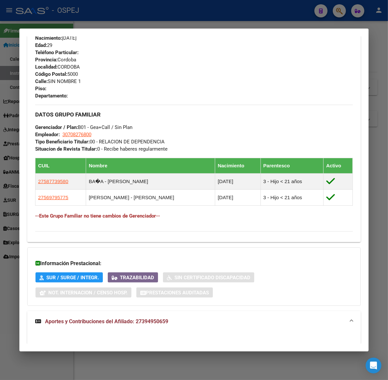
click at [156, 325] on span "Aportes y Contribuciones del Afiliado: 27394950659" at bounding box center [106, 322] width 123 height 6
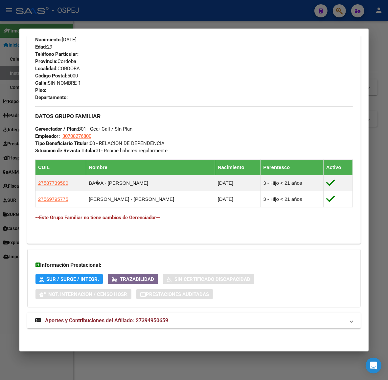
click at [155, 321] on span "Aportes y Contribuciones del Afiliado: 27394950659" at bounding box center [106, 321] width 123 height 6
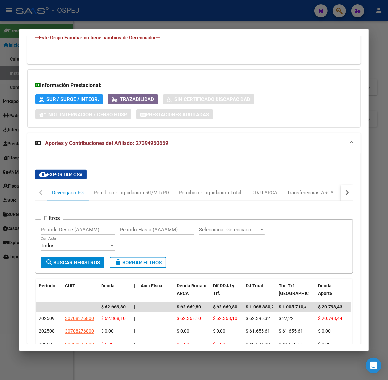
scroll to position [651, 0]
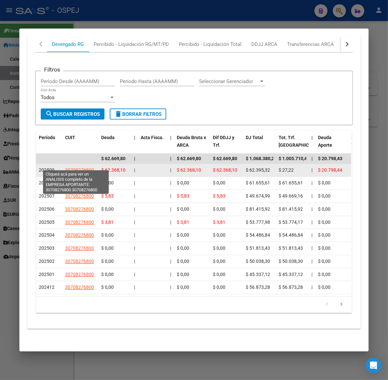
click at [75, 168] on span "30708276800" at bounding box center [79, 170] width 29 height 5
type textarea "30708276800"
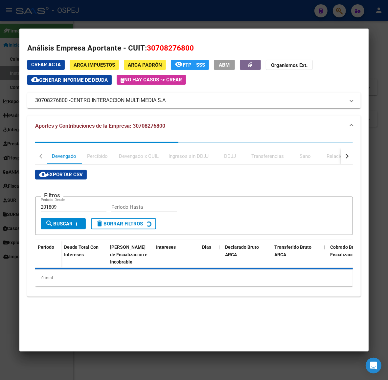
click at [60, 18] on div at bounding box center [194, 190] width 388 height 380
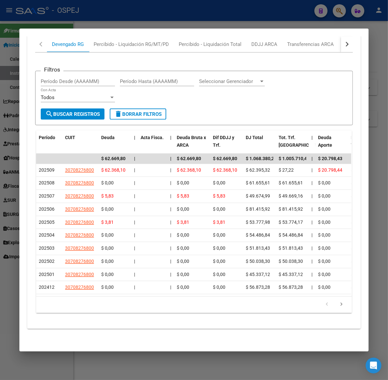
drag, startPoint x: 121, startPoint y: 327, endPoint x: 165, endPoint y: 104, distance: 227.3
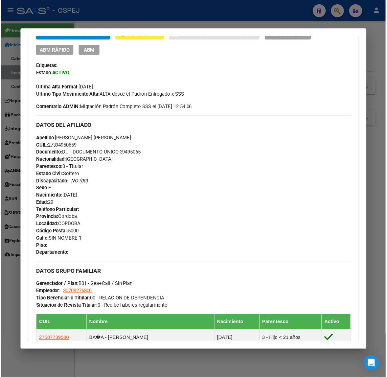
scroll to position [0, 0]
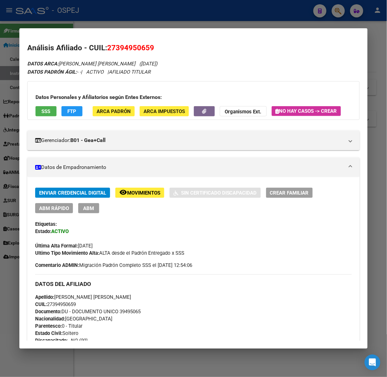
click at [79, 19] on div at bounding box center [193, 188] width 387 height 377
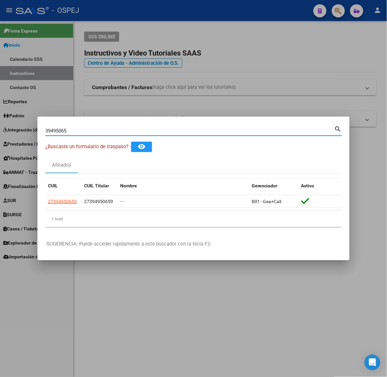
click at [85, 129] on input "39495065" at bounding box center [189, 131] width 289 height 6
type input "24730117"
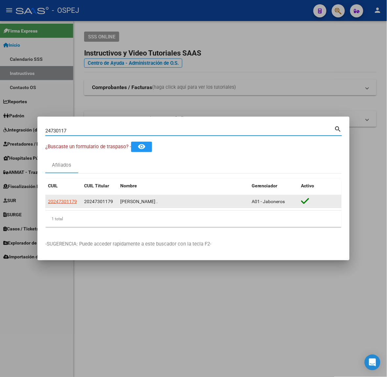
click at [73, 205] on datatable-body-cell "20247301179" at bounding box center [63, 201] width 36 height 13
click at [70, 204] on app-link-go-to "20247301179" at bounding box center [62, 202] width 29 height 8
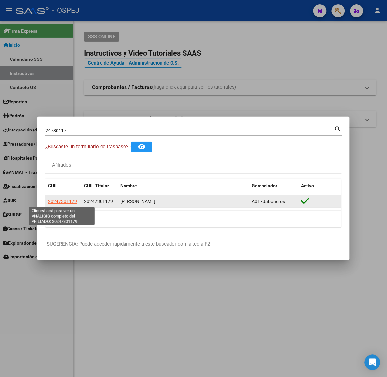
click at [66, 201] on span "20247301179" at bounding box center [62, 201] width 29 height 5
type textarea "20247301179"
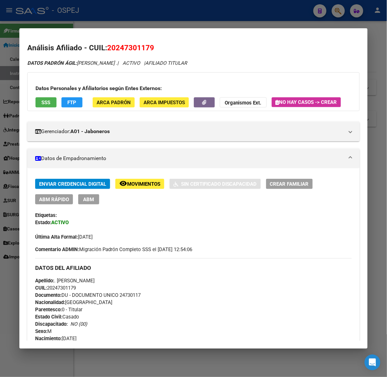
click at [202, 107] on div "Datos Personales y Afiliatorios según Entes Externos: SSS FTP ARCA Padrón ARCA …" at bounding box center [193, 91] width 332 height 39
click at [202, 102] on icon "button" at bounding box center [204, 102] width 4 height 5
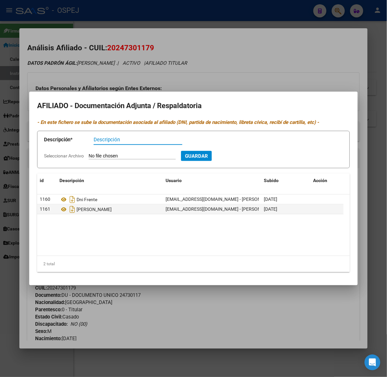
click at [121, 73] on div at bounding box center [193, 188] width 387 height 377
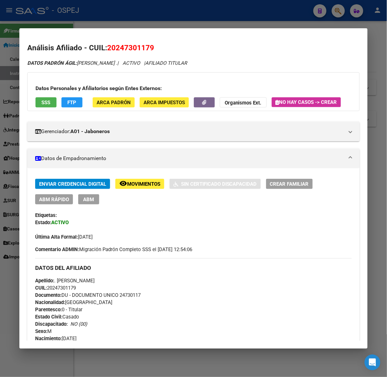
click at [113, 40] on mat-dialog-content "Análisis Afiliado - CUIL: 20247301179 DATOS PADRÓN ÁGIL: BENITEZ JUAN PABLO . |…" at bounding box center [193, 188] width 348 height 305
click at [119, 47] on span "20247301179" at bounding box center [130, 47] width 47 height 9
copy span "20247301179"
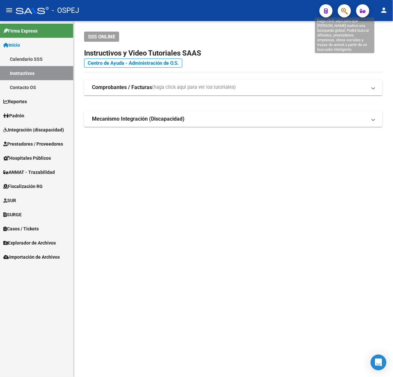
click at [348, 15] on icon "button" at bounding box center [344, 11] width 7 height 8
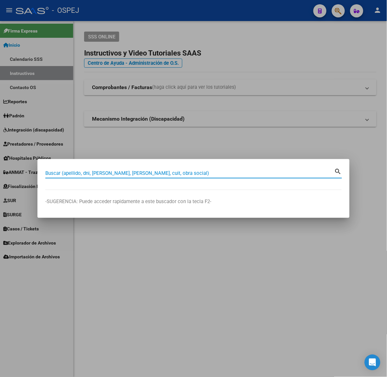
paste input "20247301179"
type input "20247301179"
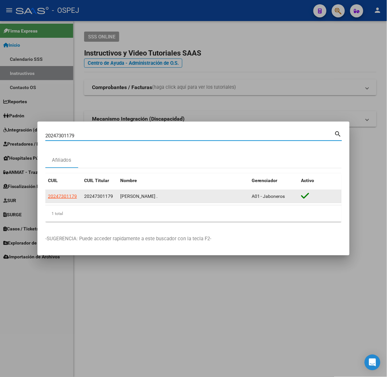
click at [45, 194] on datatable-body-cell "20247301179" at bounding box center [63, 196] width 36 height 13
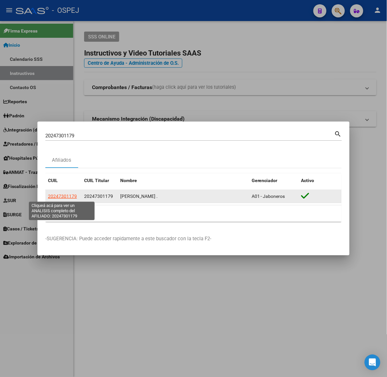
click at [56, 196] on span "20247301179" at bounding box center [62, 195] width 29 height 5
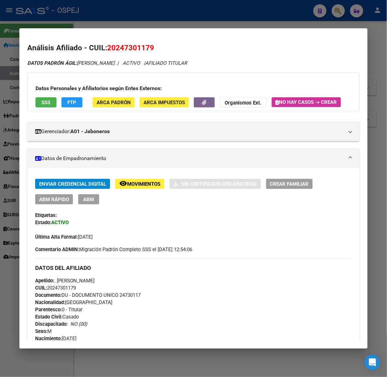
click at [117, 45] on span "20247301179" at bounding box center [130, 47] width 47 height 9
copy span "20247301179"
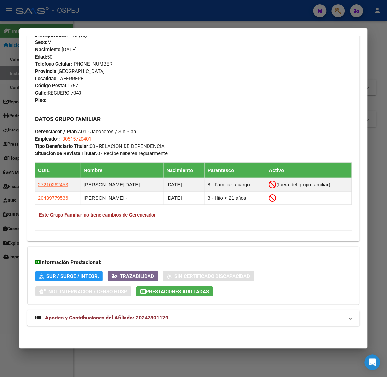
click at [183, 317] on mat-panel-title "Aportes y Contribuciones del Afiliado: 20247301179" at bounding box center [189, 318] width 309 height 8
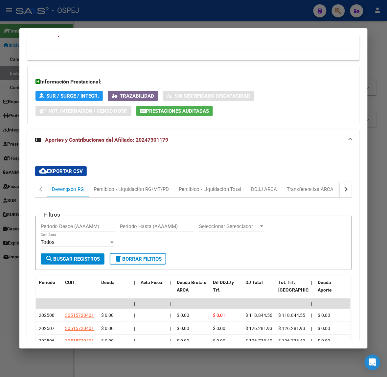
scroll to position [625, 0]
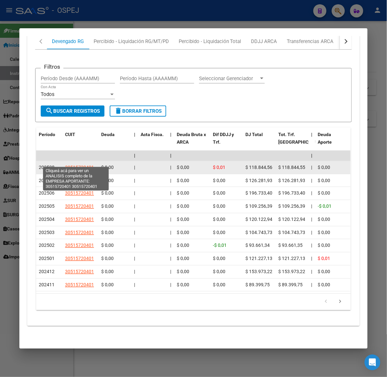
click at [80, 165] on span "30515720401" at bounding box center [79, 167] width 29 height 5
type textarea "30515720401"
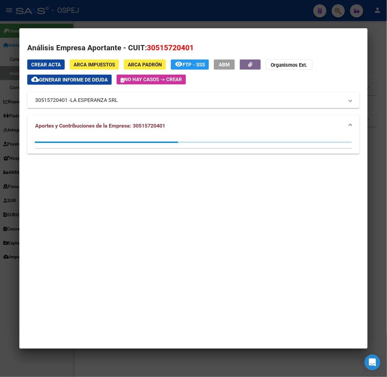
click at [4, 83] on div at bounding box center [193, 188] width 387 height 377
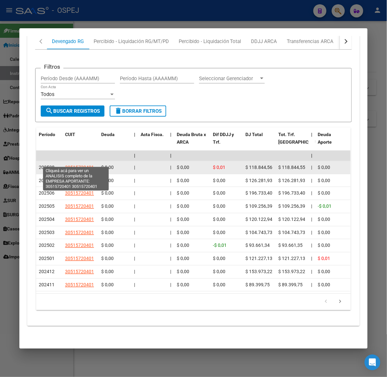
click at [84, 165] on span "30515720401" at bounding box center [79, 167] width 29 height 5
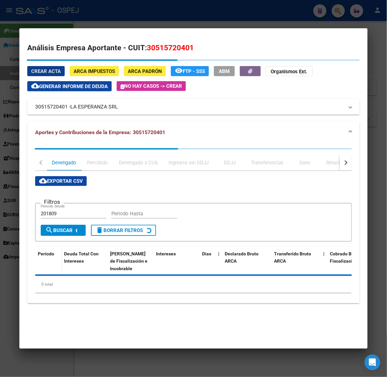
click at [124, 11] on div at bounding box center [193, 188] width 387 height 377
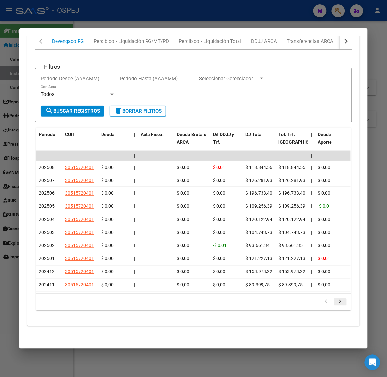
click at [336, 305] on icon "go to next page" at bounding box center [340, 303] width 9 height 8
click at [316, 315] on div "cloud_download Exportar CSV Devengado RG Percibido - Liquidación RG/MT/PD Perci…" at bounding box center [193, 167] width 332 height 308
click at [203, 18] on div at bounding box center [193, 188] width 387 height 377
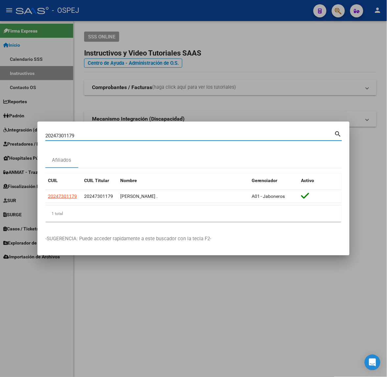
click at [154, 134] on input "20247301179" at bounding box center [189, 136] width 289 height 6
paste input "45896221"
type input "45896221"
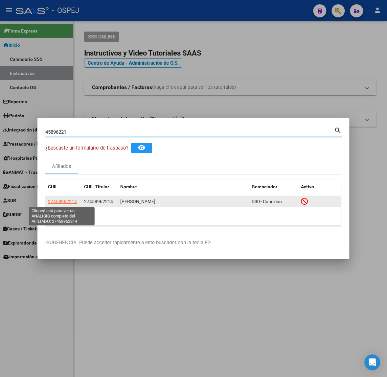
click at [62, 203] on span "27458962214" at bounding box center [62, 201] width 29 height 5
type textarea "27458962214"
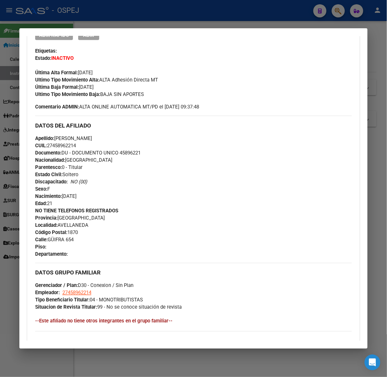
scroll to position [348, 0]
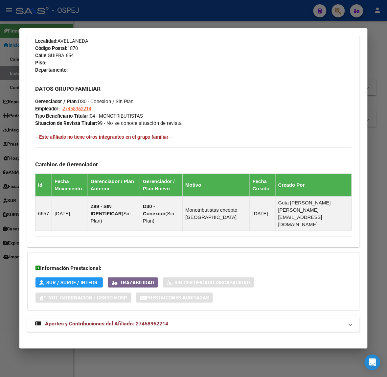
click at [190, 323] on mat-expansion-panel-header "Aportes y Contribuciones del Afiliado: 27458962214" at bounding box center [193, 324] width 332 height 16
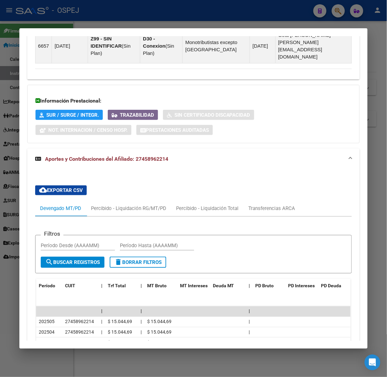
scroll to position [639, 0]
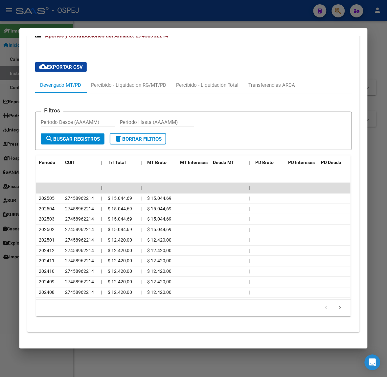
drag, startPoint x: 255, startPoint y: 312, endPoint x: 241, endPoint y: 81, distance: 231.3
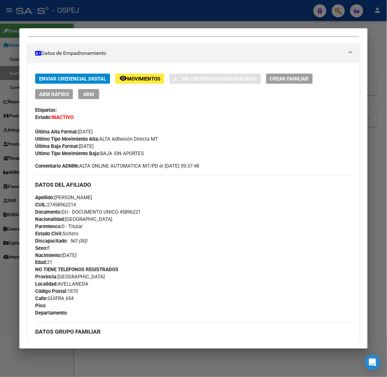
scroll to position [0, 0]
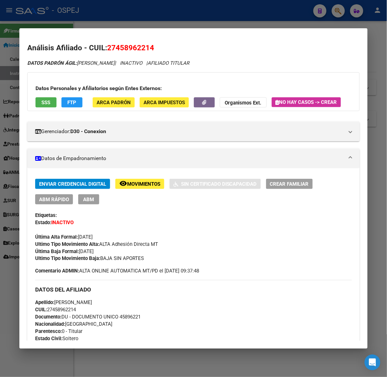
drag, startPoint x: 121, startPoint y: 12, endPoint x: 107, endPoint y: 90, distance: 79.7
click at [121, 12] on div at bounding box center [193, 188] width 387 height 377
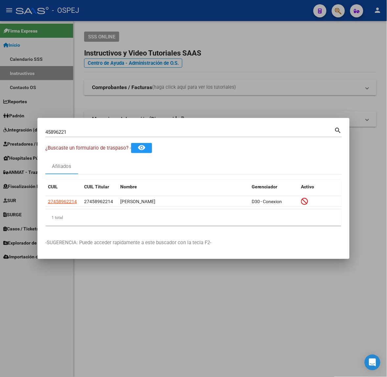
drag, startPoint x: 71, startPoint y: 136, endPoint x: 71, endPoint y: 132, distance: 4.0
click at [71, 136] on div "45896221 Buscar (apellido, dni, cuil, nro traspaso, cuit, obra social)" at bounding box center [189, 132] width 289 height 10
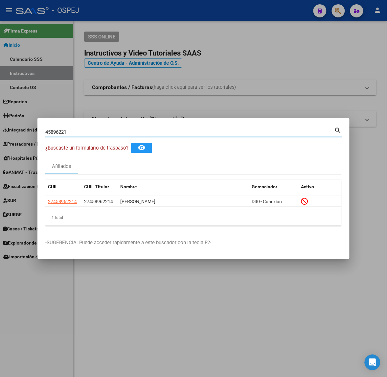
click at [71, 131] on input "45896221" at bounding box center [189, 132] width 289 height 6
type input "95261032"
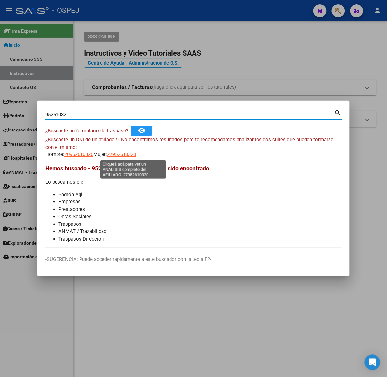
click at [124, 153] on span "27952610320" at bounding box center [121, 154] width 29 height 6
type textarea "27952610320"
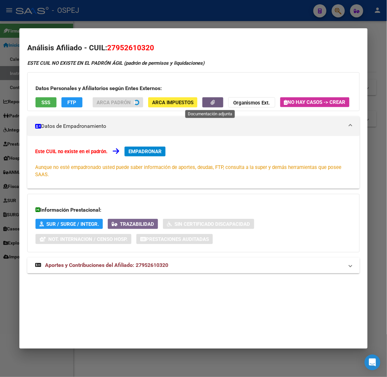
click at [211, 105] on div "Datos Personales y Afiliatorios según Entes Externos: SSS FTP ARCA Padrón ARCA …" at bounding box center [193, 91] width 332 height 39
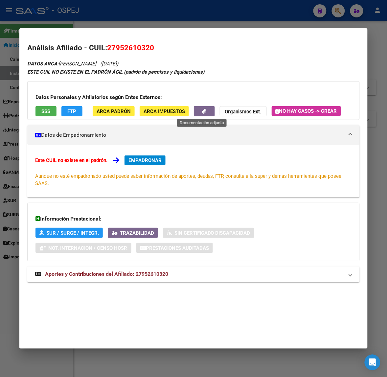
click at [196, 105] on div "Datos Personales y Afiliatorios según Entes Externos: SSS FTP ARCA Padrón ARCA …" at bounding box center [193, 100] width 332 height 39
click at [202, 113] on icon "button" at bounding box center [204, 111] width 4 height 5
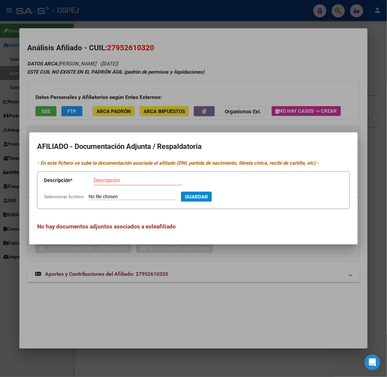
type input "C:\fakepath\WhatsApp Image 2025-10-08 at 16.02.16.jpeg"
type input "dni frente"
click at [216, 192] on button "Guardar" at bounding box center [231, 197] width 31 height 10
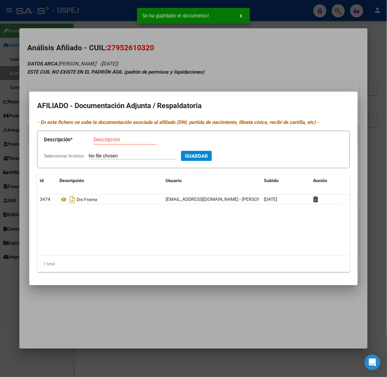
type input "C:\fakepath\WhatsApp Image 2025-10-08 at 16.02.17.jpeg"
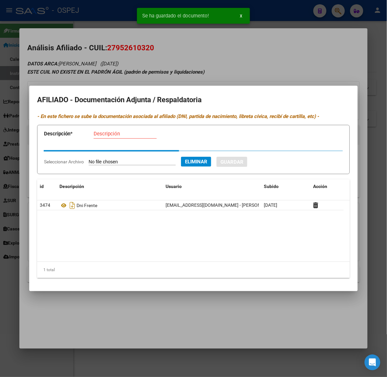
click at [125, 135] on input "Descripción" at bounding box center [125, 134] width 63 height 6
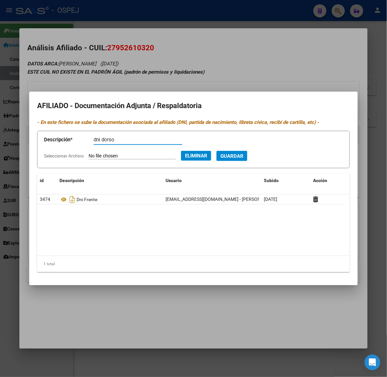
type input "dni dorso"
click at [216, 151] on button "Guardar" at bounding box center [231, 156] width 31 height 10
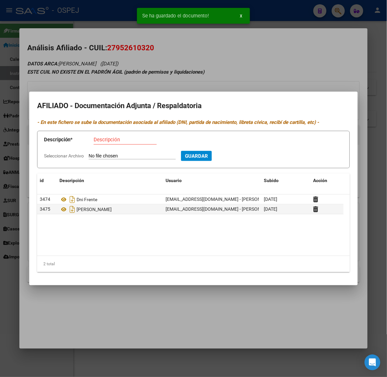
type input "C:\fakepath\WhatsApp Image 2025-10-08 at 16.02.34.jpeg"
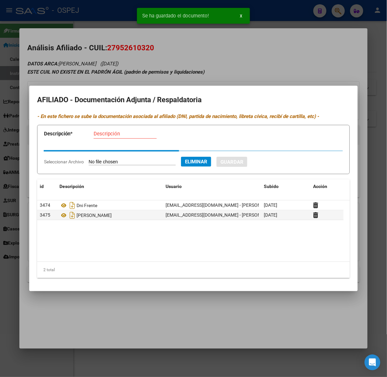
click at [115, 138] on div "Descripción" at bounding box center [125, 134] width 63 height 10
click at [115, 137] on input "Descripción" at bounding box center [125, 134] width 63 height 6
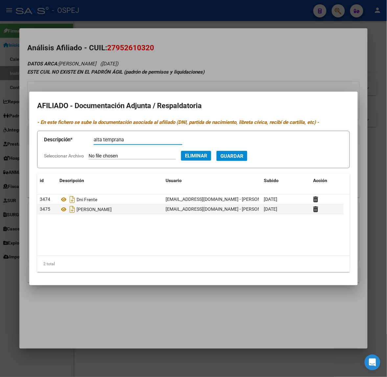
type input "alta temprana"
click at [216, 151] on button "Guardar" at bounding box center [231, 156] width 31 height 10
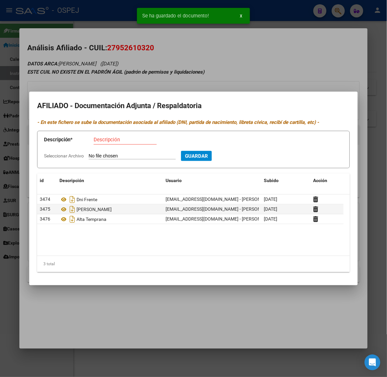
click at [137, 93] on mat-dialog-container "AFILIADO - Documentación Adjunta / Respaldatoria - En este fichero se sube la d…" at bounding box center [193, 188] width 328 height 193
click at [137, 75] on div at bounding box center [193, 188] width 387 height 377
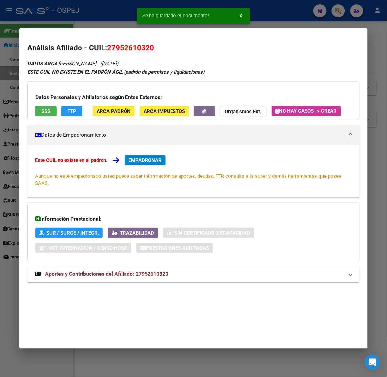
click at [145, 161] on span "EMPADRONAR" at bounding box center [144, 160] width 33 height 6
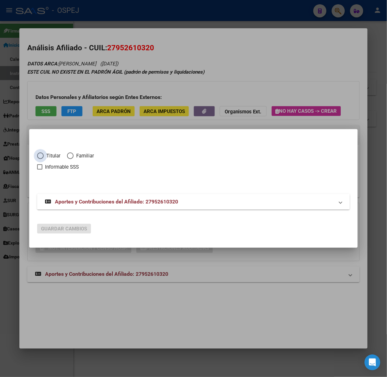
click at [48, 155] on span "Titular" at bounding box center [52, 156] width 17 height 8
click at [44, 155] on input "Titular" at bounding box center [40, 155] width 7 height 7
radio input "true"
checkbox input "true"
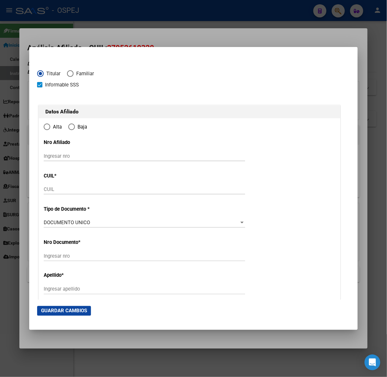
type input "27-95261032-0"
type input "95261032"
type input "PALACIO ZARACHO"
type input "ELODIA"
type input "1991-06-14"
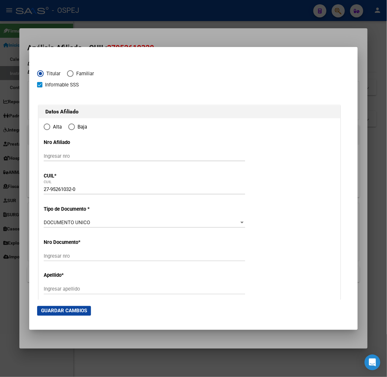
type input "RAMOS MEJIA"
type input "1704"
type input "DÍAZ VELÉZ"
type input "140"
radio input "true"
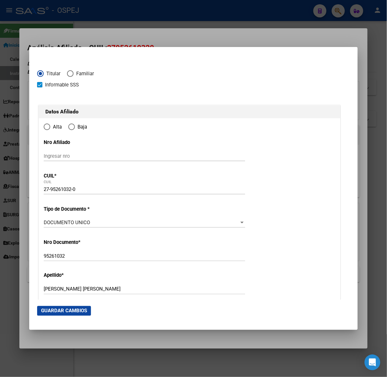
type input "RAMOS MEJIA"
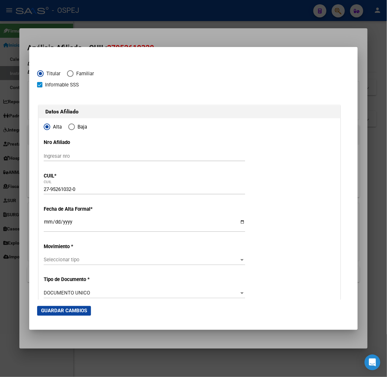
click at [46, 218] on div "Ingresar fecha" at bounding box center [144, 224] width 201 height 14
drag, startPoint x: 36, startPoint y: 223, endPoint x: 45, endPoint y: 221, distance: 8.6
click at [41, 222] on mat-dialog-content "Titular Familiar Informable SSS Datos Afiliado Alta Baja Nro Afiliado Ingresar …" at bounding box center [193, 177] width 328 height 245
click at [45, 221] on input "Ingresar fecha" at bounding box center [144, 224] width 201 height 11
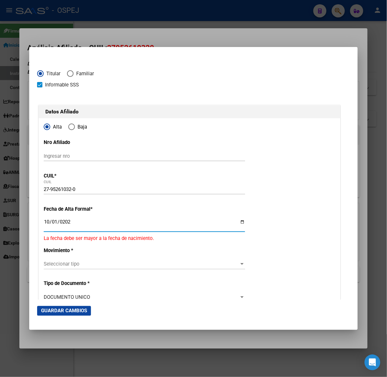
type input "[DATE]"
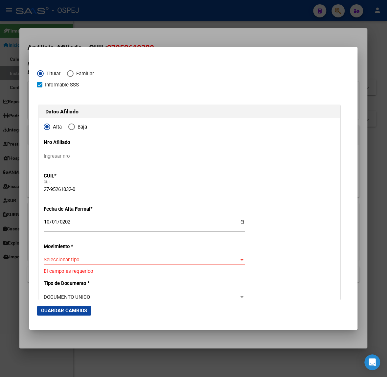
click at [82, 265] on div "Seleccionar tipo Seleccionar tipo" at bounding box center [144, 263] width 201 height 16
click at [87, 263] on div "Seleccionar tipo Seleccionar tipo" at bounding box center [144, 260] width 201 height 10
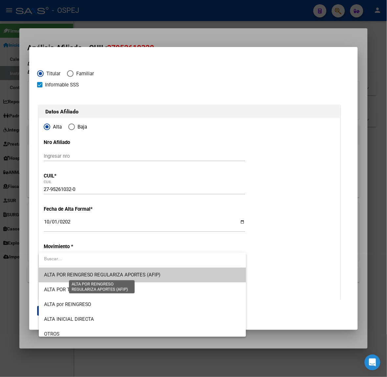
click at [93, 275] on span "ALTA POR REINGRESO REGULARIZA APORTES (AFIP)" at bounding box center [102, 275] width 117 height 6
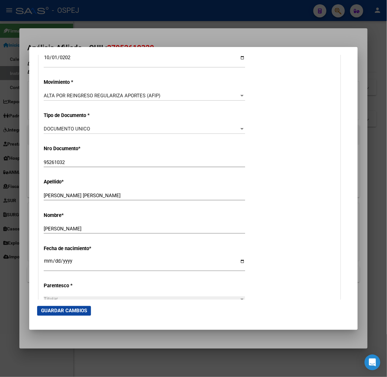
scroll to position [246, 0]
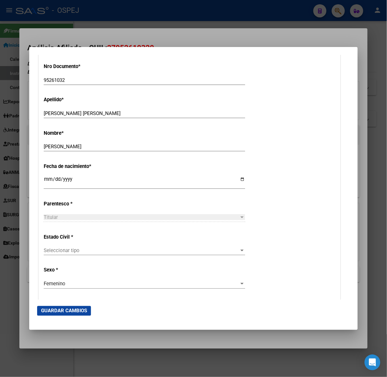
click at [67, 248] on span "Seleccionar tipo" at bounding box center [141, 250] width 195 height 6
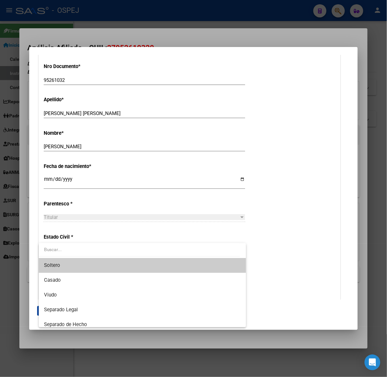
drag, startPoint x: 75, startPoint y: 265, endPoint x: 67, endPoint y: 255, distance: 12.7
click at [75, 265] on span "Soltero" at bounding box center [142, 265] width 197 height 15
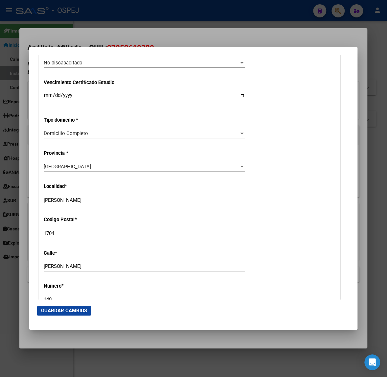
scroll to position [657, 0]
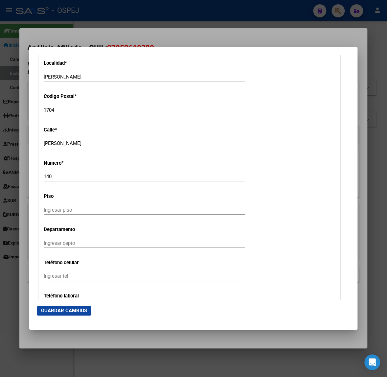
click at [60, 142] on input "DÍAZ VELÉZ" at bounding box center [144, 143] width 201 height 6
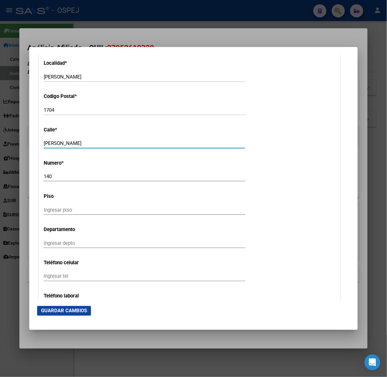
type input "EMILIO LAMARCA"
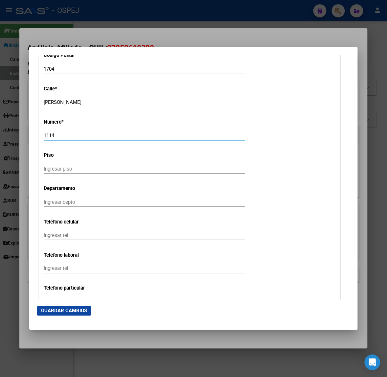
scroll to position [616, 0]
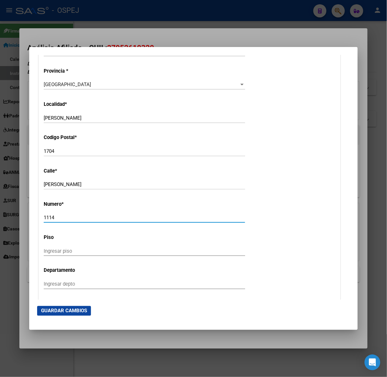
type input "1114"
click at [63, 121] on input "RAMOS MEJIA" at bounding box center [144, 118] width 201 height 6
click at [63, 121] on div "RAMOS MEJIA Ingresar el nombre" at bounding box center [144, 118] width 201 height 10
click at [56, 118] on input "RAMOS MEJIA" at bounding box center [144, 118] width 201 height 6
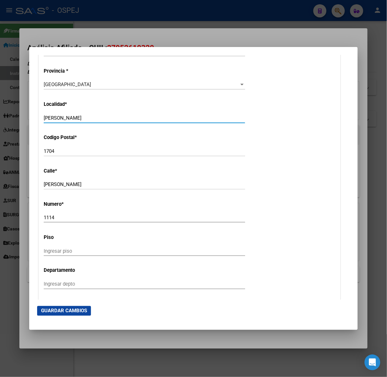
click at [56, 118] on input "RAMOS MEJIA" at bounding box center [144, 118] width 201 height 6
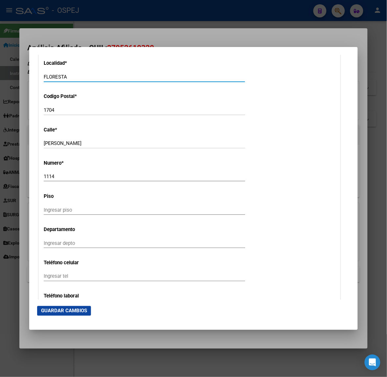
scroll to position [739, 0]
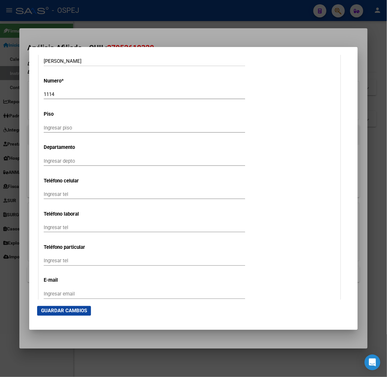
type input "FLORESTA"
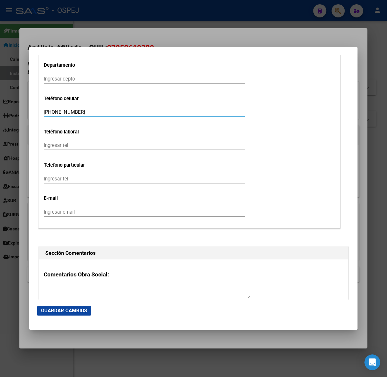
type input "+54 9 11 3346-2851"
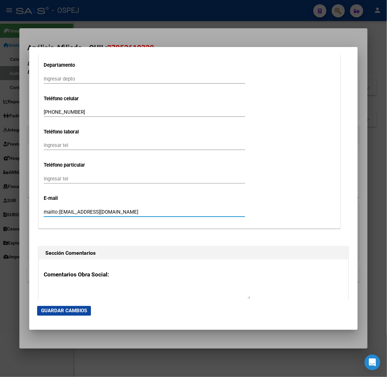
click at [58, 210] on input "mailto:Palacioszaracho99@gmail.com" at bounding box center [144, 212] width 201 height 6
drag, startPoint x: 63, startPoint y: 213, endPoint x: -63, endPoint y: 233, distance: 127.4
click at [0, 233] on html "menu - OSPEJ person Firma Express Inicio Calendario SSS Instructivos Contacto O…" at bounding box center [193, 188] width 387 height 377
type input "palacioszaracho99@gmail.com"
click at [70, 310] on span "Guardar Cambios" at bounding box center [64, 311] width 46 height 6
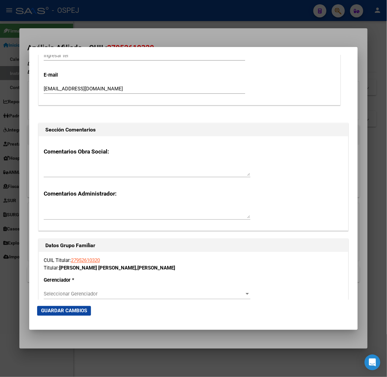
scroll to position [1068, 0]
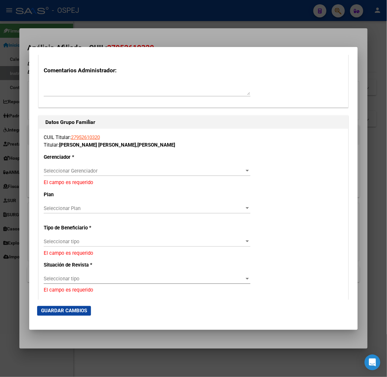
click at [73, 170] on span "Seleccionar Gerenciador" at bounding box center [144, 171] width 201 height 6
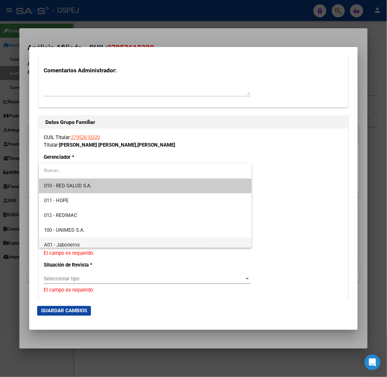
click at [81, 237] on span "A01 - Jaboneros" at bounding box center [145, 244] width 202 height 15
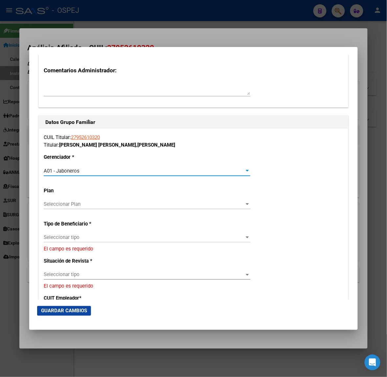
scroll to position [1109, 0]
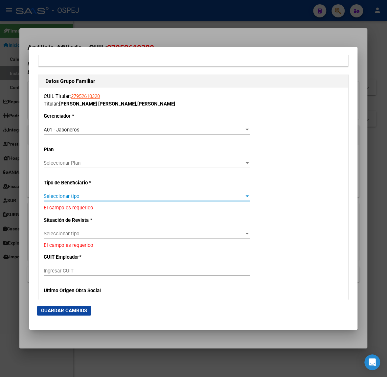
click at [97, 198] on span "Seleccionar tipo" at bounding box center [144, 196] width 201 height 6
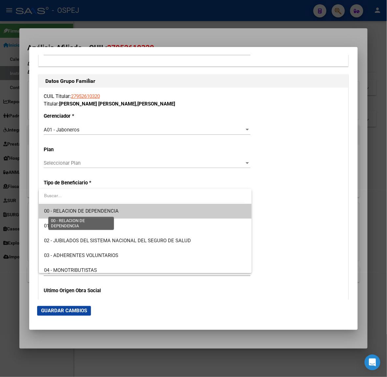
click at [82, 210] on span "00 - RELACION DE DEPENDENCIA" at bounding box center [81, 211] width 75 height 6
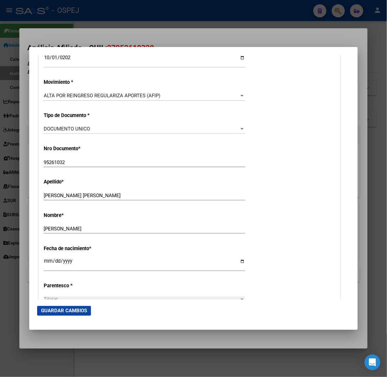
scroll to position [0, 0]
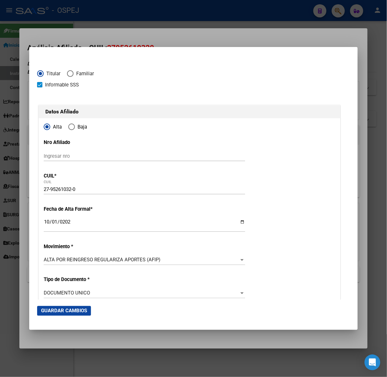
click at [64, 192] on div "27-95261032-0 CUIL" at bounding box center [144, 189] width 201 height 10
click at [63, 189] on input "27-95261032-0" at bounding box center [144, 189] width 201 height 6
click at [102, 21] on div at bounding box center [193, 188] width 387 height 377
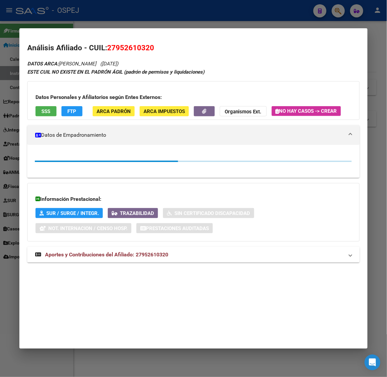
click at [102, 21] on div at bounding box center [193, 188] width 387 height 377
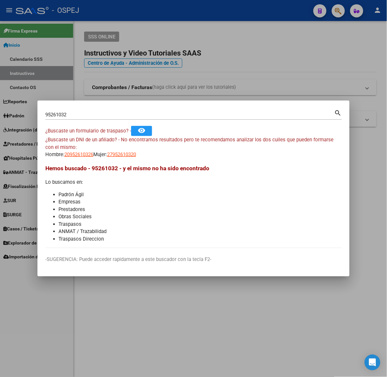
drag, startPoint x: 84, startPoint y: 112, endPoint x: -107, endPoint y: 148, distance: 193.8
click at [0, 148] on html "menu - OSPEJ person Firma Express Inicio Calendario SSS Instructivos Contacto O…" at bounding box center [193, 188] width 387 height 377
type input "36728186"
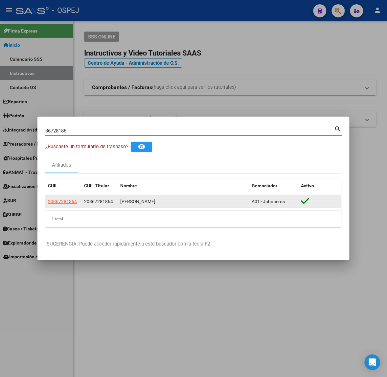
click at [50, 204] on app-link-go-to "20367281864" at bounding box center [62, 202] width 29 height 8
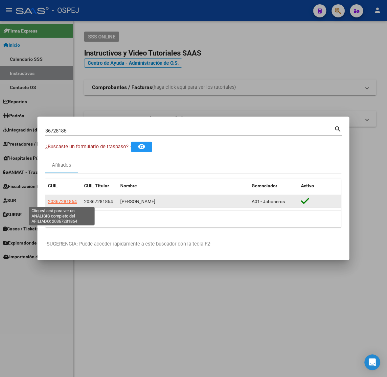
click at [69, 201] on span "20367281864" at bounding box center [62, 201] width 29 height 5
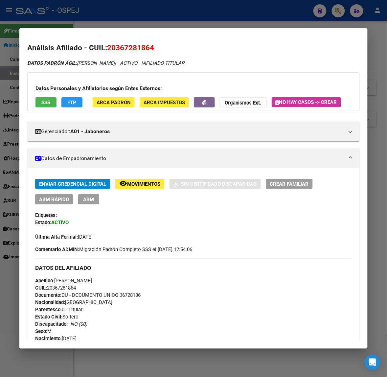
click at [208, 103] on button "button" at bounding box center [204, 102] width 21 height 10
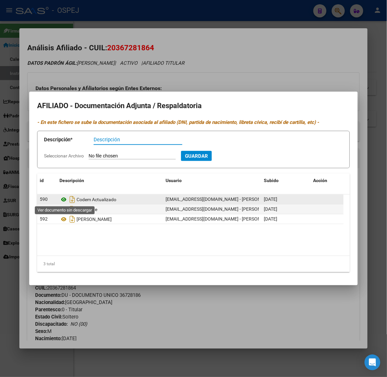
click at [62, 201] on icon at bounding box center [63, 199] width 9 height 8
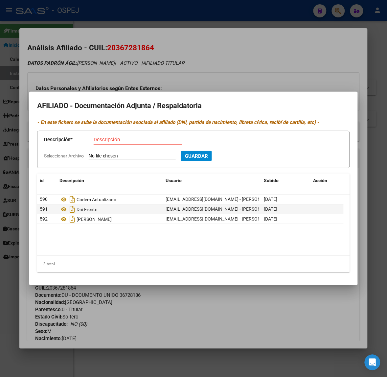
drag, startPoint x: 125, startPoint y: 62, endPoint x: 124, endPoint y: 70, distance: 8.1
click at [125, 62] on div at bounding box center [193, 188] width 387 height 377
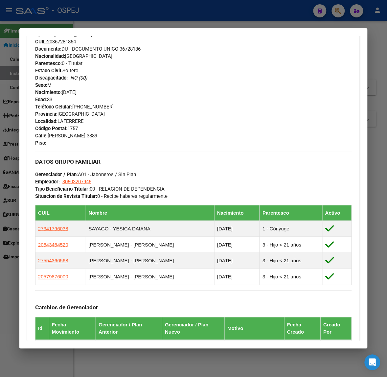
scroll to position [328, 0]
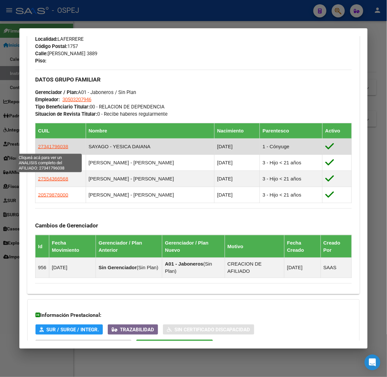
click at [49, 148] on span "27341796038" at bounding box center [53, 147] width 30 height 6
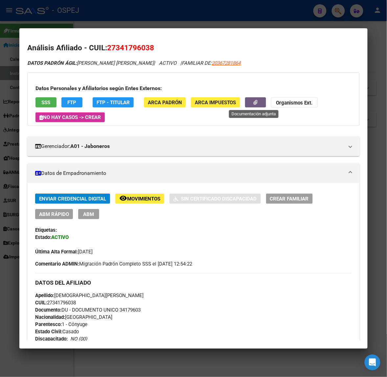
click at [255, 103] on icon "button" at bounding box center [255, 102] width 4 height 5
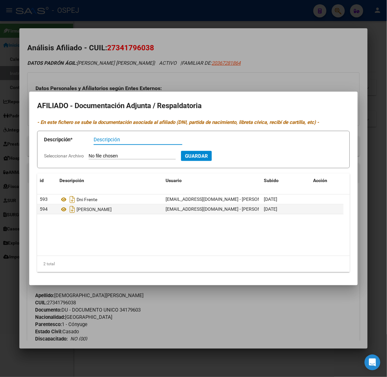
click at [139, 44] on div at bounding box center [193, 188] width 387 height 377
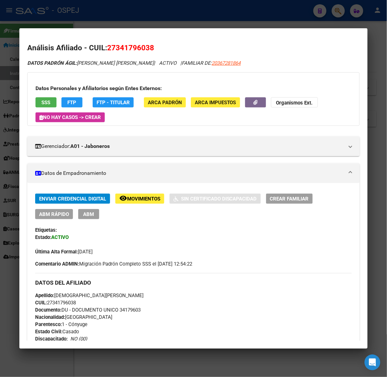
click at [109, 21] on div at bounding box center [193, 188] width 387 height 377
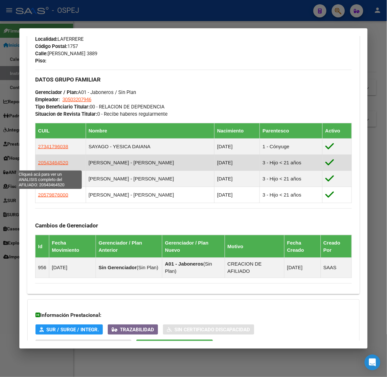
click at [50, 164] on span "20543464520" at bounding box center [53, 163] width 30 height 6
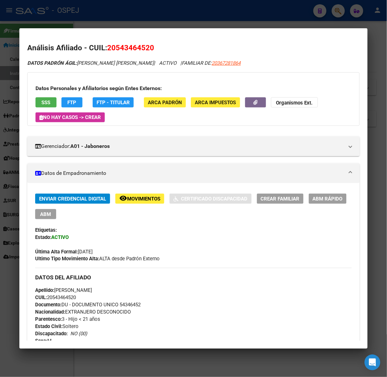
click at [253, 96] on div "Datos Personales y Afiliatorios según Entes Externos: SSS FTP FTP - Titular ARC…" at bounding box center [193, 99] width 332 height 54
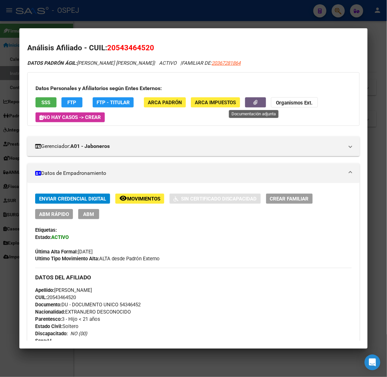
click at [250, 104] on button "button" at bounding box center [255, 102] width 21 height 10
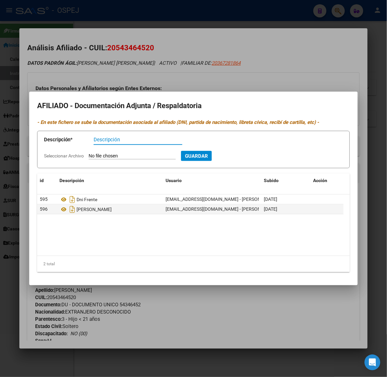
click at [112, 35] on div at bounding box center [193, 188] width 387 height 377
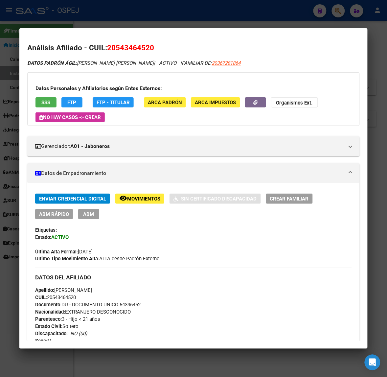
click at [102, 21] on div at bounding box center [193, 188] width 387 height 377
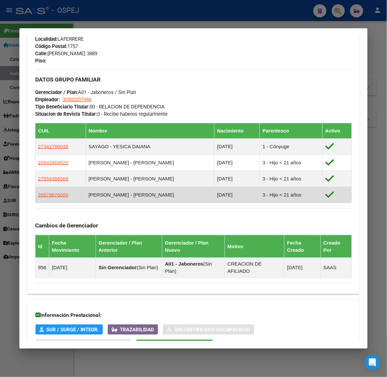
click at [47, 192] on td "20579876000" at bounding box center [60, 195] width 51 height 16
click at [46, 194] on span "20579876000" at bounding box center [53, 195] width 30 height 6
type textarea "20579876000"
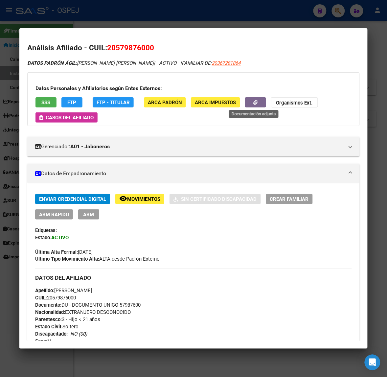
click at [253, 101] on icon "button" at bounding box center [255, 102] width 4 height 5
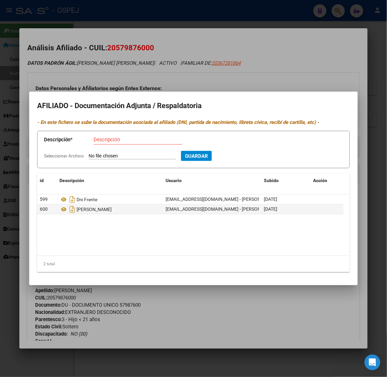
type input "C:\fakepath\WhatsApp Image 2025-10-09 at 08.21.23.jpeg"
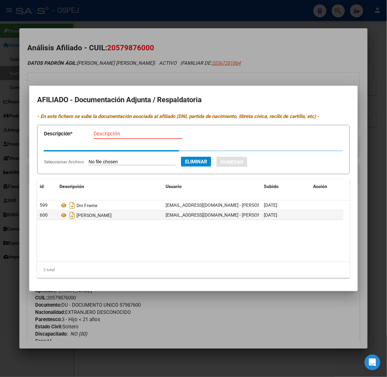
click at [126, 133] on input "Descripción" at bounding box center [138, 134] width 89 height 6
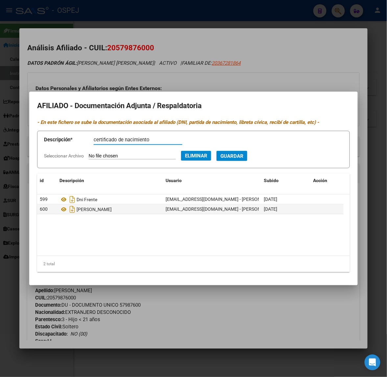
type input "certificado de nacimiento"
click at [216, 151] on button "Guardar" at bounding box center [231, 156] width 31 height 10
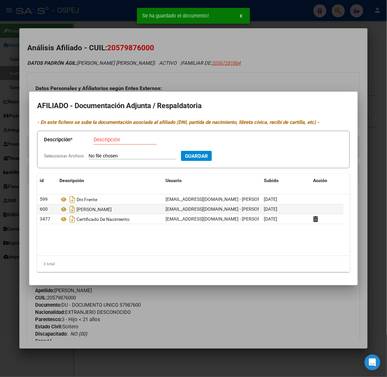
click at [132, 75] on div at bounding box center [193, 188] width 387 height 377
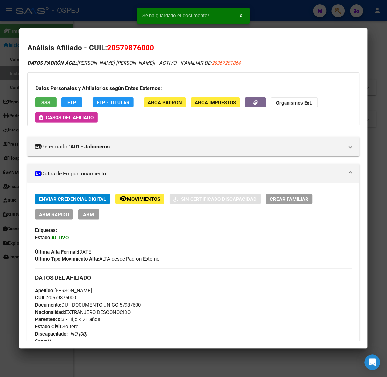
drag, startPoint x: 118, startPoint y: 20, endPoint x: 117, endPoint y: 27, distance: 6.3
click at [117, 20] on div at bounding box center [193, 188] width 387 height 377
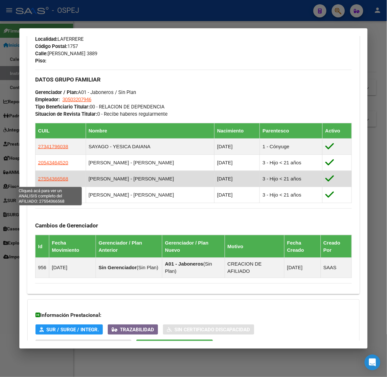
click at [49, 181] on span "27554366568" at bounding box center [53, 179] width 30 height 6
type textarea "27554366568"
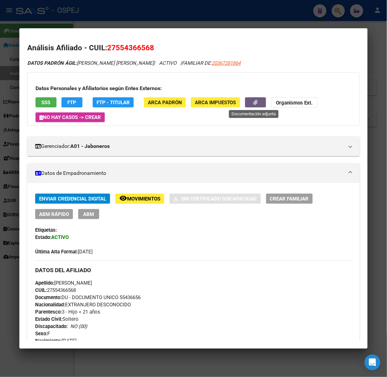
click at [253, 102] on icon "button" at bounding box center [255, 102] width 4 height 5
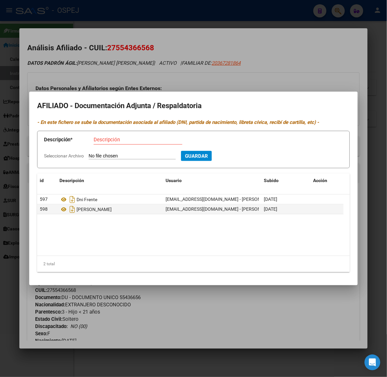
type input "C:\fakepath\WhatsApp Image 2025-10-09 at 08.21.58.jpeg"
type input "certificado de nacimiento"
click at [216, 151] on button "Guardar" at bounding box center [231, 156] width 31 height 10
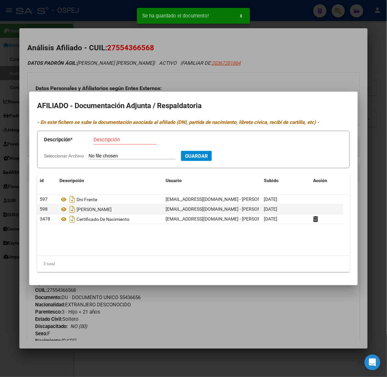
click at [86, 50] on div at bounding box center [193, 188] width 387 height 377
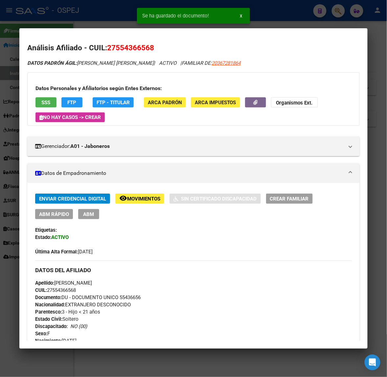
click at [55, 20] on div at bounding box center [193, 188] width 387 height 377
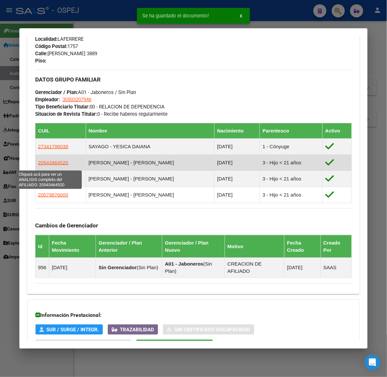
click at [59, 165] on span "20543464520" at bounding box center [53, 163] width 30 height 6
type textarea "20543464520"
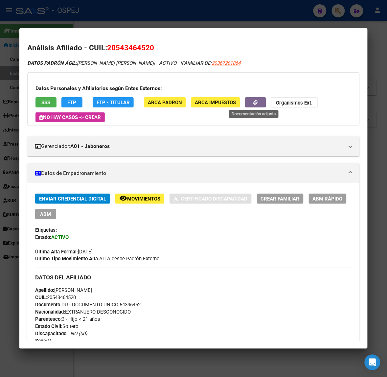
click at [257, 106] on button "button" at bounding box center [255, 102] width 21 height 10
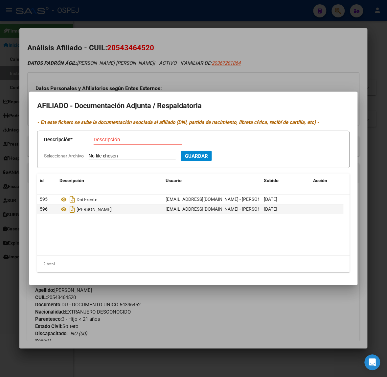
type input "C:\fakepath\WhatsApp Image 2025-10-09 at 08.22.12.jpeg"
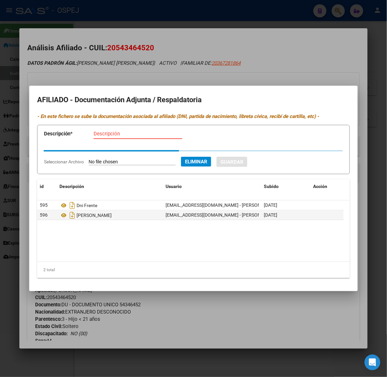
click at [113, 138] on div "Descripción" at bounding box center [138, 134] width 89 height 10
click at [112, 133] on app-form-text-field "Descripción * Descripción" at bounding box center [116, 135] width 144 height 20
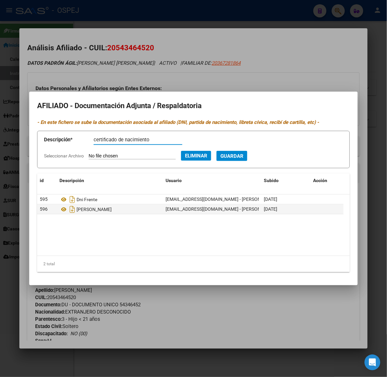
type input "certificado de nacimiento"
click at [216, 151] on button "Guardar" at bounding box center [231, 156] width 31 height 10
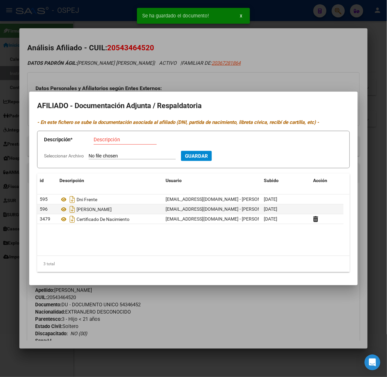
click at [89, 52] on div at bounding box center [193, 188] width 387 height 377
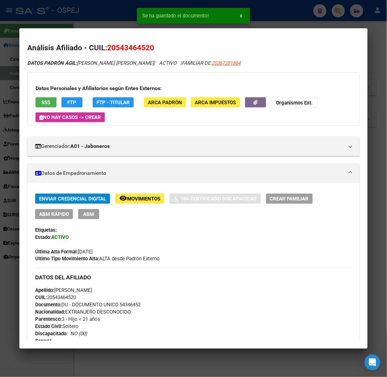
click at [89, 18] on div at bounding box center [193, 188] width 387 height 377
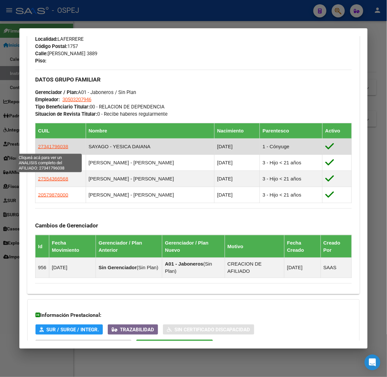
click at [45, 149] on span "27341796038" at bounding box center [53, 147] width 30 height 6
type textarea "27341796038"
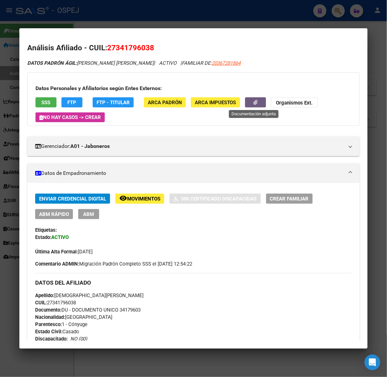
click at [250, 101] on button "button" at bounding box center [255, 102] width 21 height 10
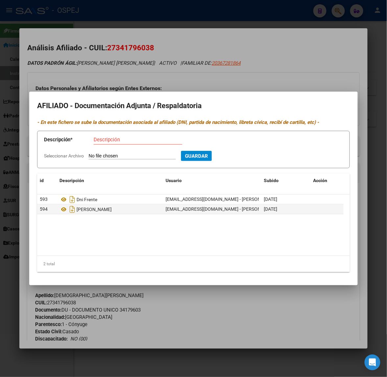
type input "C:\fakepath\WhatsApp Image 2025-10-09 at 08.22.24.jpeg"
type input "certificado de matrimonio"
click at [216, 151] on button "Guardar" at bounding box center [231, 156] width 31 height 10
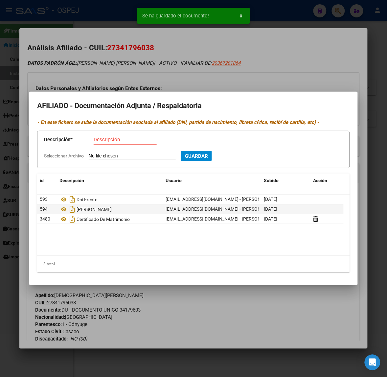
click at [144, 42] on div at bounding box center [193, 188] width 387 height 377
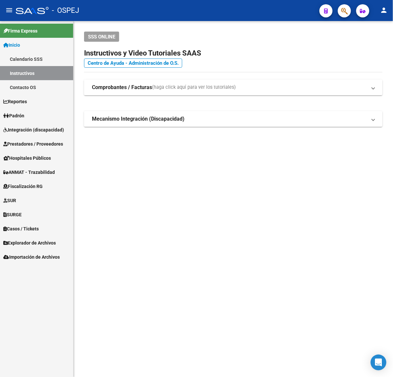
click at [340, 5] on button "button" at bounding box center [344, 10] width 13 height 13
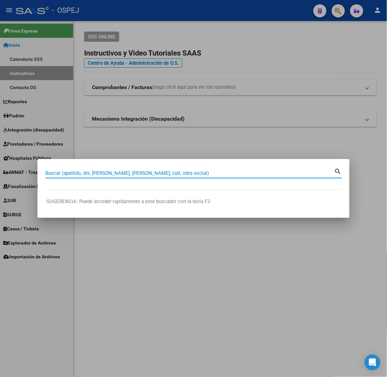
paste input "20-36728186-4"
type input "20367281864"
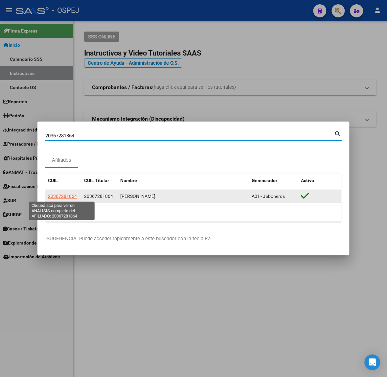
click at [69, 197] on span "20367281864" at bounding box center [62, 195] width 29 height 5
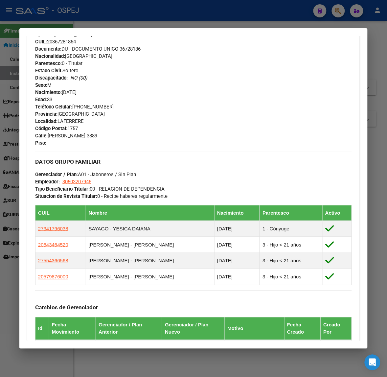
scroll to position [328, 0]
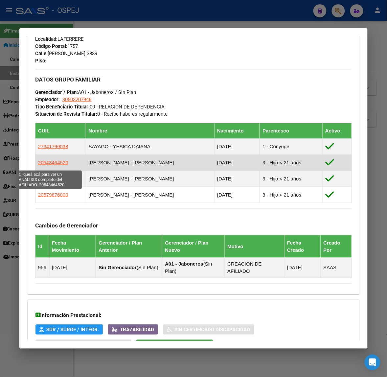
drag, startPoint x: 67, startPoint y: 166, endPoint x: 36, endPoint y: 164, distance: 31.2
click at [36, 164] on td "20543464520" at bounding box center [60, 163] width 51 height 16
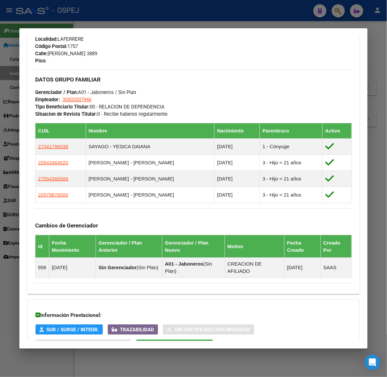
copy span "20543464520"
drag, startPoint x: 65, startPoint y: 183, endPoint x: 32, endPoint y: 182, distance: 33.5
click at [32, 182] on div "Enviar Credencial Digital remove_red_eye Movimientos Sin Certificado Discapacid…" at bounding box center [193, 69] width 332 height 438
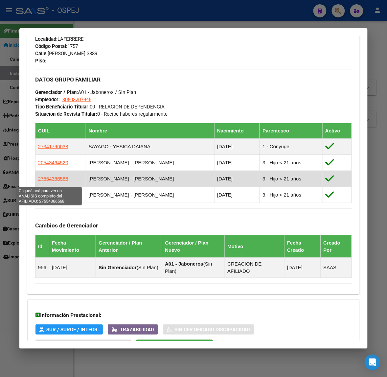
click at [66, 181] on td "27554366568" at bounding box center [60, 179] width 51 height 16
copy span "27554366568"
drag, startPoint x: 64, startPoint y: 181, endPoint x: 33, endPoint y: 182, distance: 31.2
click at [35, 182] on td "27554366568" at bounding box center [60, 179] width 51 height 16
copy span "27554366568"
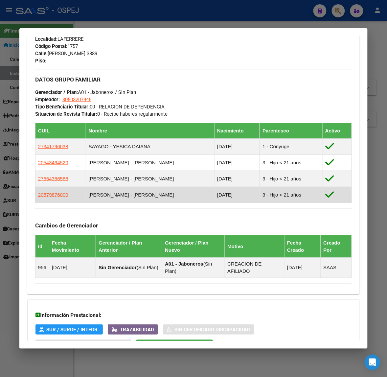
drag, startPoint x: 58, startPoint y: 197, endPoint x: 34, endPoint y: 198, distance: 24.3
click at [35, 198] on td "20579876000" at bounding box center [60, 195] width 51 height 16
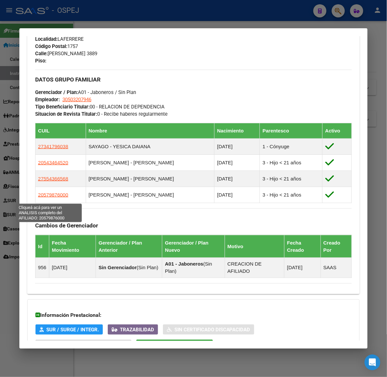
copy span "20579876000"
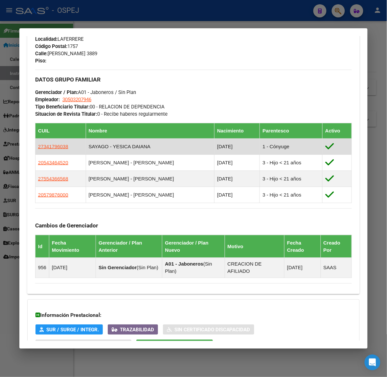
drag, startPoint x: 50, startPoint y: 148, endPoint x: 32, endPoint y: 148, distance: 18.1
click at [35, 148] on td "27341796038" at bounding box center [60, 147] width 51 height 16
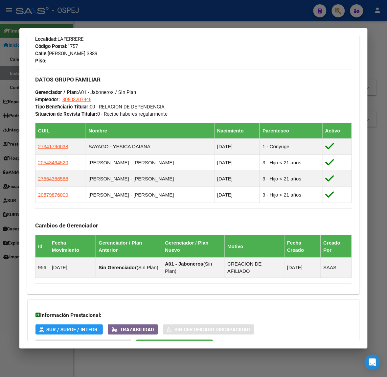
copy span "27341796038"
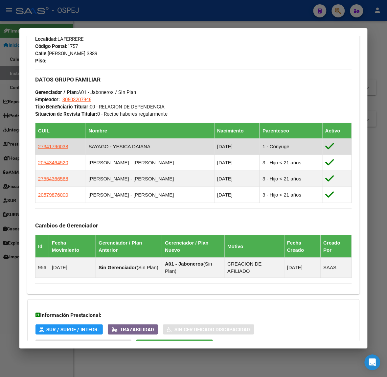
copy span "27341796038"
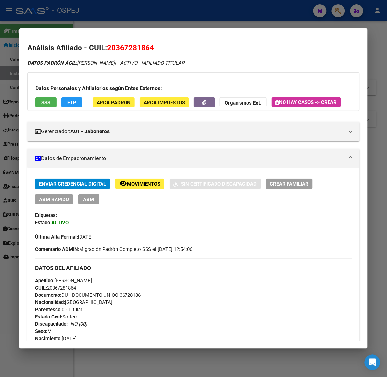
scroll to position [287, 0]
